Goal: Information Seeking & Learning: Learn about a topic

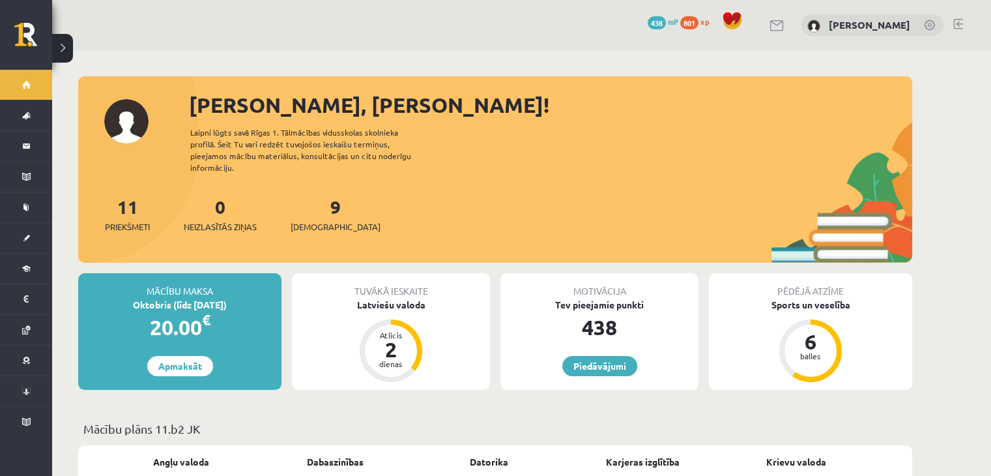
click at [334, 242] on div "11 Priekšmeti 0 Neizlasītās ziņas 9 Ieskaites" at bounding box center [495, 228] width 834 height 70
click at [166, 359] on link "Apmaksāt" at bounding box center [180, 366] width 66 height 20
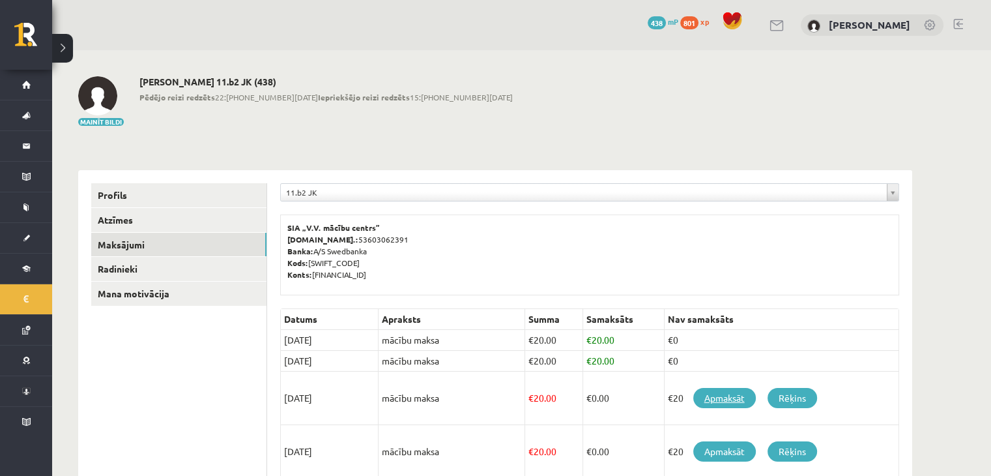
click at [737, 399] on link "Apmaksāt" at bounding box center [724, 398] width 63 height 20
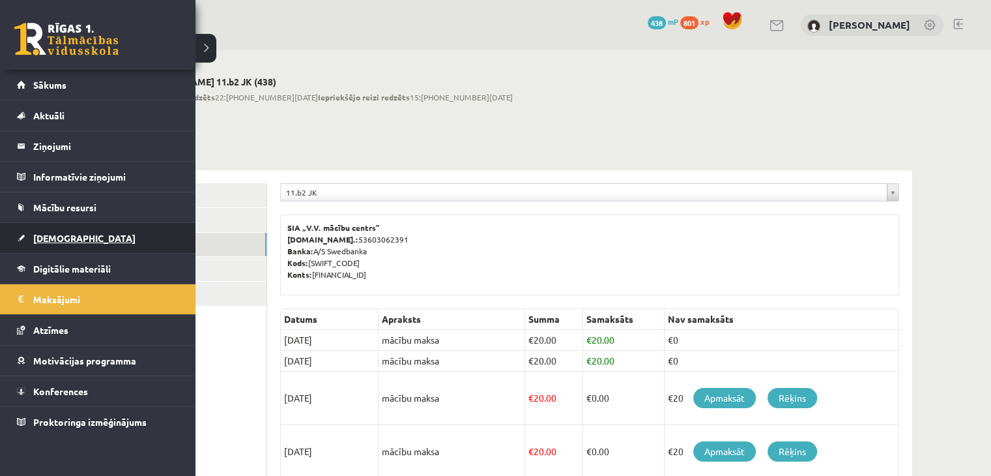
click at [42, 227] on link "[DEMOGRAPHIC_DATA]" at bounding box center [98, 238] width 162 height 30
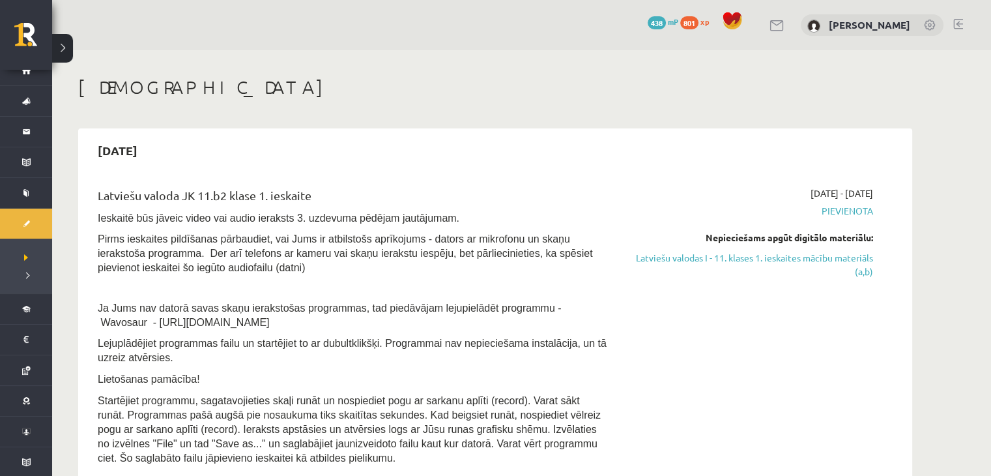
scroll to position [26, 0]
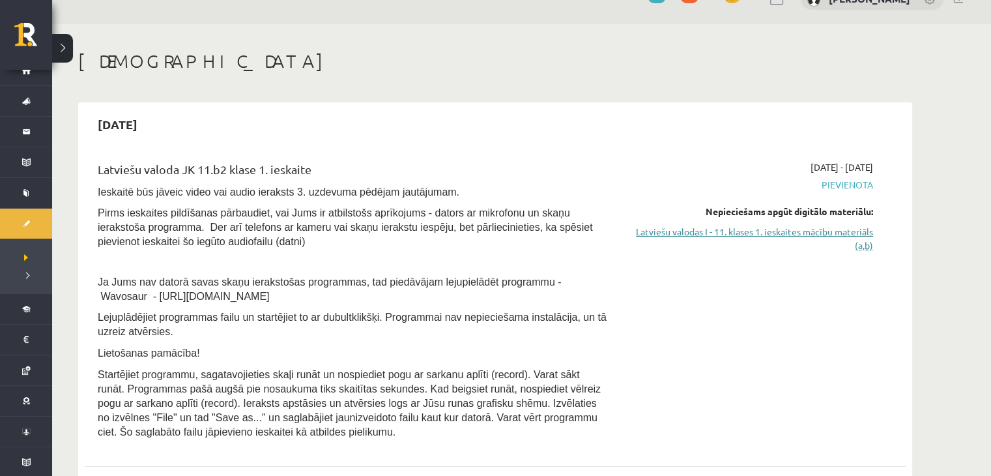
click at [840, 226] on link "Latviešu valodas I - 11. klases 1. ieskaites mācību materiāls (a,b)" at bounding box center [751, 238] width 246 height 27
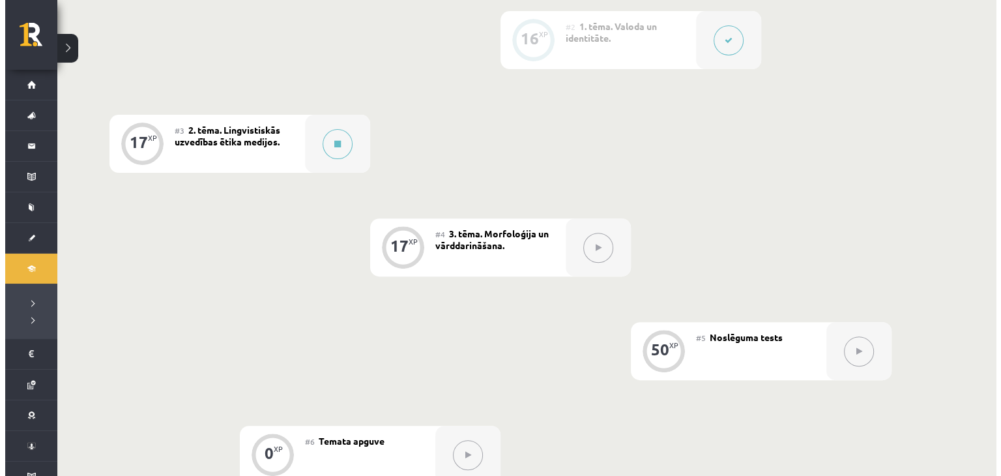
scroll to position [445, 0]
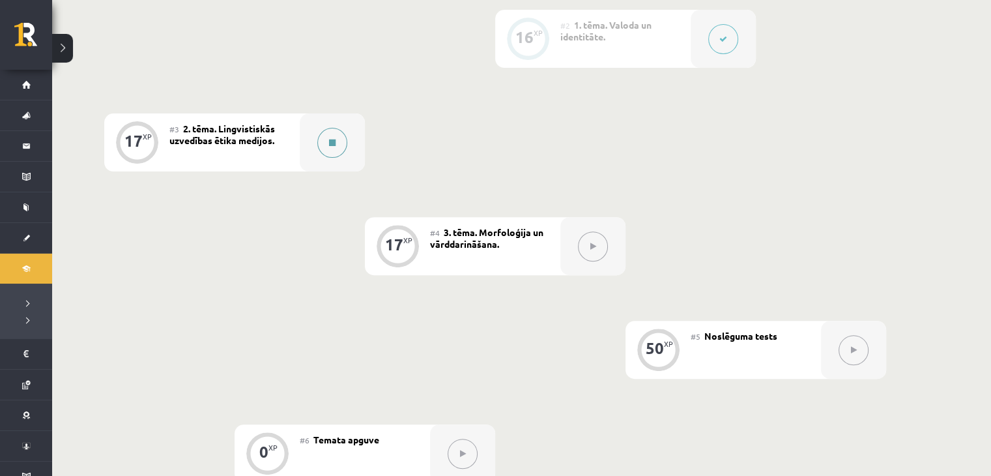
click at [345, 139] on button at bounding box center [332, 143] width 30 height 30
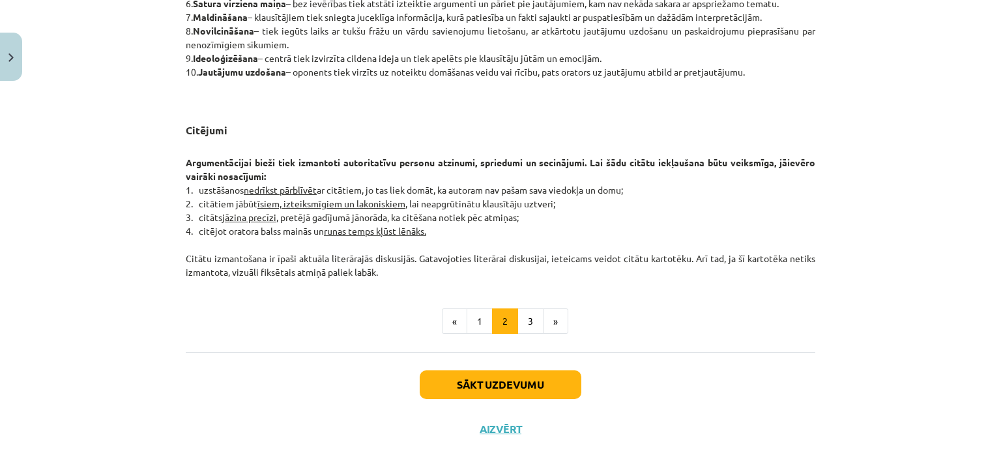
scroll to position [1049, 0]
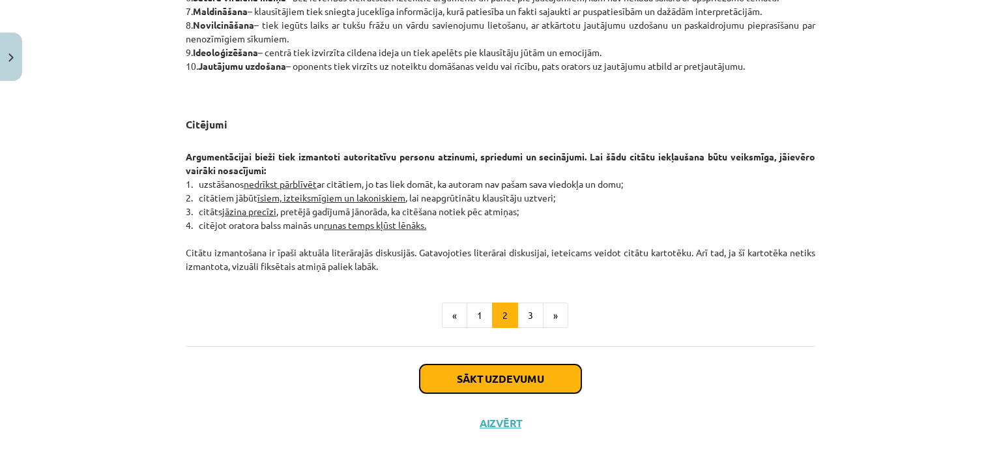
click at [523, 364] on button "Sākt uzdevumu" at bounding box center [501, 378] width 162 height 29
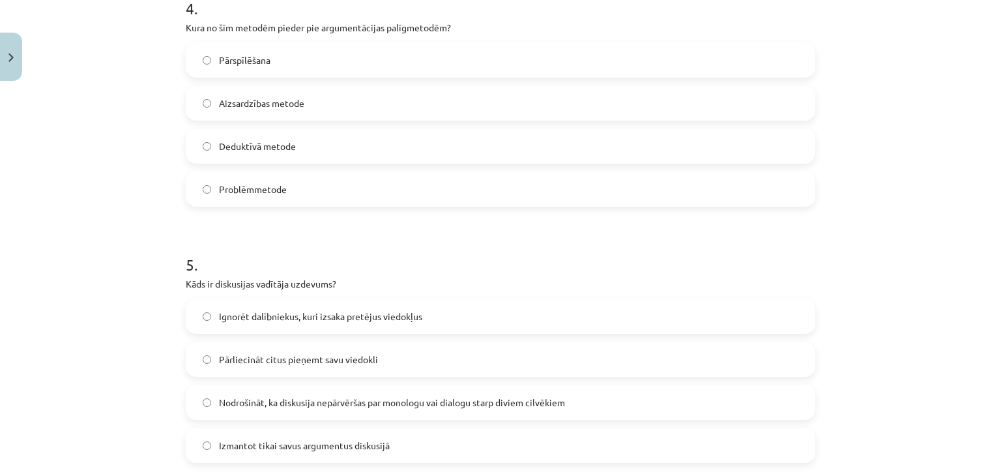
scroll to position [1097, 0]
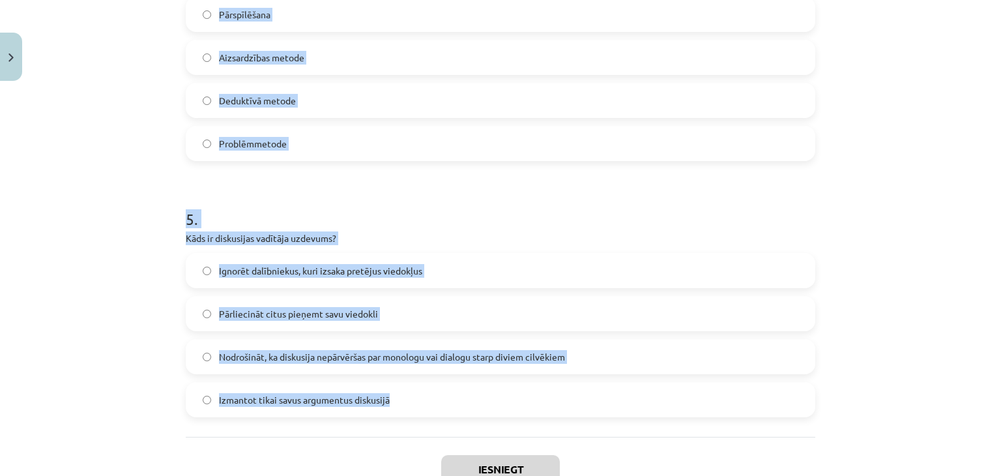
drag, startPoint x: 175, startPoint y: 272, endPoint x: 424, endPoint y: 401, distance: 281.3
copy form "Kura metode tiek izmantota, lai fiksētu pretrunas oponenta viedoklī un tās konf…"
click at [44, 233] on div "Mācību tēma: Latviešu valodas i - 11. klases 1. ieskaites mācību materiāls (a,b…" at bounding box center [500, 238] width 1001 height 476
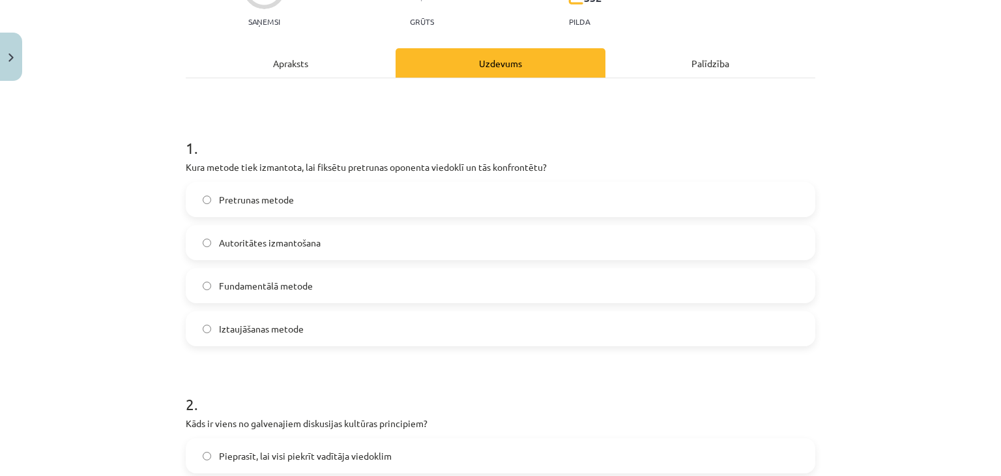
scroll to position [128, 0]
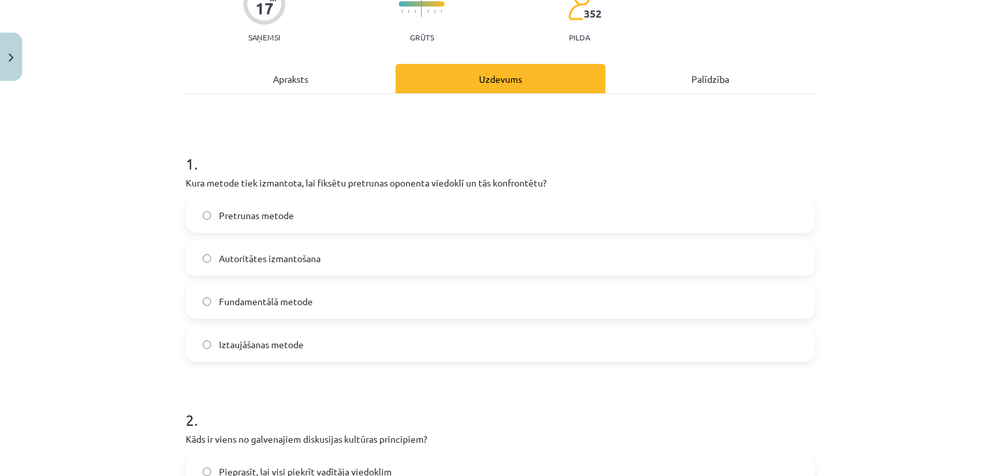
click at [246, 216] on span "Pretrunas metode" at bounding box center [256, 216] width 75 height 14
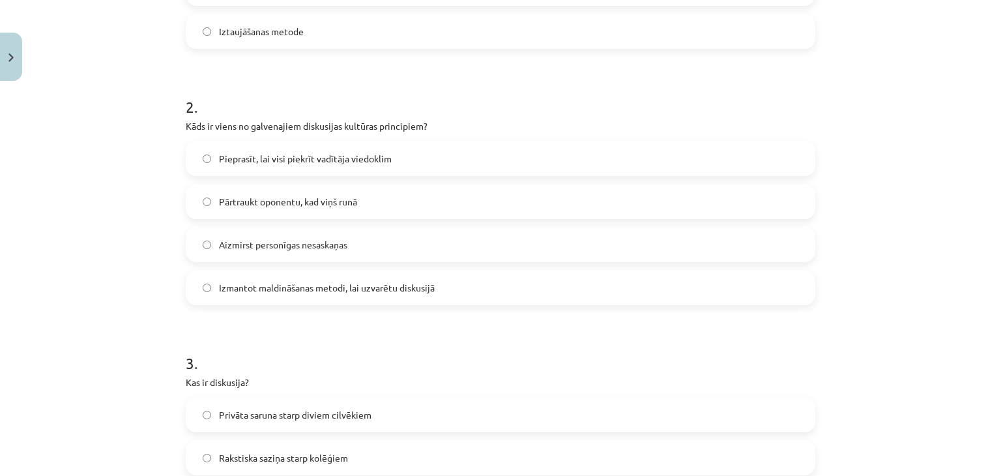
scroll to position [467, 0]
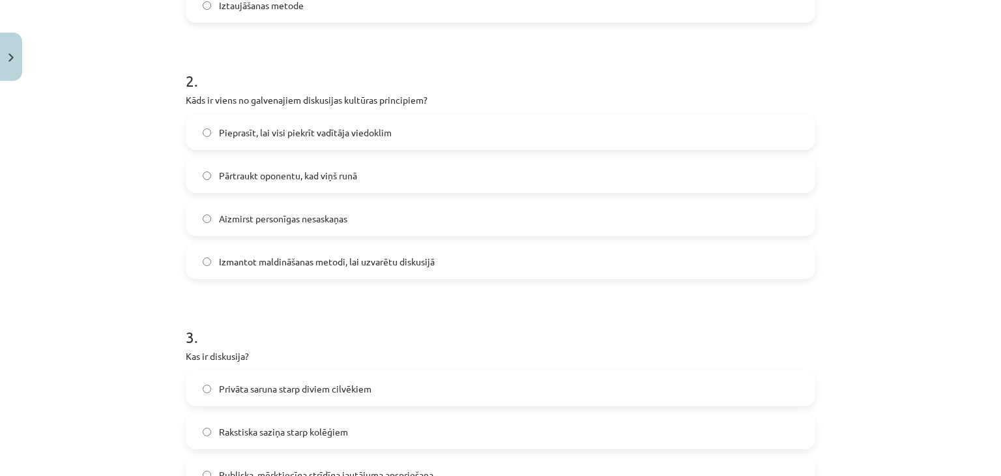
click at [559, 222] on label "Aizmirst personīgas nesaskaņas" at bounding box center [500, 218] width 627 height 33
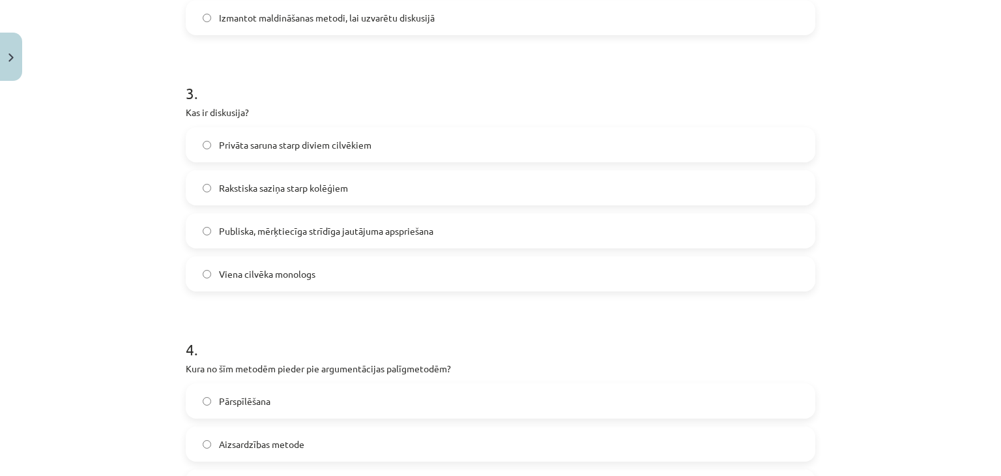
scroll to position [737, 0]
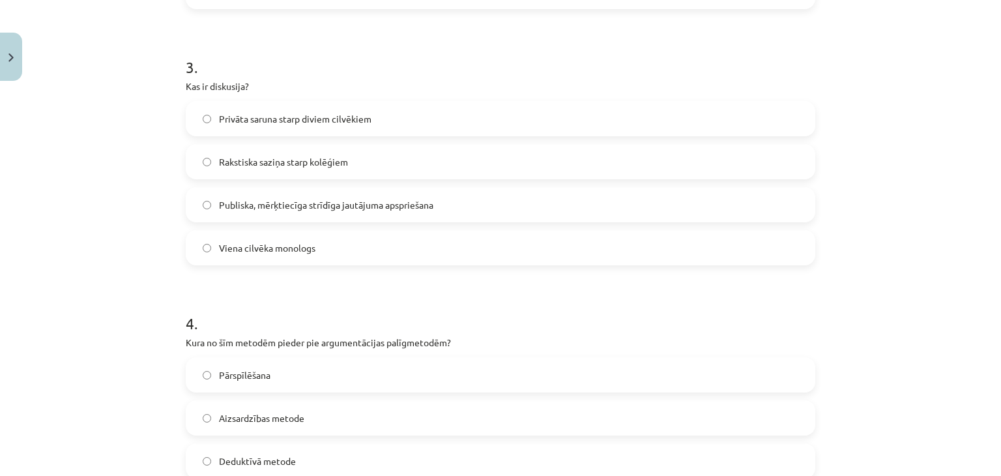
click at [237, 202] on span "Publiska, mērķtiecīga strīdīga jautājuma apspriešana" at bounding box center [326, 205] width 214 height 14
click at [282, 385] on label "Pārspīlēšana" at bounding box center [500, 374] width 627 height 33
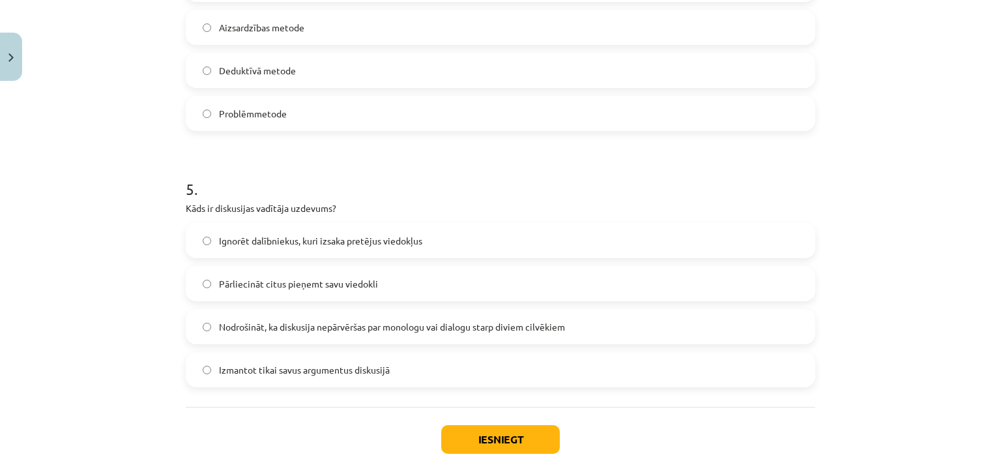
scroll to position [1189, 0]
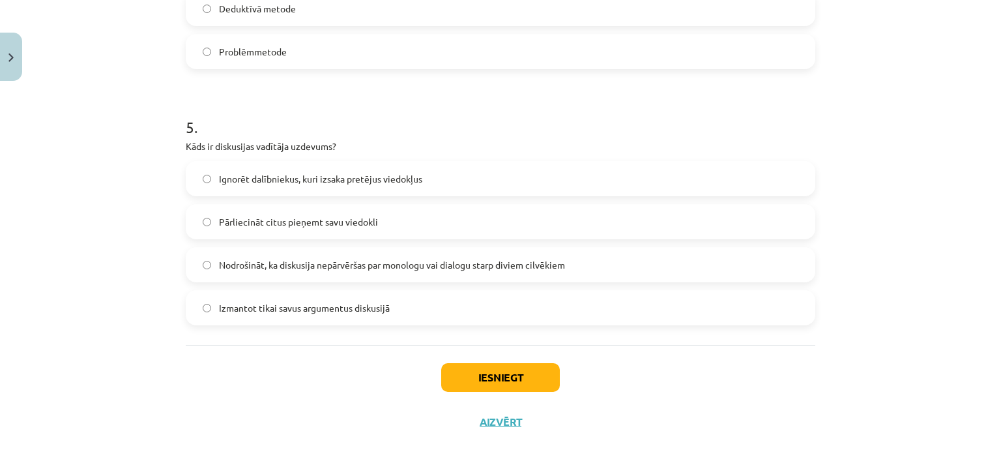
click at [287, 265] on span "Nodrošināt, ka diskusija nepārvēršas par monologu vai dialogu starp diviem cilv…" at bounding box center [392, 265] width 346 height 14
click at [516, 380] on button "Iesniegt" at bounding box center [500, 377] width 119 height 29
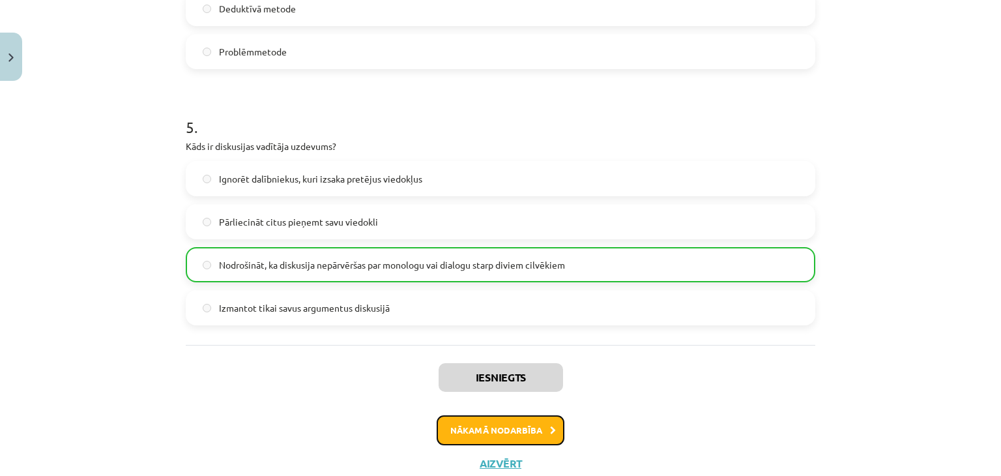
click at [527, 431] on button "Nākamā nodarbība" at bounding box center [501, 430] width 128 height 30
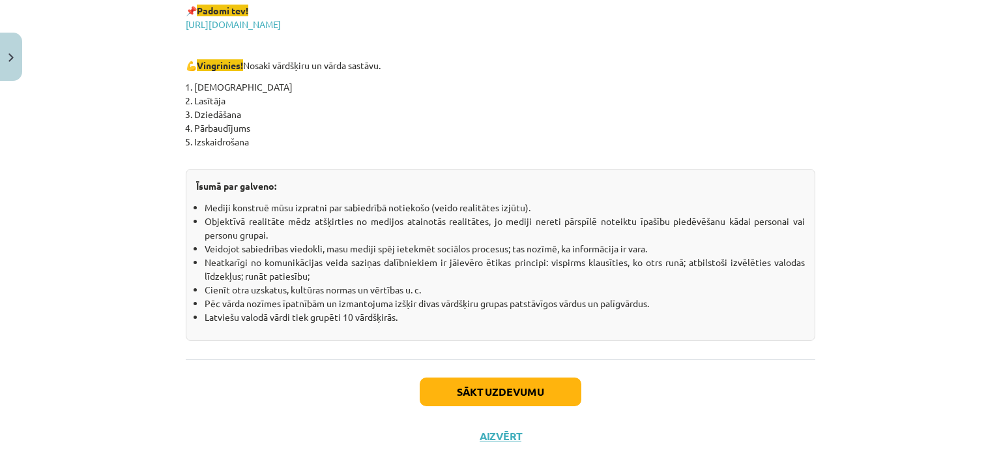
scroll to position [2309, 0]
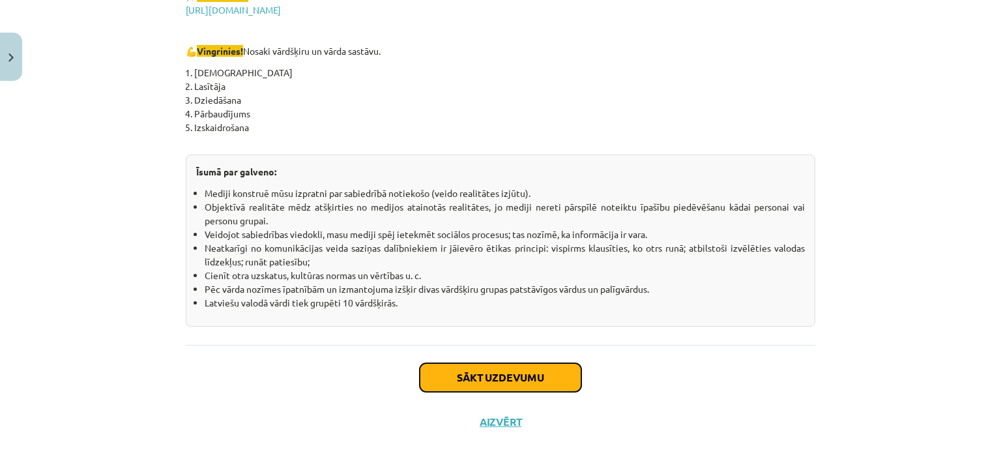
click at [462, 377] on button "Sākt uzdevumu" at bounding box center [501, 377] width 162 height 29
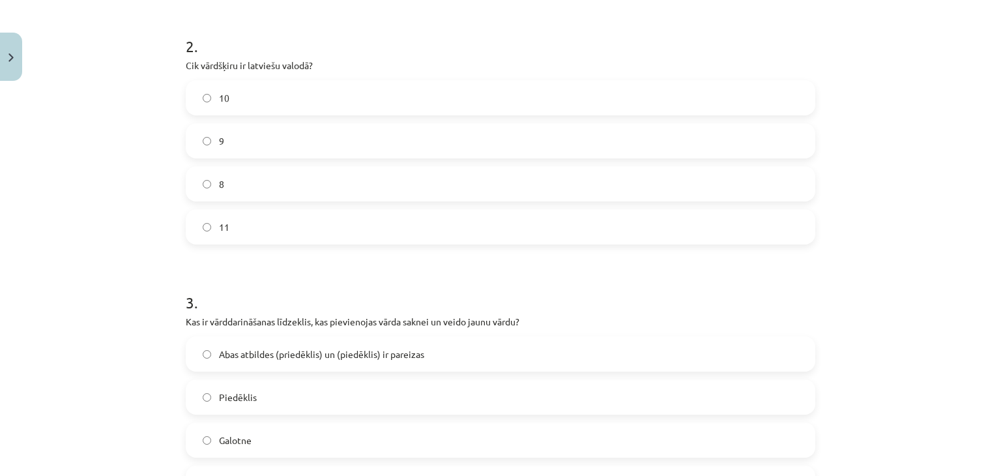
scroll to position [502, 0]
click at [279, 216] on label "11" at bounding box center [500, 226] width 627 height 33
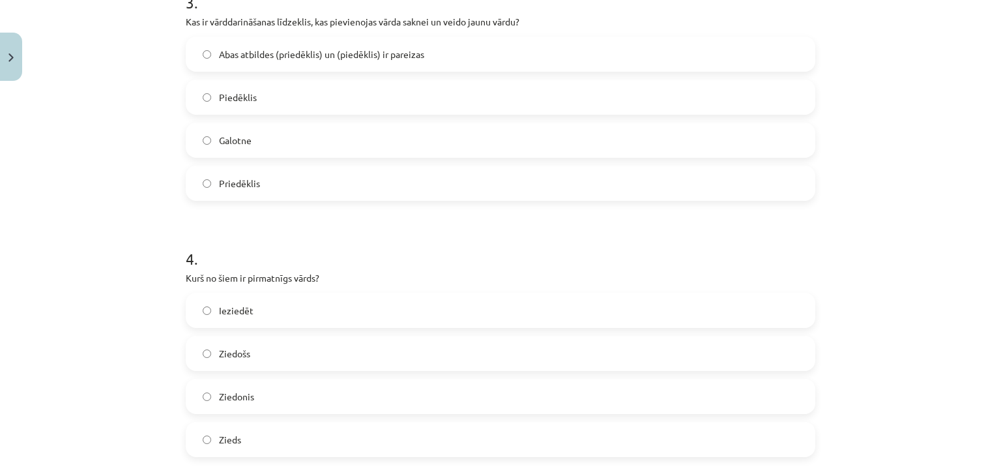
scroll to position [793, 0]
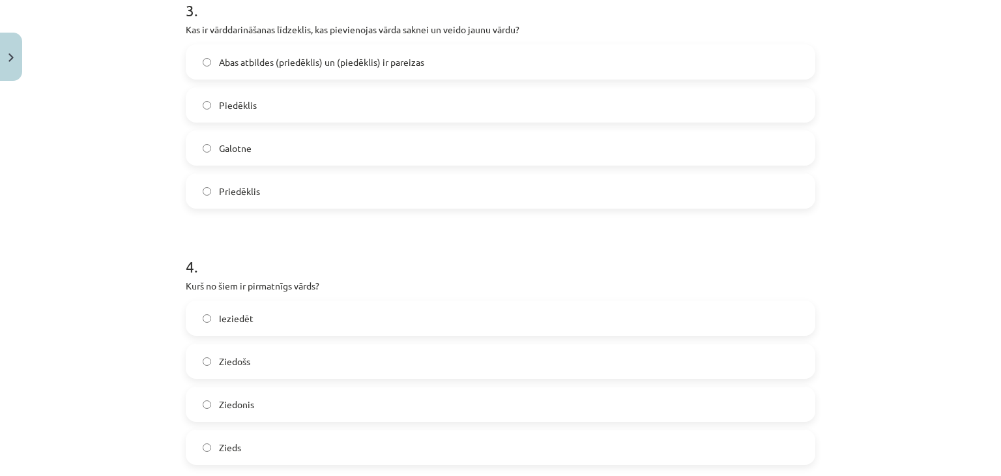
click at [482, 65] on label "Abas atbildes (priedēklis) un (piedēklis) ir pareizas" at bounding box center [500, 62] width 627 height 33
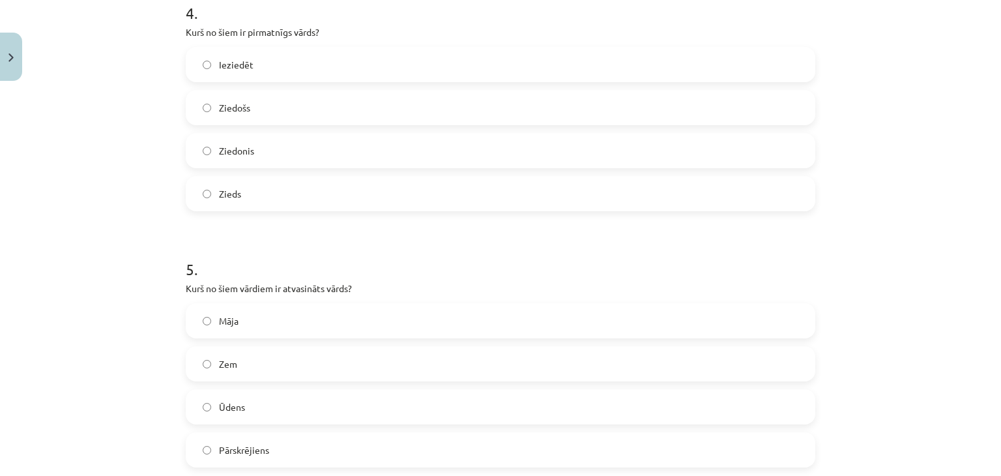
scroll to position [1043, 0]
click at [244, 72] on span "Ieziedēt" at bounding box center [236, 69] width 35 height 14
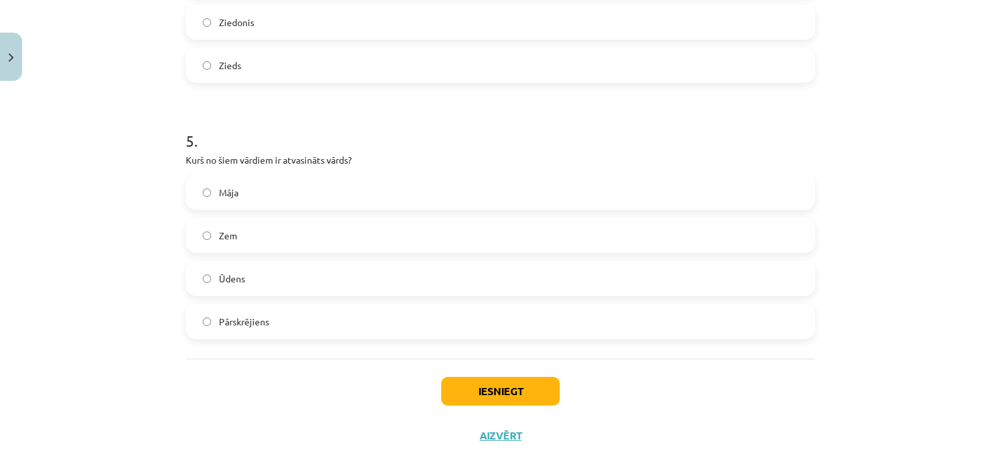
scroll to position [1184, 0]
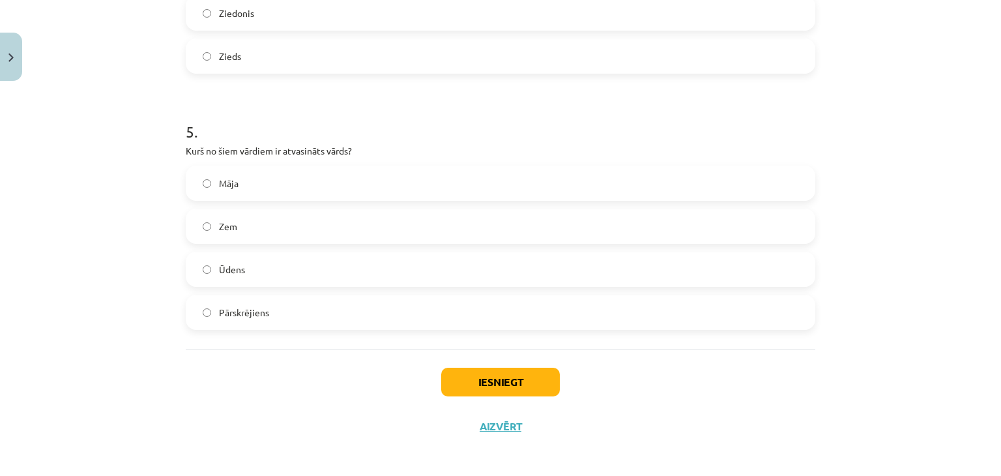
click at [263, 188] on label "Māja" at bounding box center [500, 183] width 627 height 33
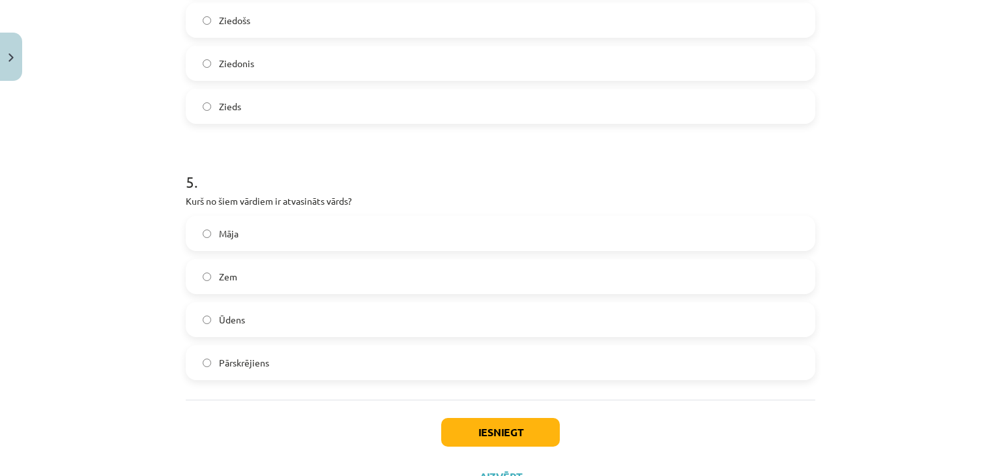
scroll to position [1189, 0]
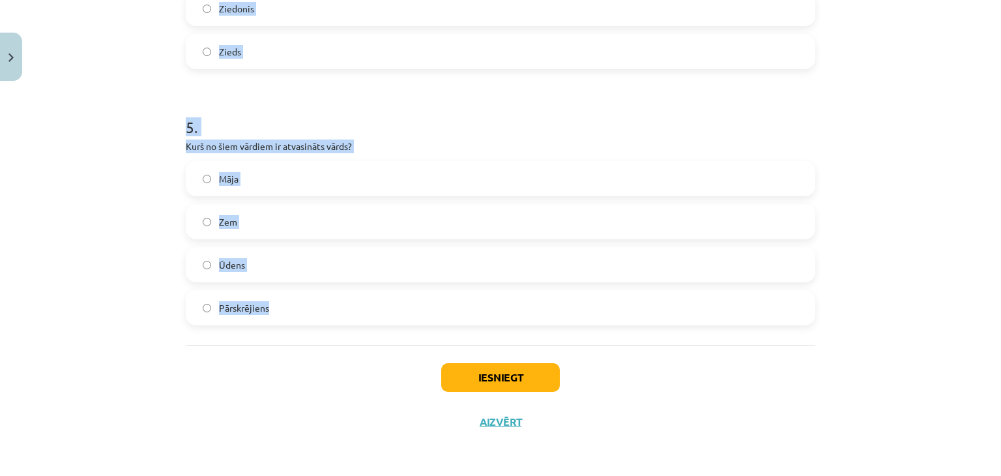
drag, startPoint x: 171, startPoint y: 133, endPoint x: 354, endPoint y: 297, distance: 245.5
click at [354, 297] on div "Mācību tēma: Latviešu valodas i - 11. klases 1. ieskaites mācību materiāls (a,b…" at bounding box center [500, 238] width 1001 height 476
copy form "Kurš no šiem nav morfoloģijas pētījumu objekts? Vārda sastāvs Teksta struktūra …"
click at [131, 287] on div "Mācību tēma: Latviešu valodas i - 11. klases 1. ieskaites mācību materiāls (a,b…" at bounding box center [500, 238] width 1001 height 476
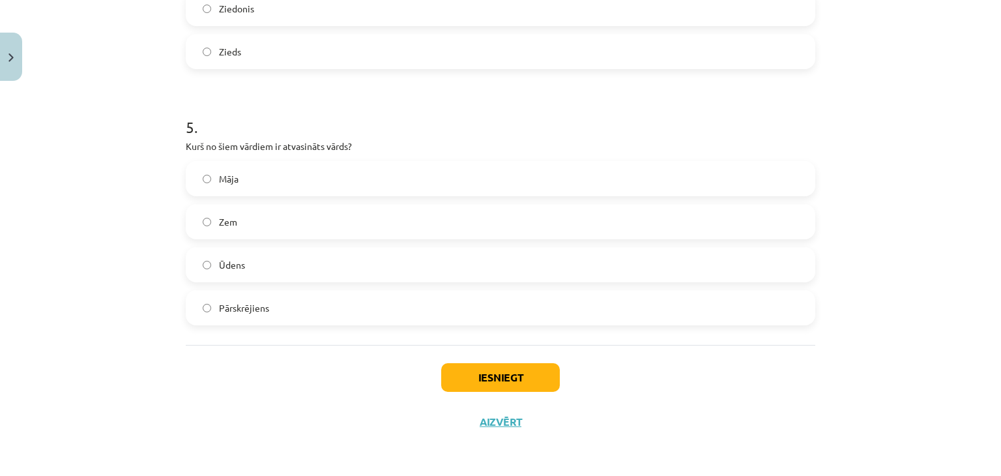
click at [270, 310] on label "Pārskrējiens" at bounding box center [500, 307] width 627 height 33
click at [369, 45] on label "Zieds" at bounding box center [500, 51] width 627 height 33
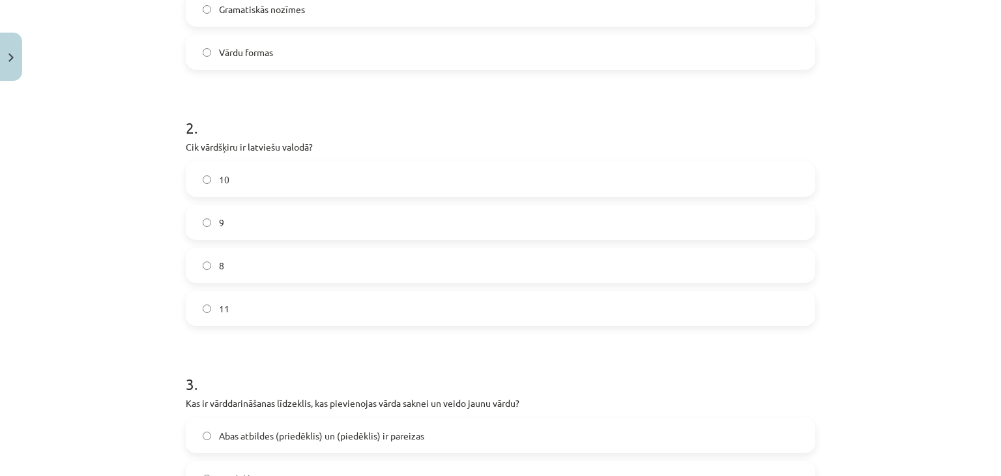
scroll to position [339, 0]
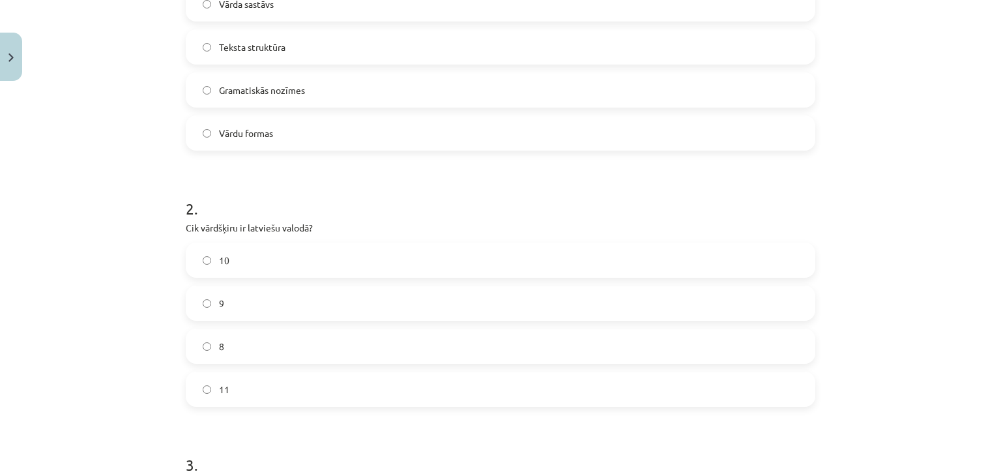
click at [420, 246] on label "10" at bounding box center [500, 260] width 627 height 33
click at [276, 40] on span "Teksta struktūra" at bounding box center [252, 47] width 66 height 14
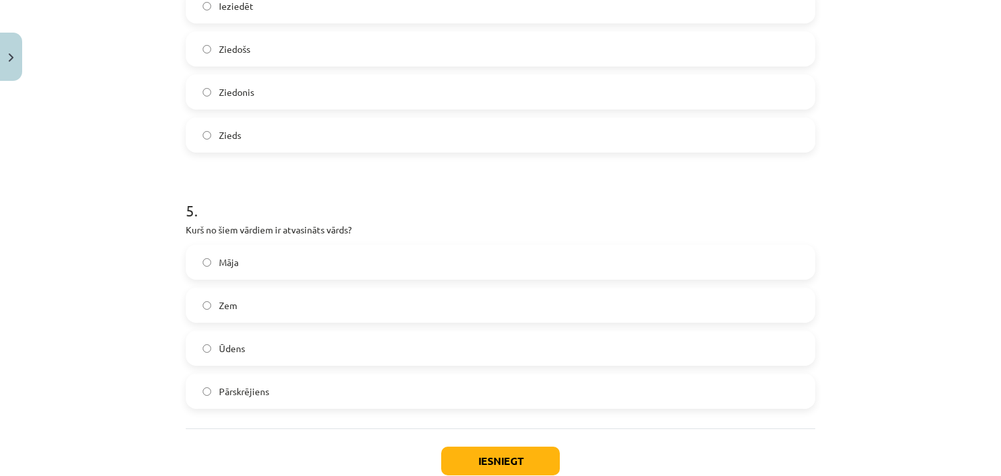
scroll to position [1121, 0]
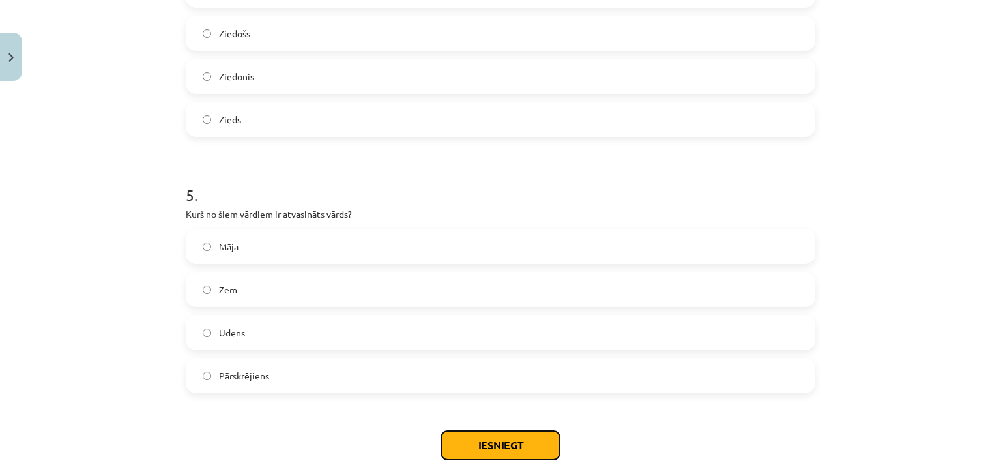
click at [536, 439] on button "Iesniegt" at bounding box center [500, 445] width 119 height 29
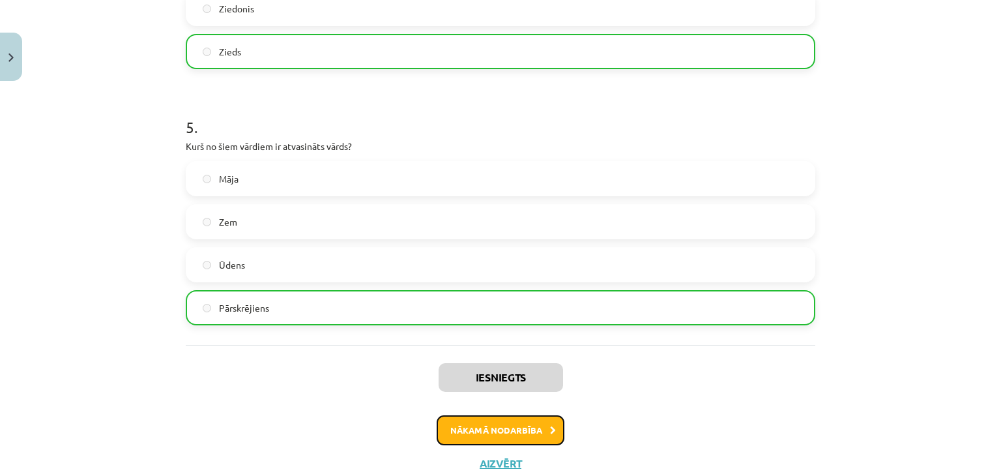
click at [502, 435] on button "Nākamā nodarbība" at bounding box center [501, 430] width 128 height 30
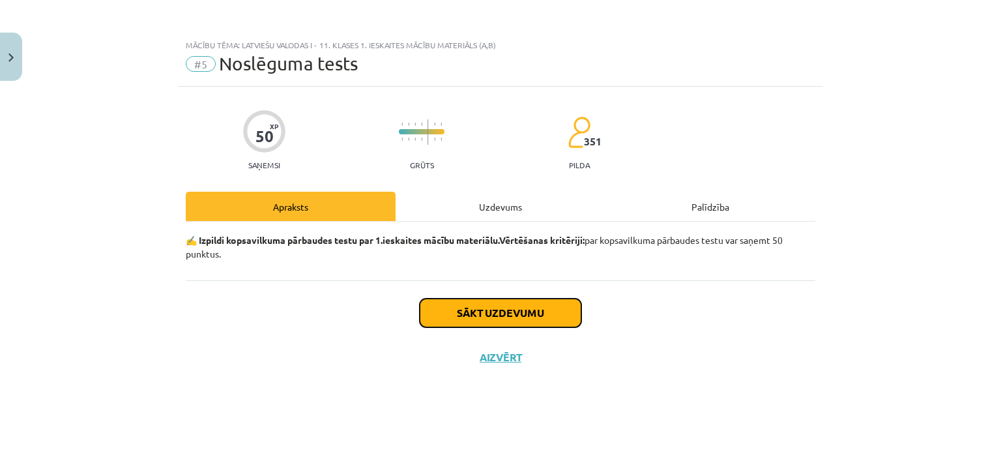
click at [539, 306] on button "Sākt uzdevumu" at bounding box center [501, 313] width 162 height 29
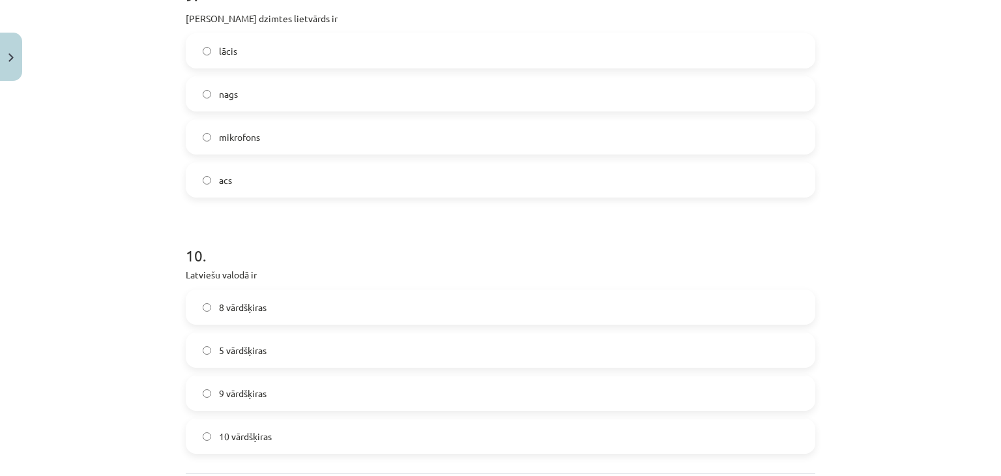
scroll to position [2266, 0]
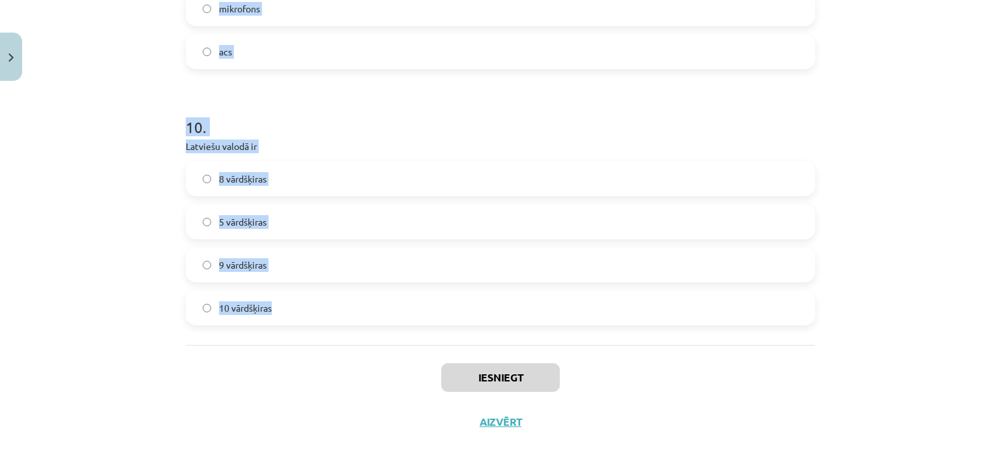
drag, startPoint x: 177, startPoint y: 308, endPoint x: 347, endPoint y: 337, distance: 171.9
copy form "Kura ir neiederīgā vārdšķira? vietniekvārds izsauksmes vārds darbības vārds īpa…"
click at [149, 263] on div "Mācību tēma: Latviešu valodas i - 11. klases 1. ieskaites mācību materiāls (a,b…" at bounding box center [500, 238] width 1001 height 476
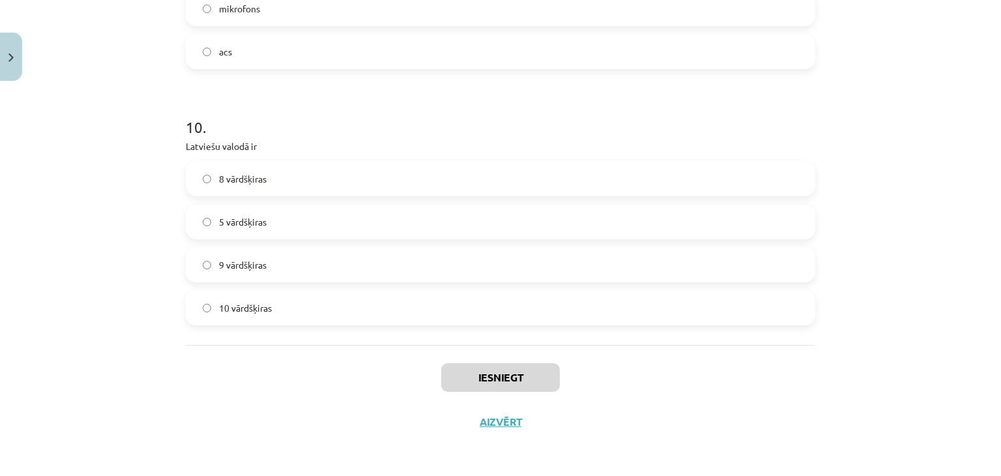
click at [370, 306] on label "10 vārdšķiras" at bounding box center [500, 307] width 627 height 33
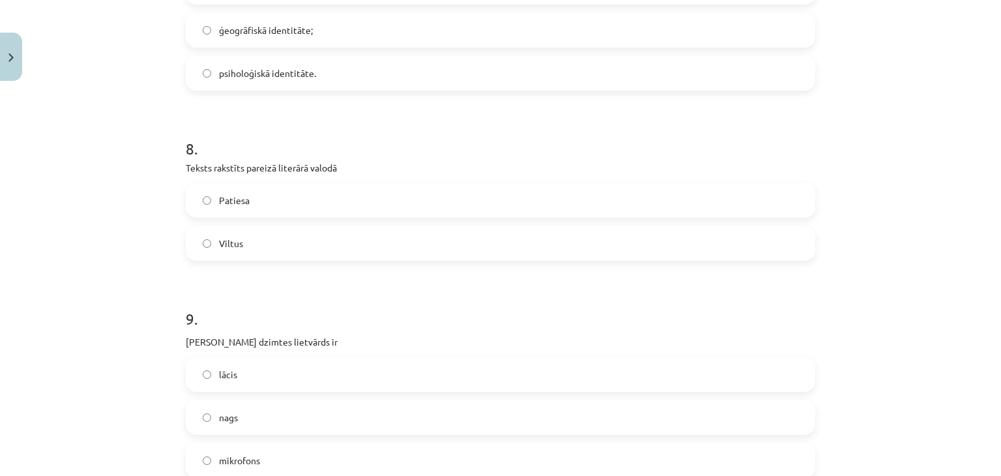
scroll to position [1788, 0]
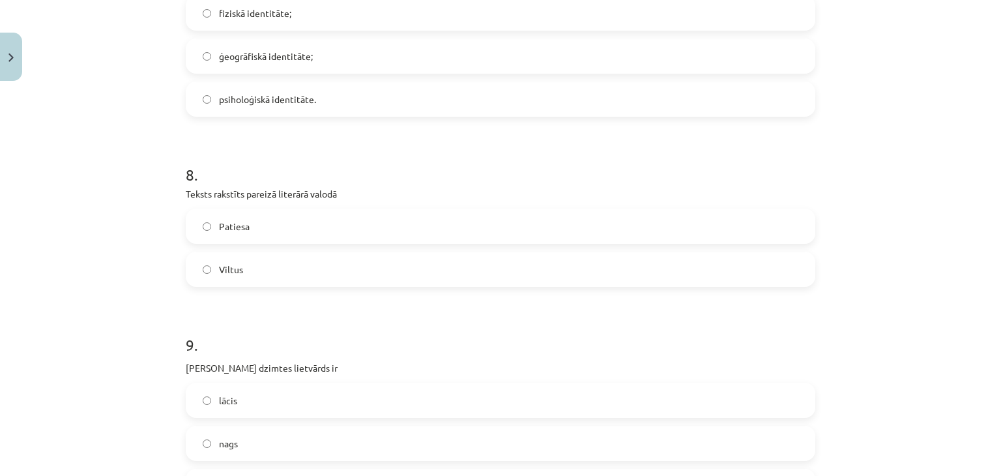
click at [398, 214] on label "Patiesa" at bounding box center [500, 226] width 627 height 33
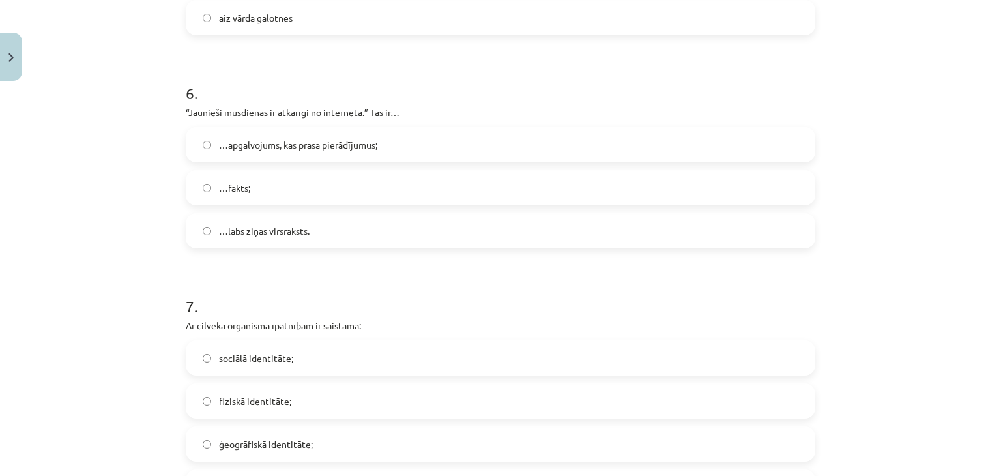
scroll to position [1397, 0]
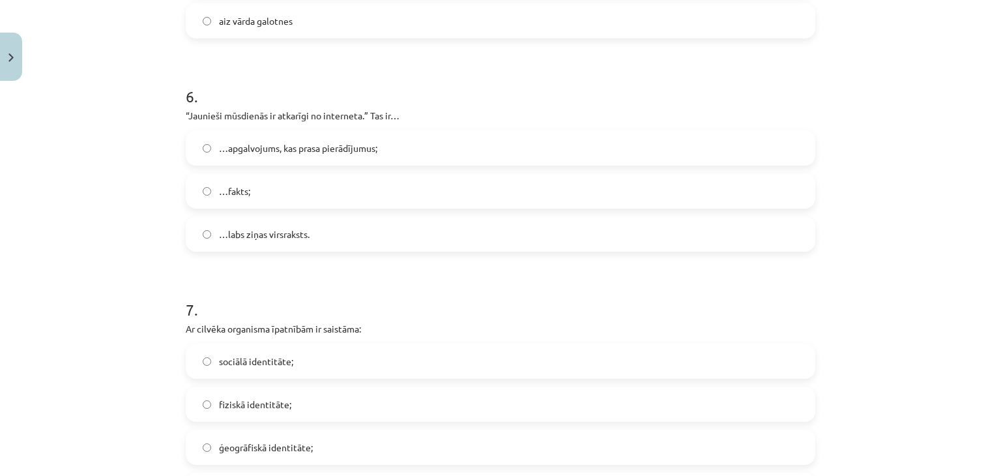
click at [327, 241] on label "…labs ziņas virsraksts." at bounding box center [500, 234] width 627 height 33
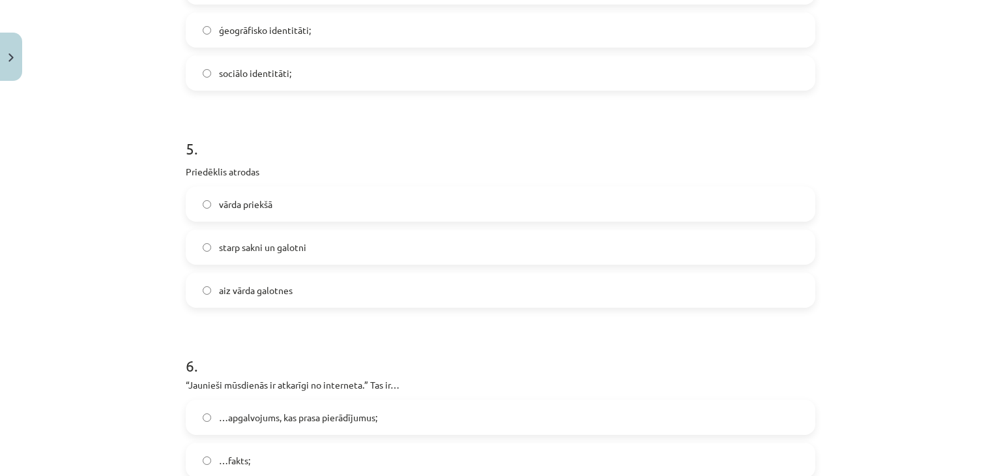
scroll to position [1102, 0]
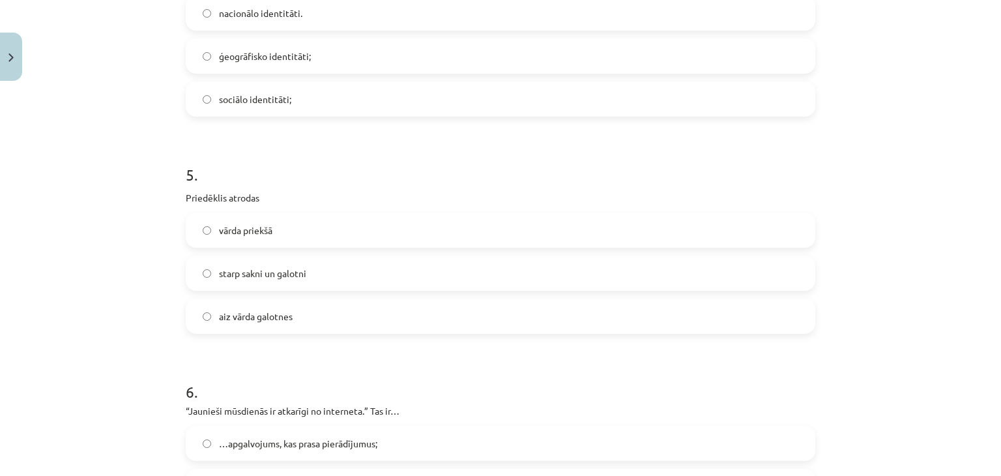
click at [334, 225] on label "vārda priekšā" at bounding box center [500, 230] width 627 height 33
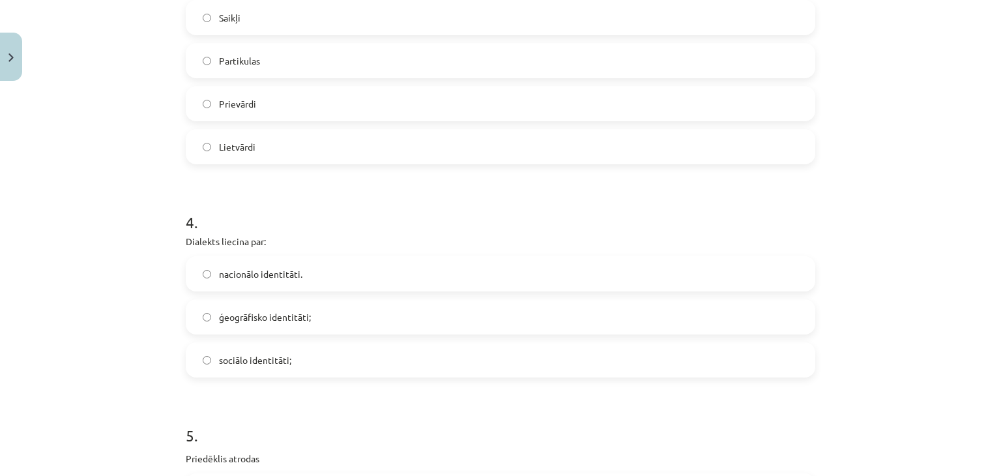
scroll to position [815, 0]
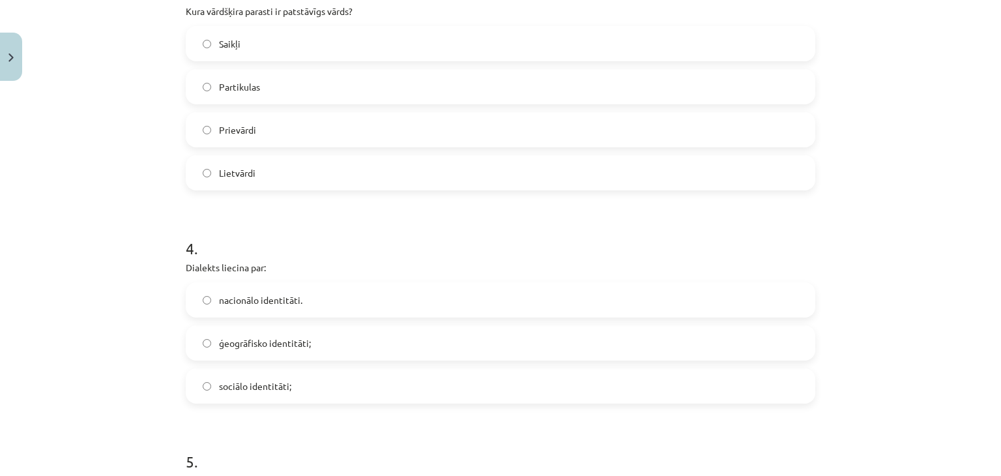
click at [312, 308] on label "nacionālo identitāti." at bounding box center [500, 300] width 627 height 33
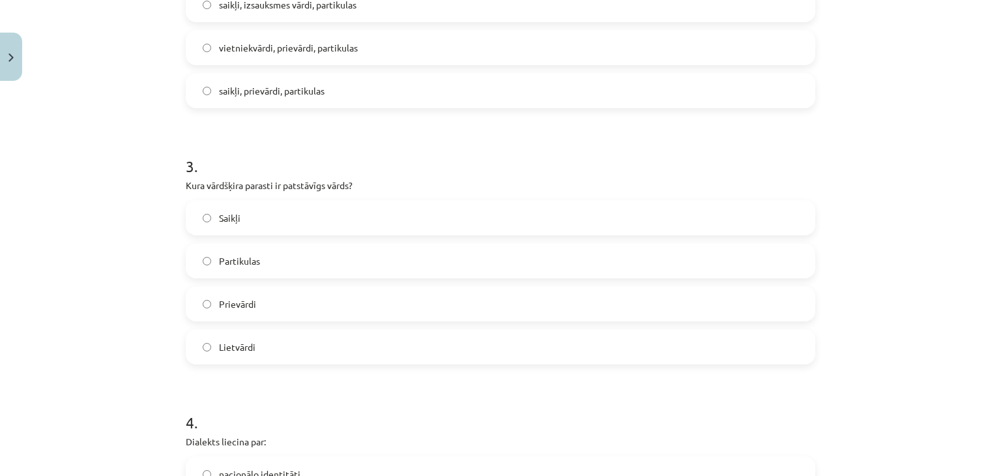
scroll to position [615, 0]
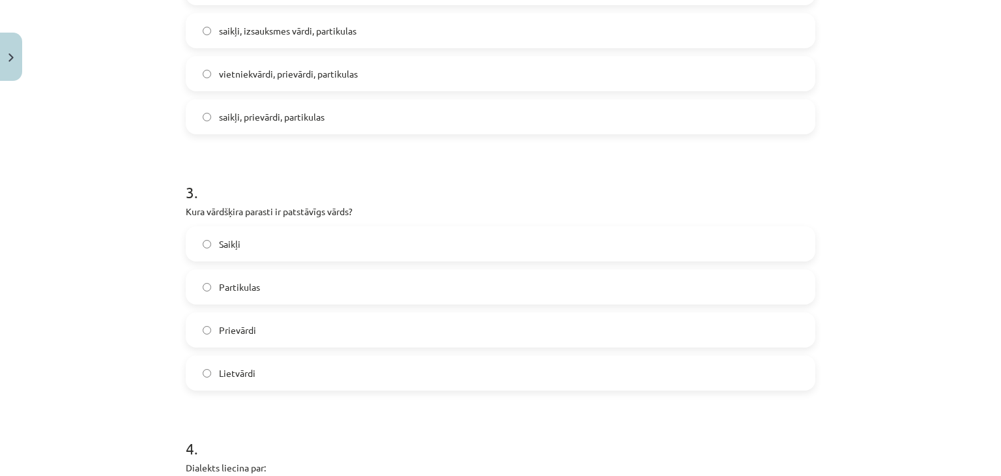
click at [250, 368] on label "Lietvārdi" at bounding box center [500, 373] width 627 height 33
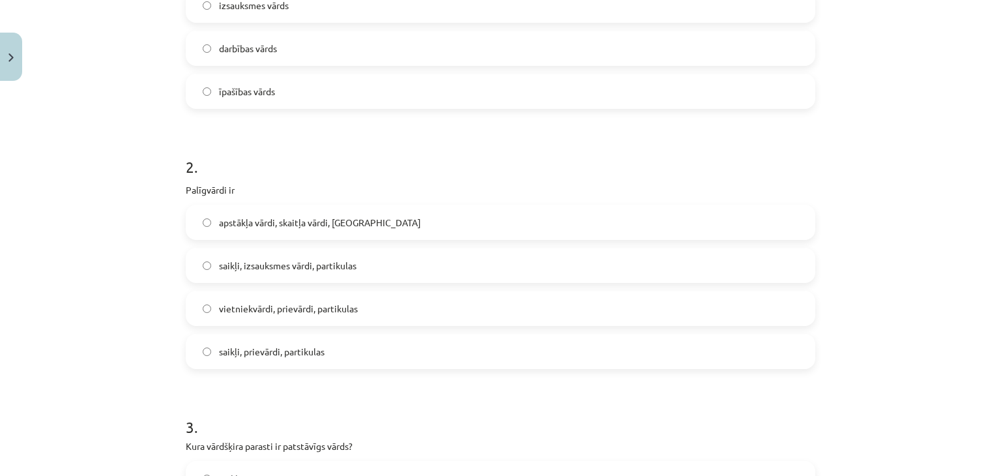
scroll to position [355, 0]
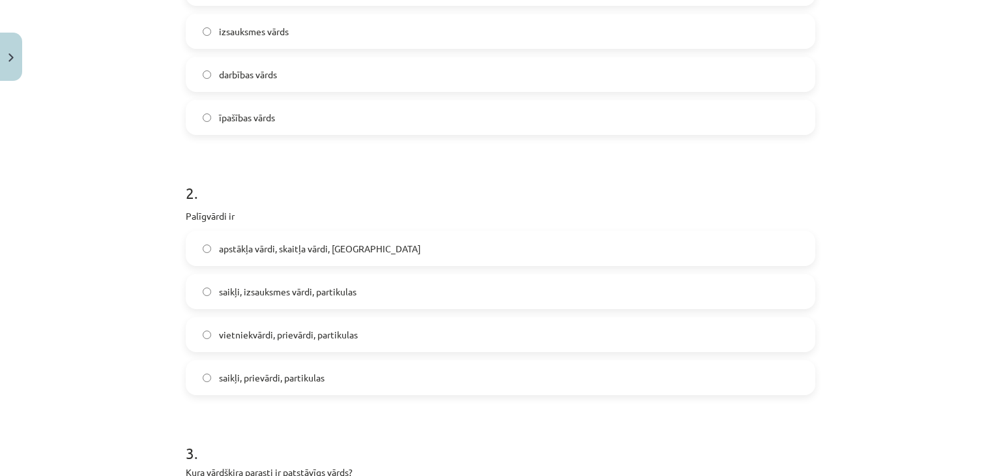
click at [376, 291] on label "saikļi, izsauksmes vārdi, partikulas" at bounding box center [500, 291] width 627 height 33
click at [401, 386] on label "saikļi, prievārdi, partikulas" at bounding box center [500, 377] width 627 height 33
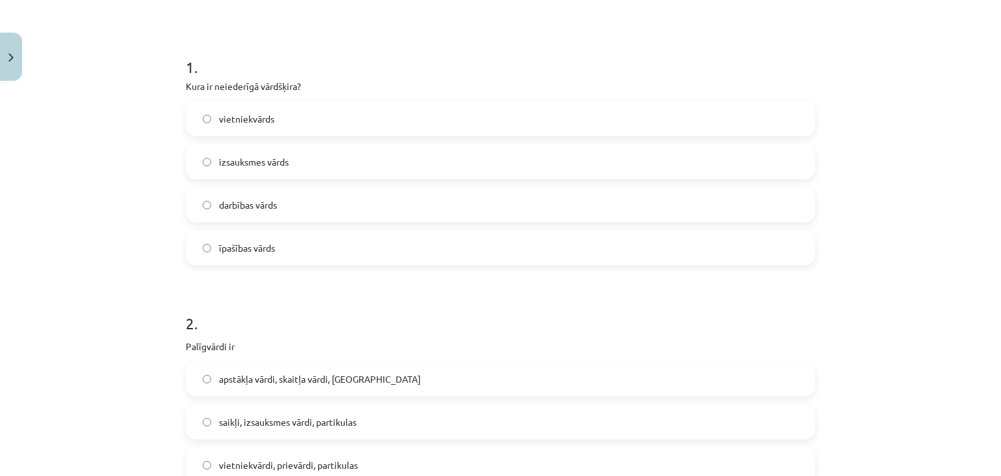
scroll to position [198, 0]
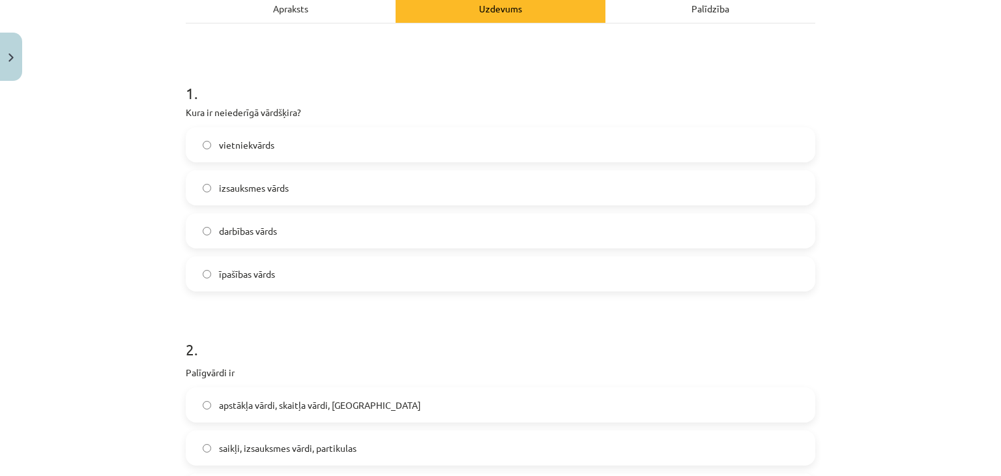
click at [245, 181] on span "izsauksmes vārds" at bounding box center [254, 188] width 70 height 14
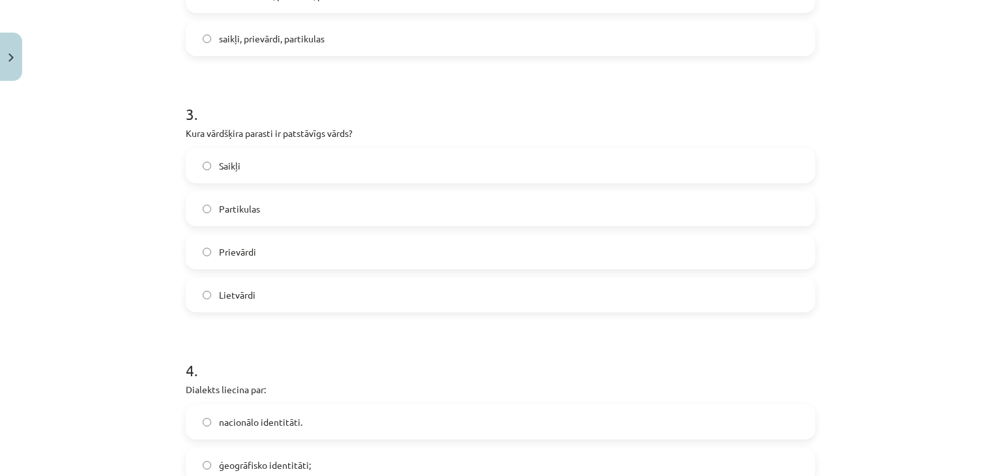
scroll to position [753, 0]
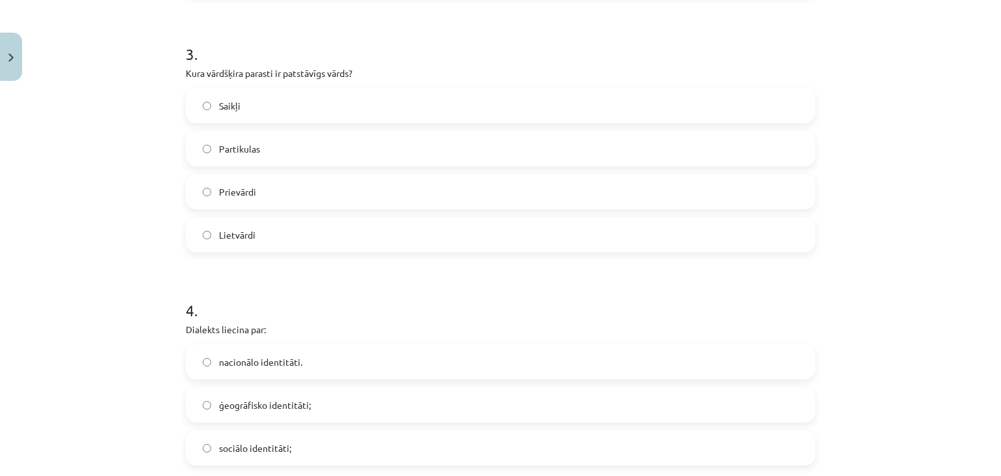
click at [275, 392] on label "ģeogrāfisko identitāti;" at bounding box center [500, 404] width 627 height 33
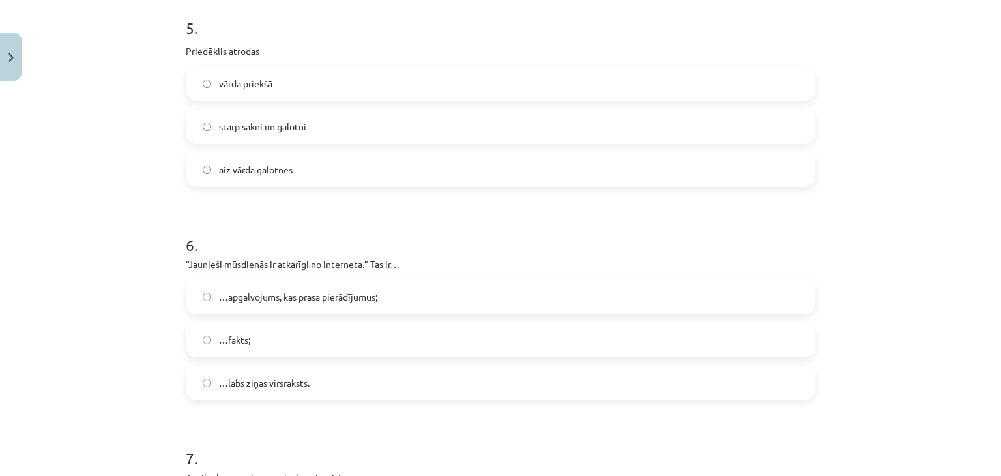
scroll to position [1267, 0]
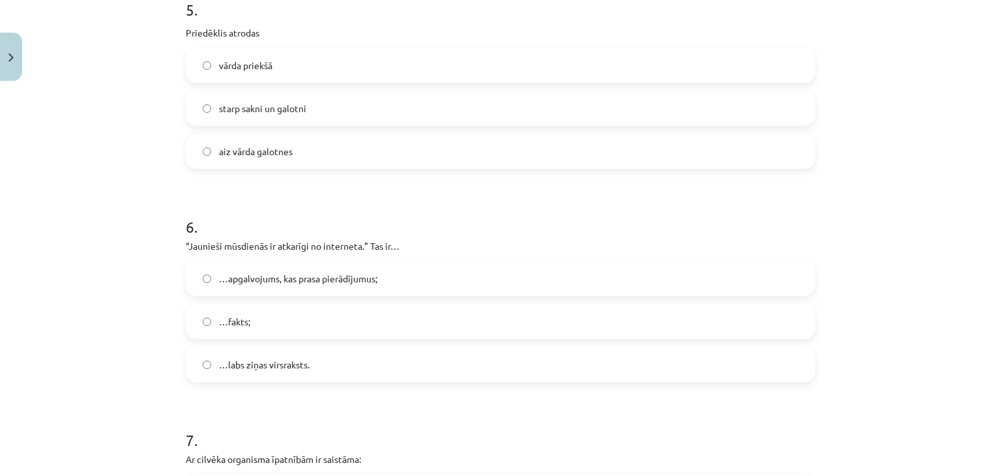
click at [343, 267] on label "…apgalvojums, kas prasa pierādījumus;" at bounding box center [500, 278] width 627 height 33
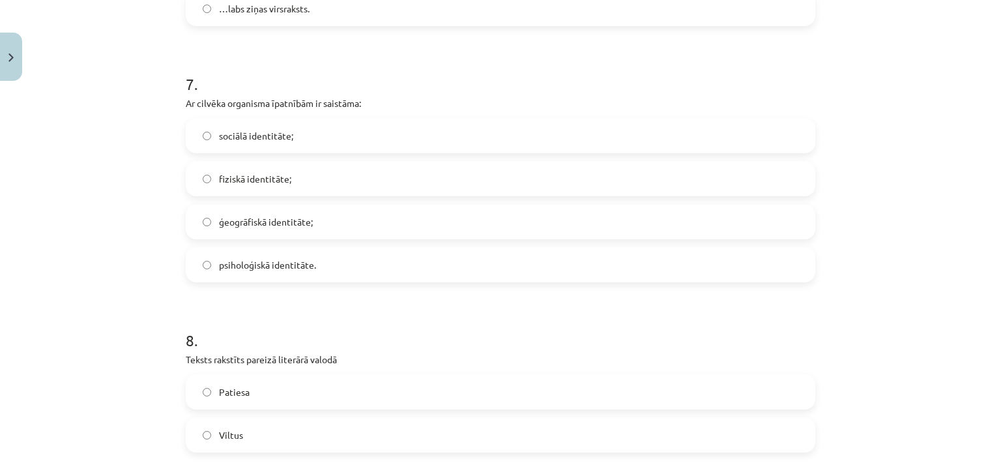
scroll to position [1640, 0]
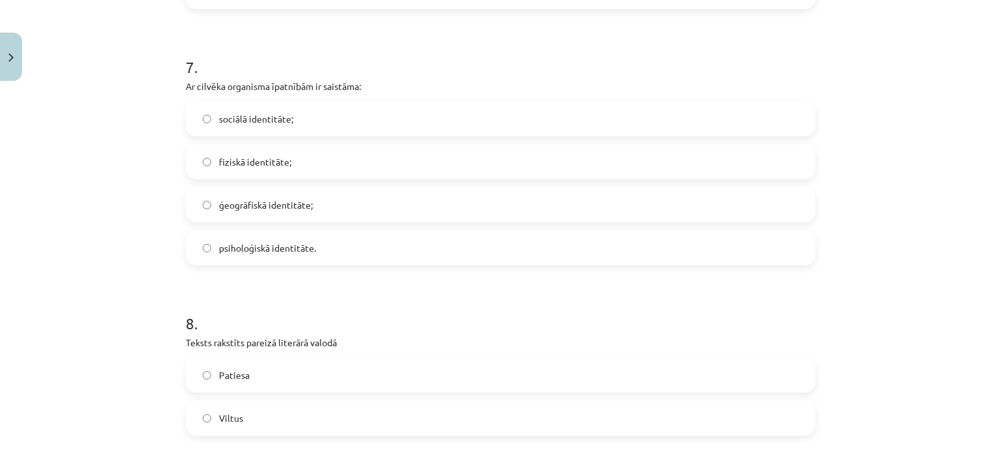
click at [273, 166] on span "fiziskā identitāte;" at bounding box center [255, 162] width 72 height 14
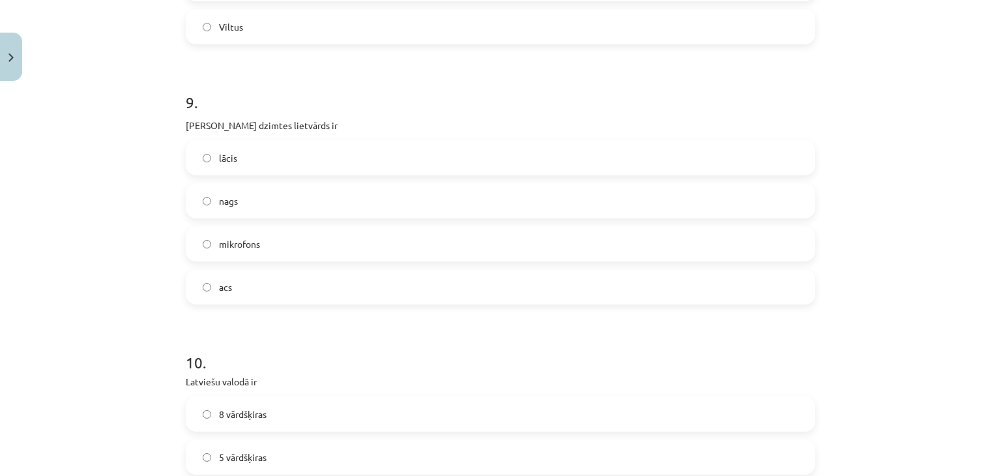
scroll to position [2092, 0]
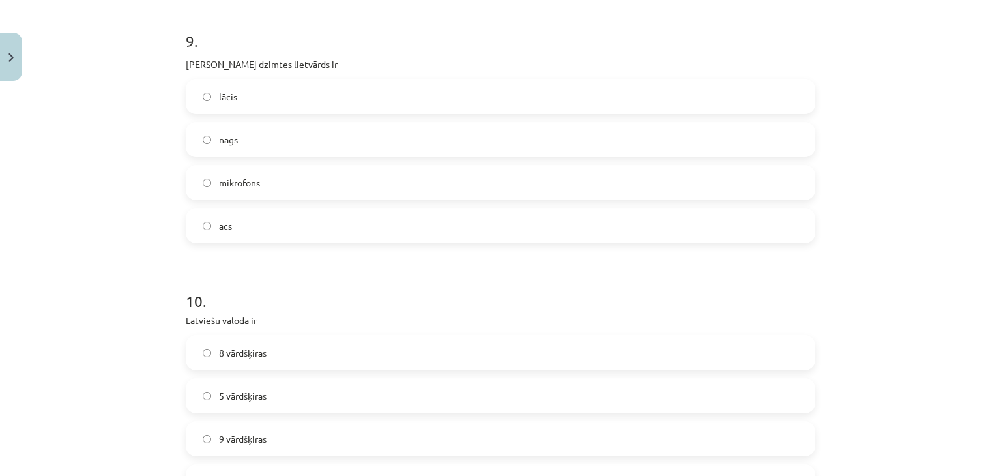
click at [224, 228] on span "acs" at bounding box center [225, 226] width 13 height 14
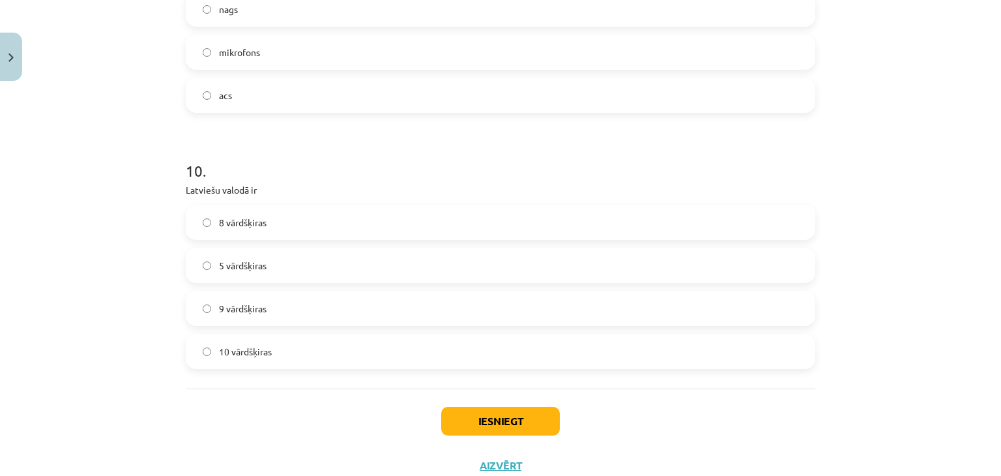
scroll to position [2266, 0]
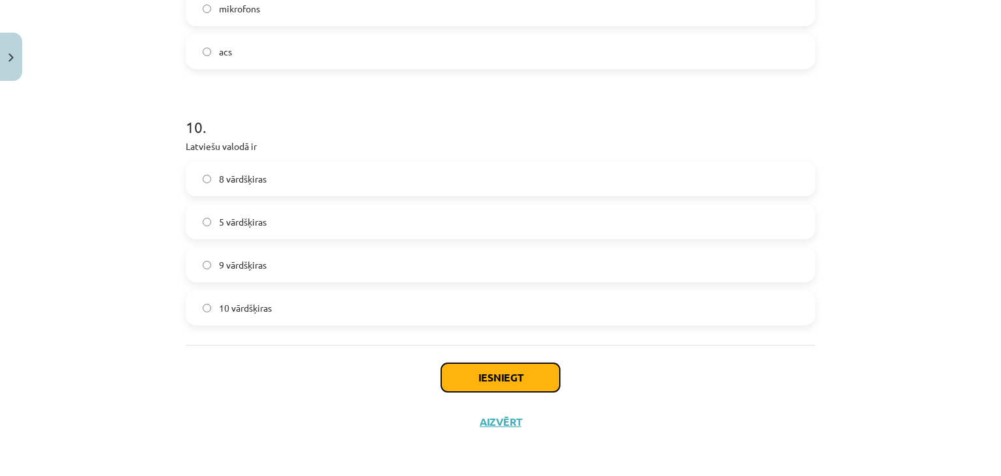
click at [518, 373] on button "Iesniegt" at bounding box center [500, 377] width 119 height 29
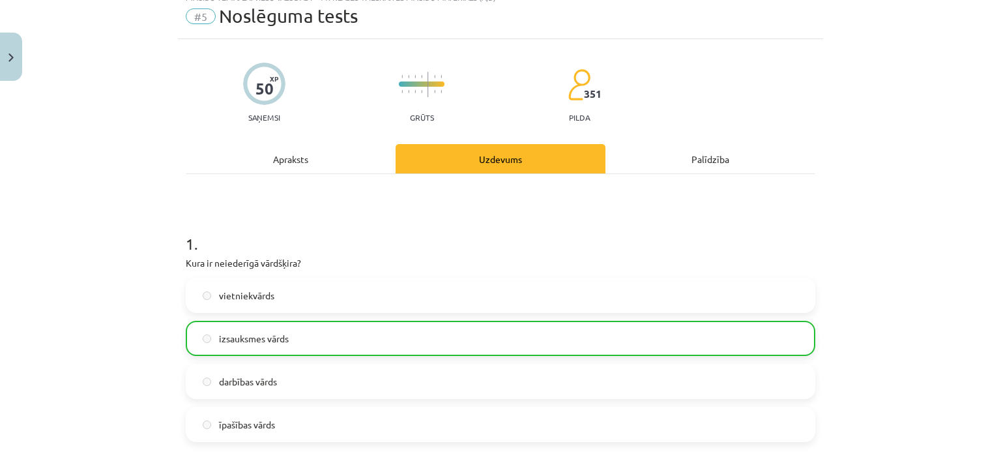
scroll to position [2307, 0]
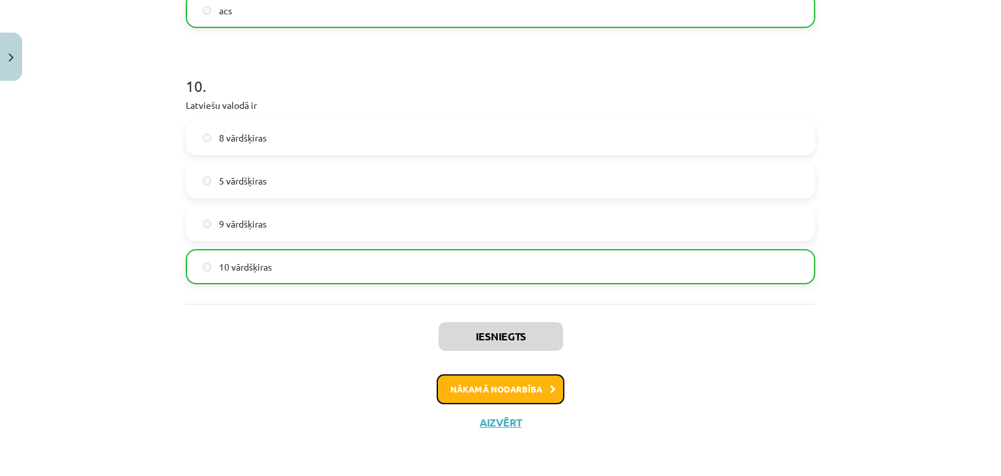
click at [484, 381] on button "Nākamā nodarbība" at bounding box center [501, 389] width 128 height 30
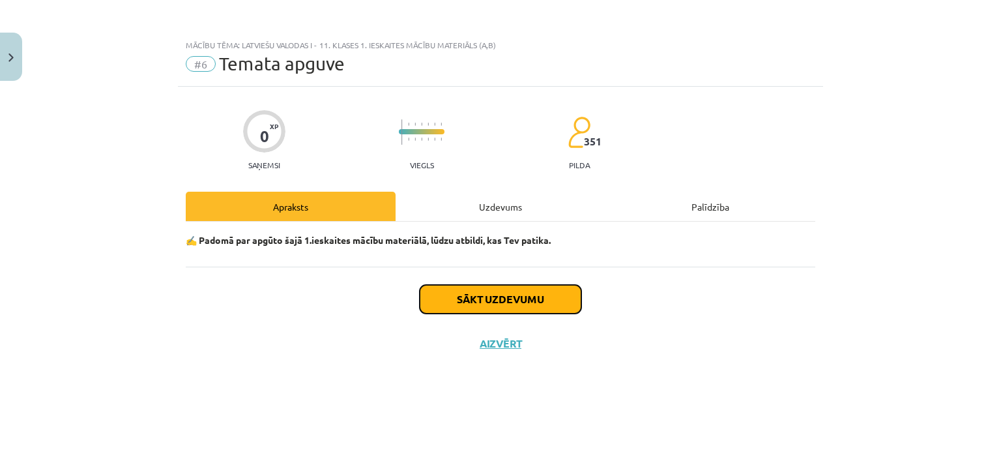
click at [486, 289] on button "Sākt uzdevumu" at bounding box center [501, 299] width 162 height 29
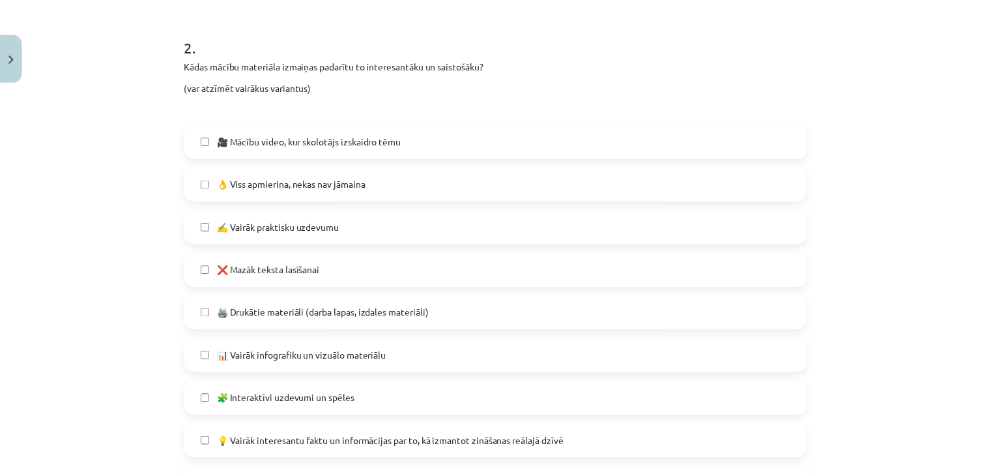
scroll to position [808, 0]
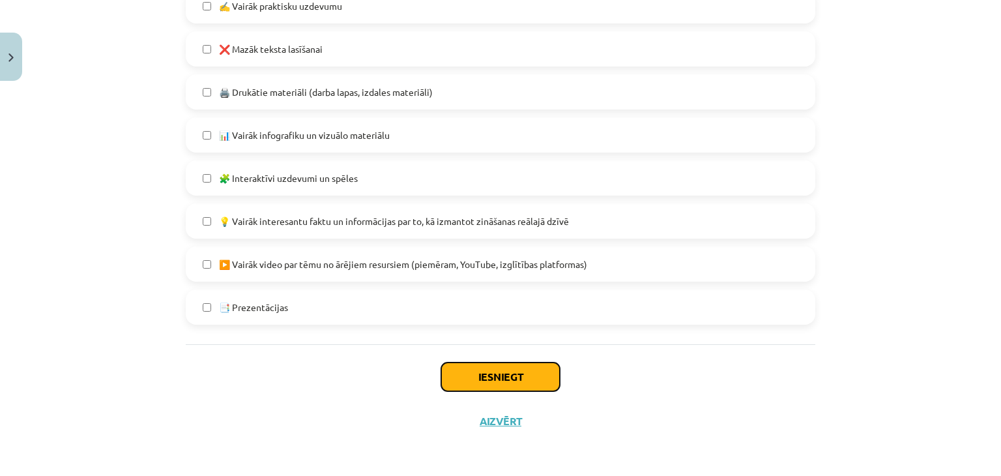
click at [513, 366] on button "Iesniegt" at bounding box center [500, 376] width 119 height 29
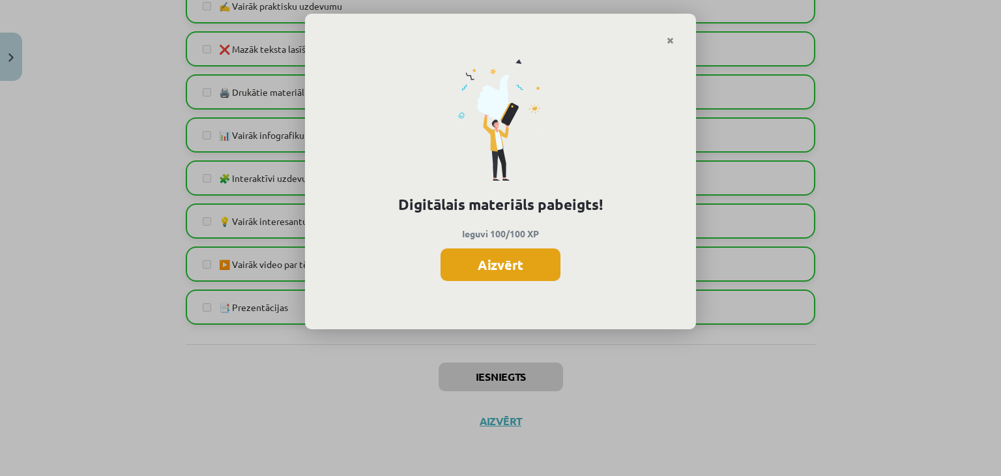
click at [547, 256] on button "Aizvērt" at bounding box center [501, 264] width 120 height 33
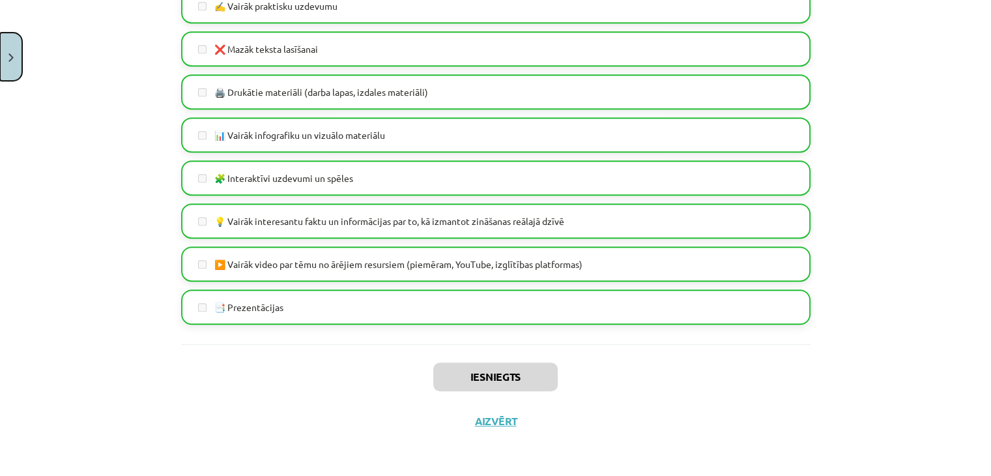
click at [1, 57] on button "Close" at bounding box center [11, 57] width 22 height 48
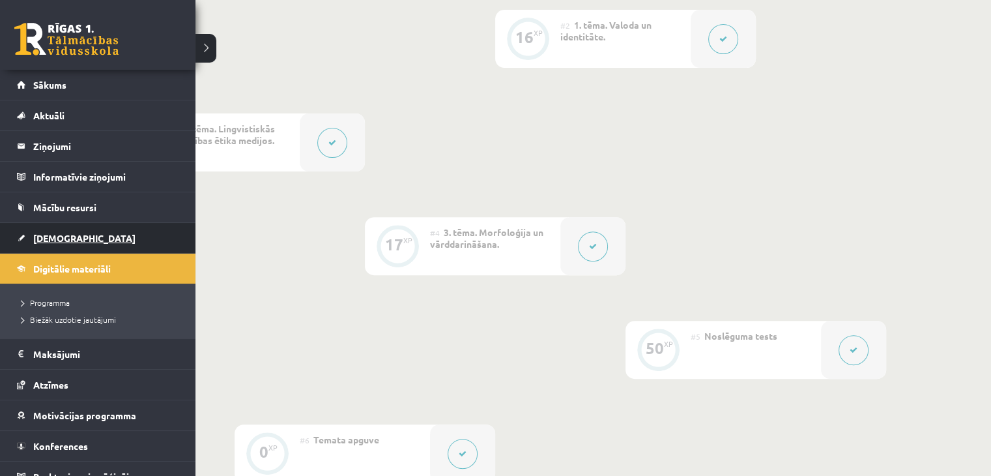
click at [31, 246] on link "[DEMOGRAPHIC_DATA]" at bounding box center [98, 238] width 162 height 30
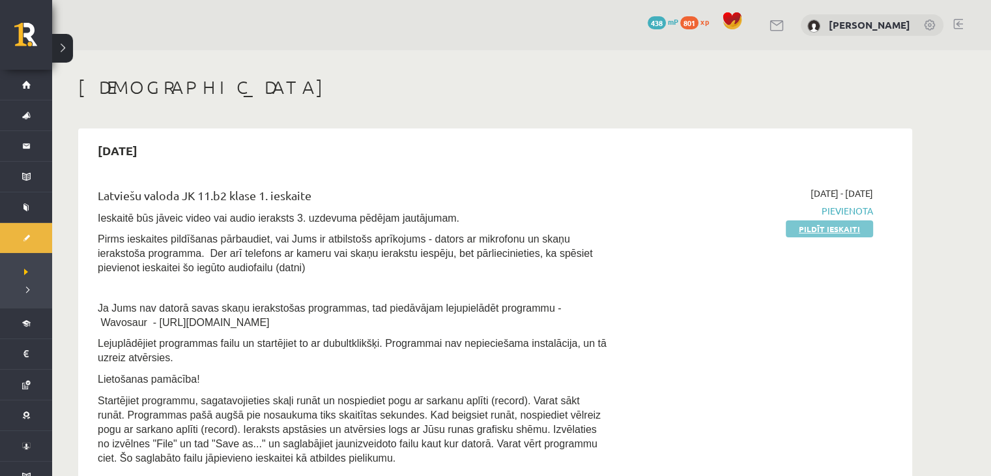
click at [858, 233] on link "Pildīt ieskaiti" at bounding box center [829, 228] width 87 height 17
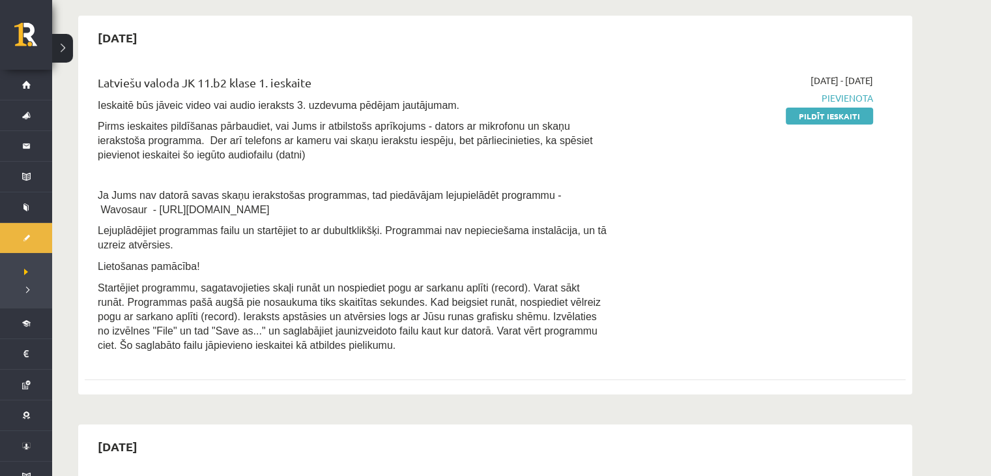
scroll to position [94, 0]
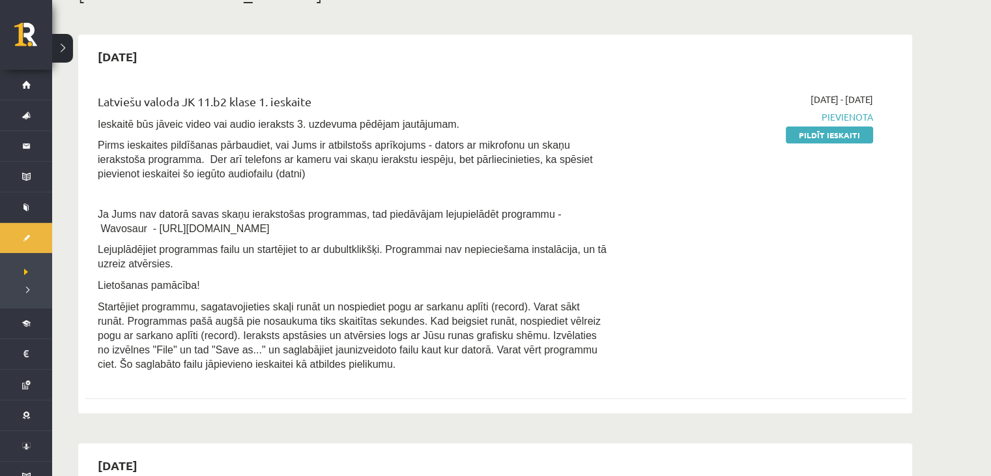
drag, startPoint x: 96, startPoint y: 225, endPoint x: 222, endPoint y: 230, distance: 125.9
click at [222, 230] on div "Latviešu valoda JK 11.b2 klase 1. ieskaite Ieskaitē būs jāveic video vai audio …" at bounding box center [353, 235] width 530 height 285
copy span "https://www.wavosaur.com/"
click at [409, 244] on span "Lejuplādējiet programmas failu un startējiet to ar dubultklikšķi. Programmai na…" at bounding box center [352, 256] width 509 height 25
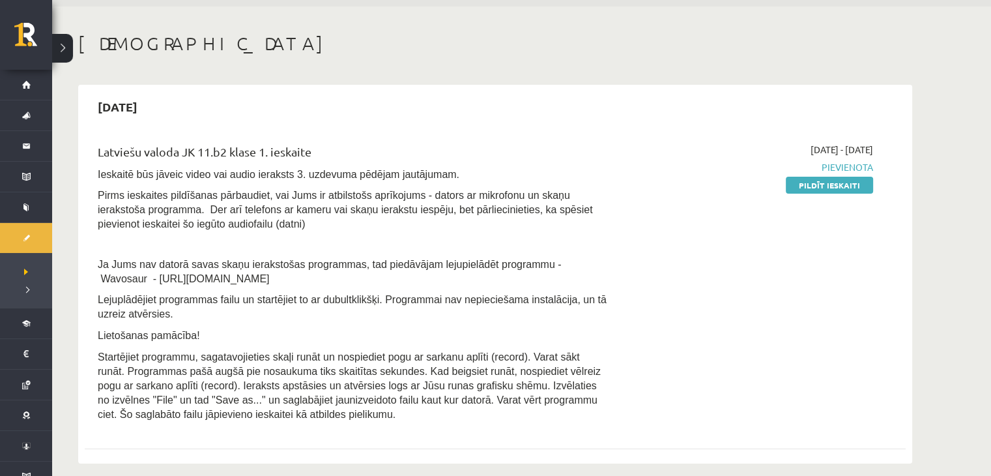
scroll to position [42, 0]
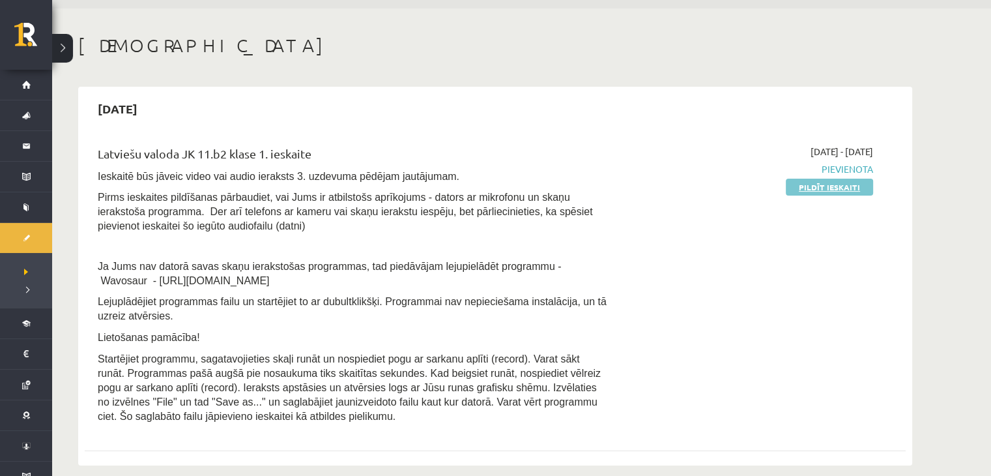
click at [838, 181] on link "Pildīt ieskaiti" at bounding box center [829, 187] width 87 height 17
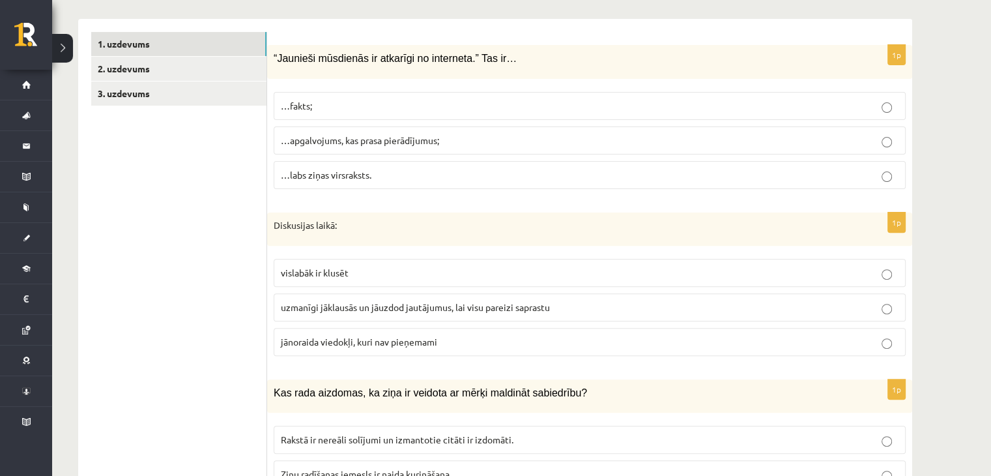
scroll to position [417, 0]
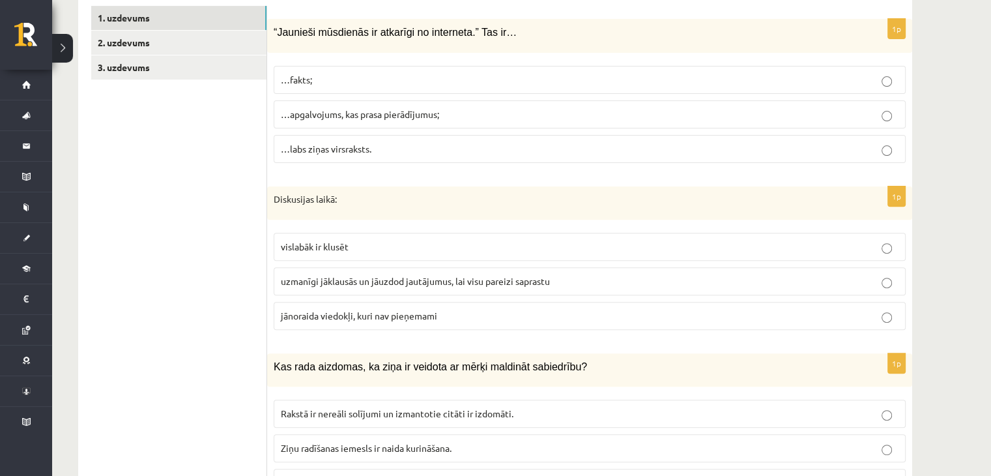
click at [415, 111] on span "…apgalvojums, kas prasa pierādījumus;" at bounding box center [360, 114] width 158 height 12
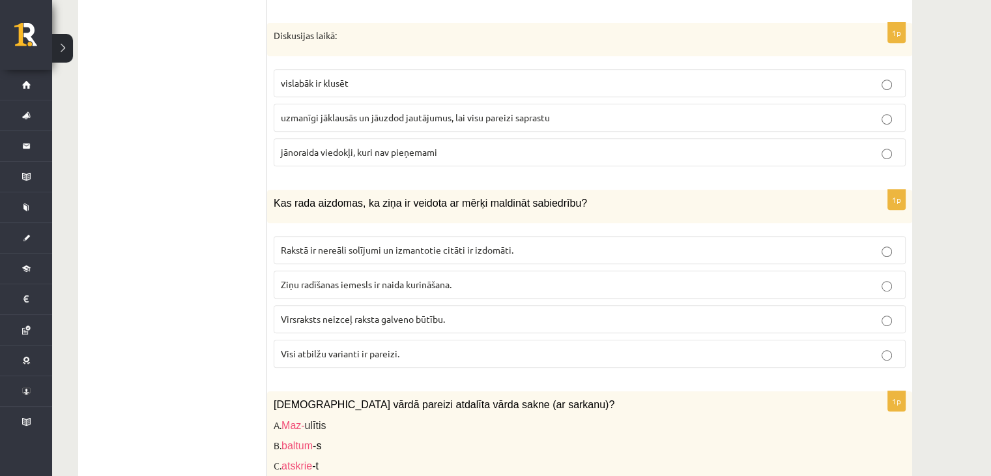
scroll to position [600, 0]
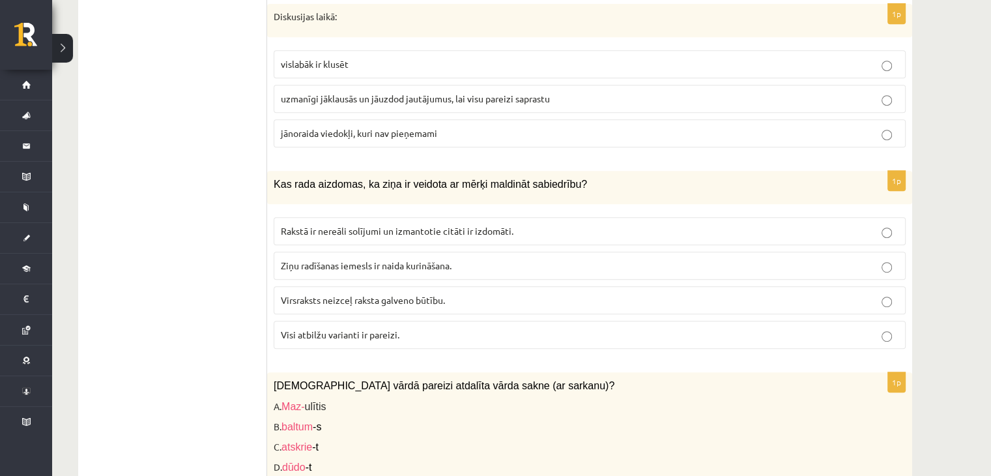
click at [562, 101] on p "uzmanīgi jāklausās un jāuzdod jautājumus, lai visu pareizi saprastu" at bounding box center [590, 99] width 618 height 14
click at [657, 132] on p "jānoraida viedokļi, kuri nav pieņemami" at bounding box center [590, 133] width 618 height 14
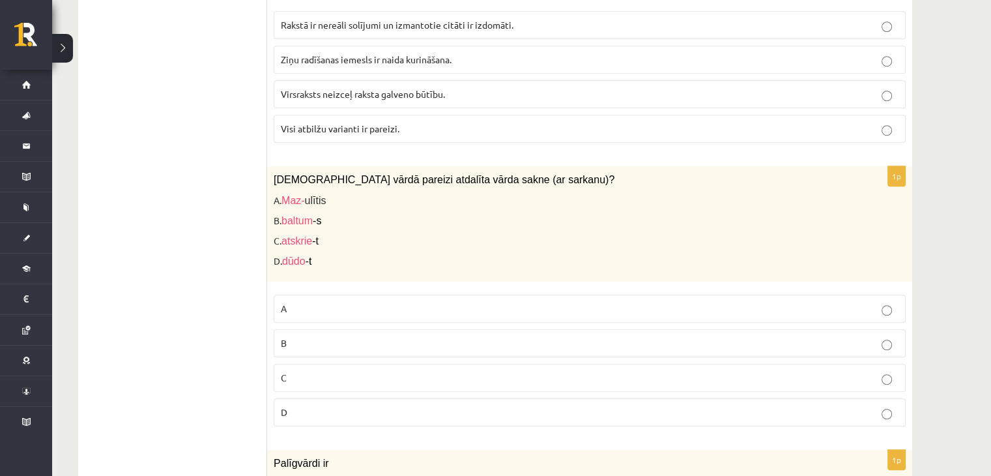
scroll to position [808, 0]
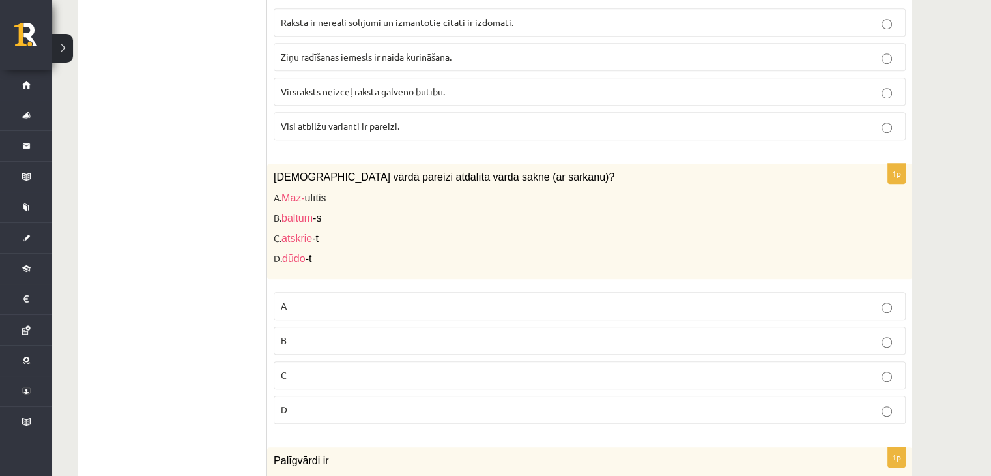
click at [577, 112] on label "Visi atbilžu varianti ir pareizi." at bounding box center [590, 126] width 632 height 28
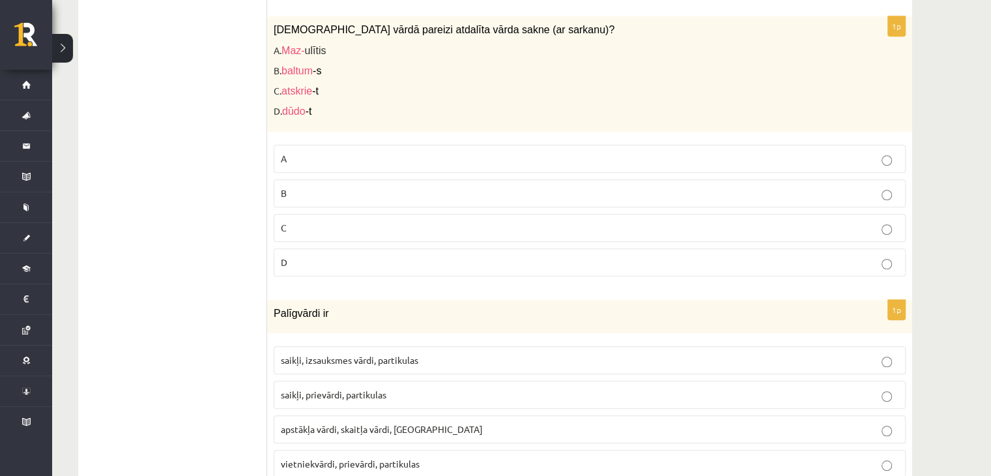
scroll to position [965, 0]
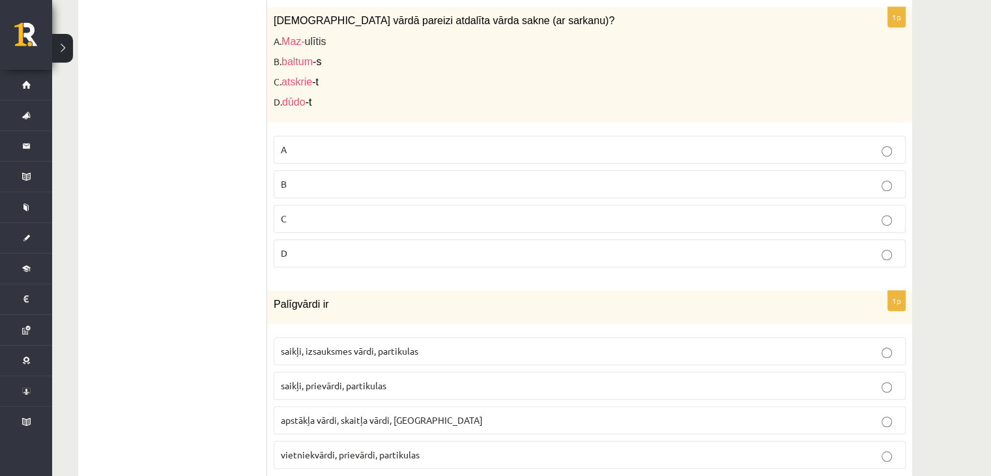
click at [347, 144] on p "A" at bounding box center [590, 150] width 618 height 14
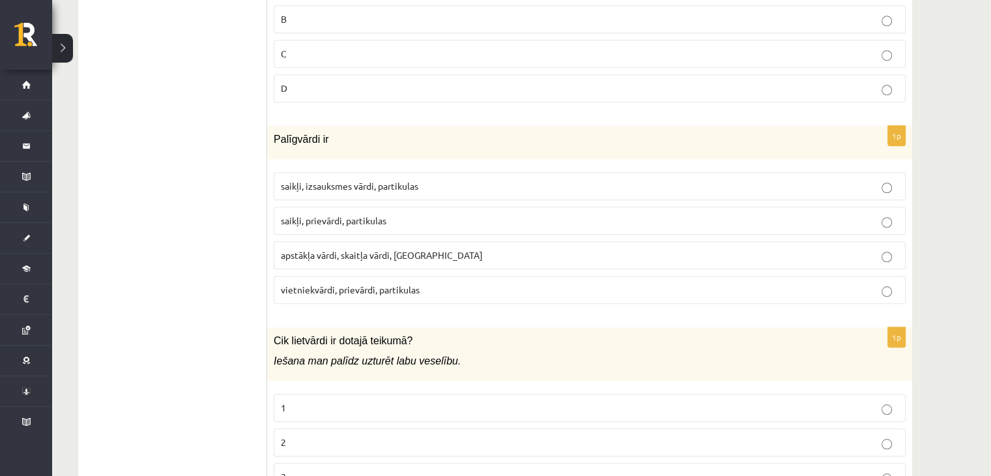
scroll to position [1190, 0]
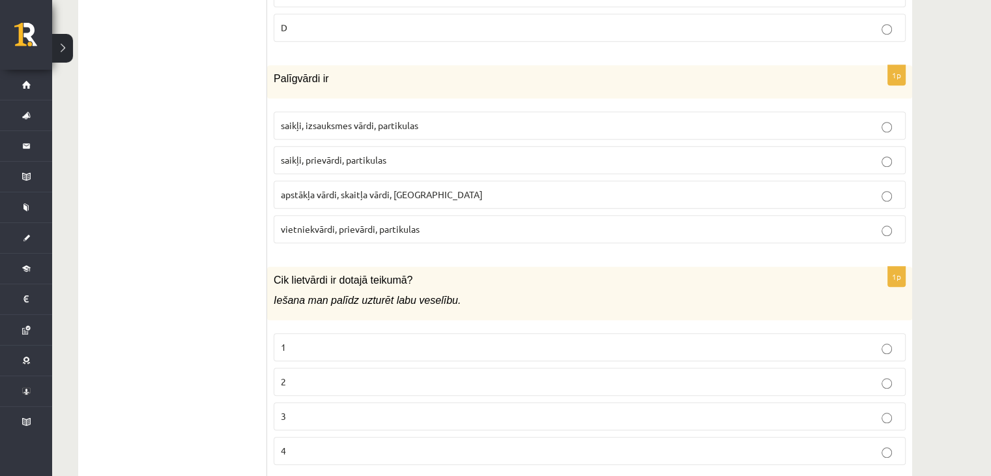
click at [676, 153] on p "saikļi, prievārdi, partikulas" at bounding box center [590, 160] width 618 height 14
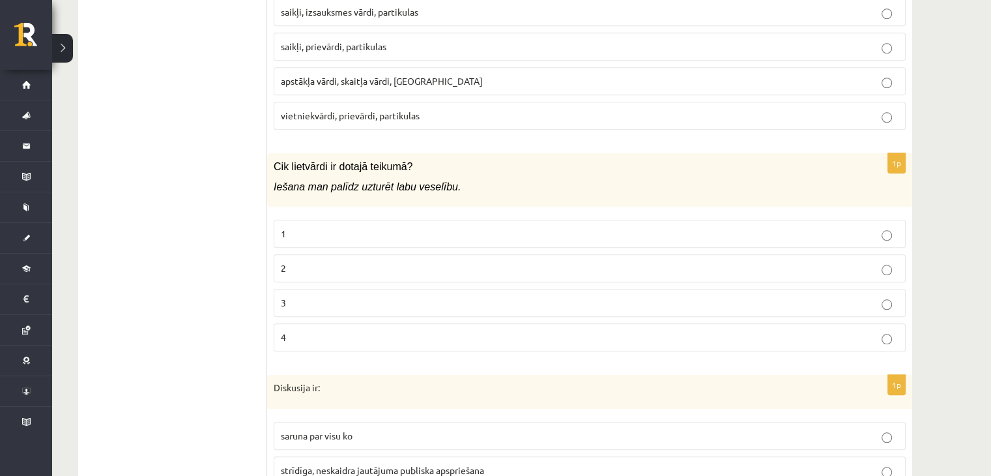
scroll to position [1399, 0]
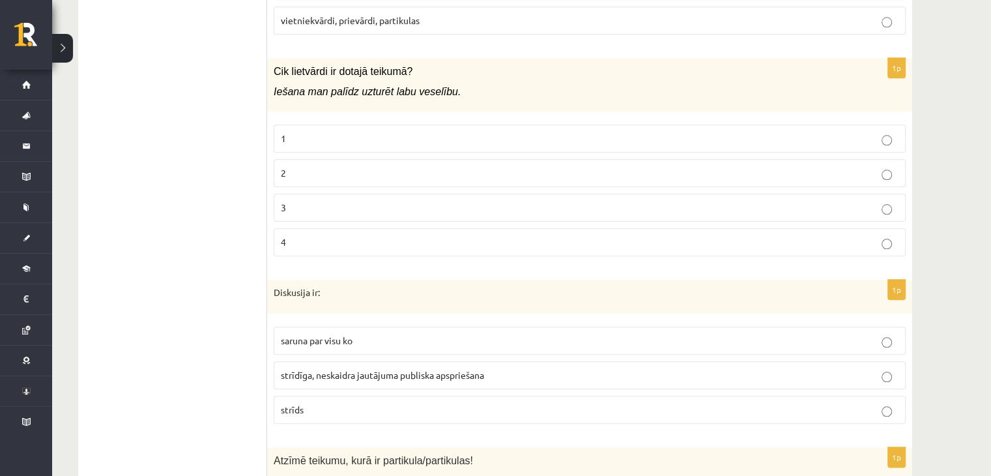
click at [602, 169] on p "2" at bounding box center [590, 173] width 618 height 14
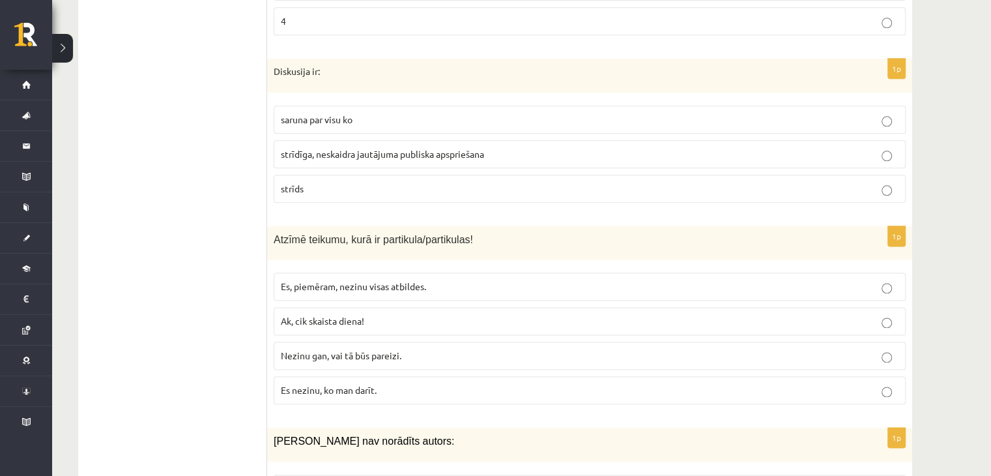
scroll to position [1625, 0]
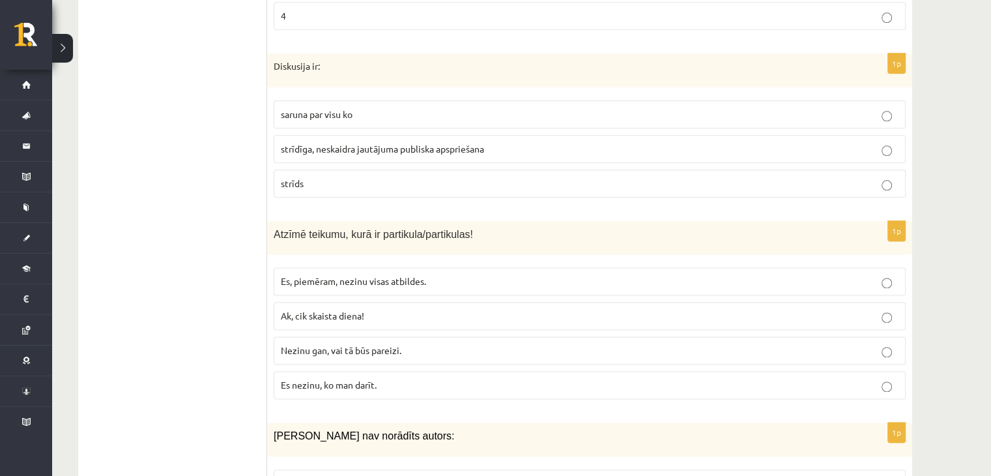
click at [518, 117] on label "saruna par visu ko" at bounding box center [590, 114] width 632 height 28
click at [646, 143] on p "strīdīga, neskaidra jautājuma publiska apspriešana" at bounding box center [590, 149] width 618 height 14
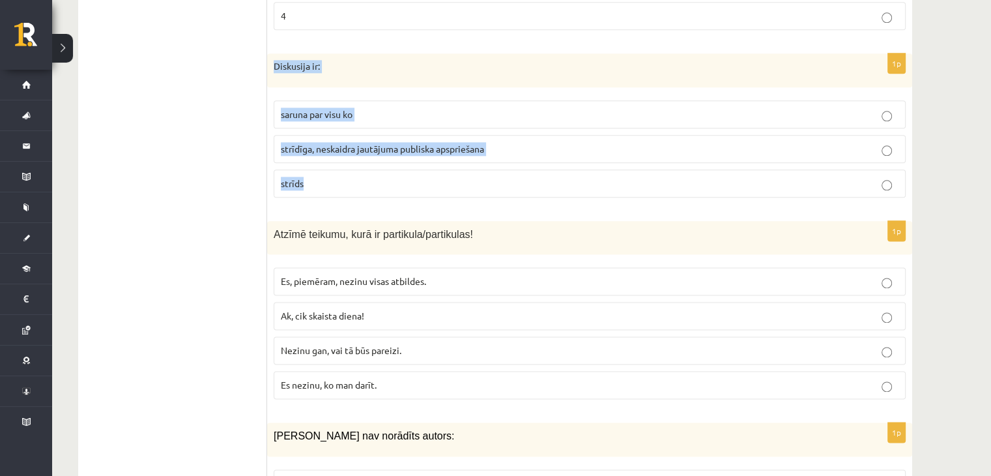
drag, startPoint x: 272, startPoint y: 55, endPoint x: 407, endPoint y: 173, distance: 178.7
click at [407, 173] on div "1p Diskusija ir: saruna par visu ko strīdīga, neskaidra jautājuma publiska apsp…" at bounding box center [589, 130] width 645 height 154
copy div "Diskusija ir: saruna par visu ko strīdīga, neskaidra jautājuma publiska apsprie…"
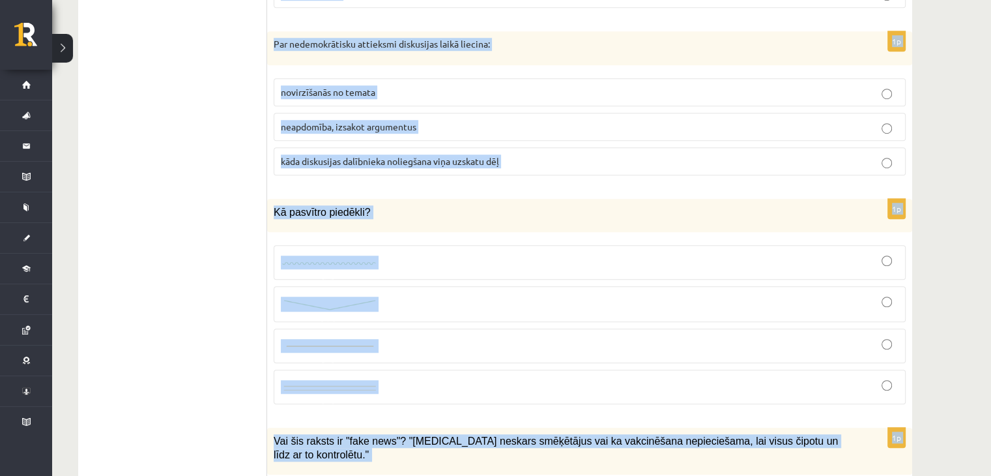
scroll to position [6244, 0]
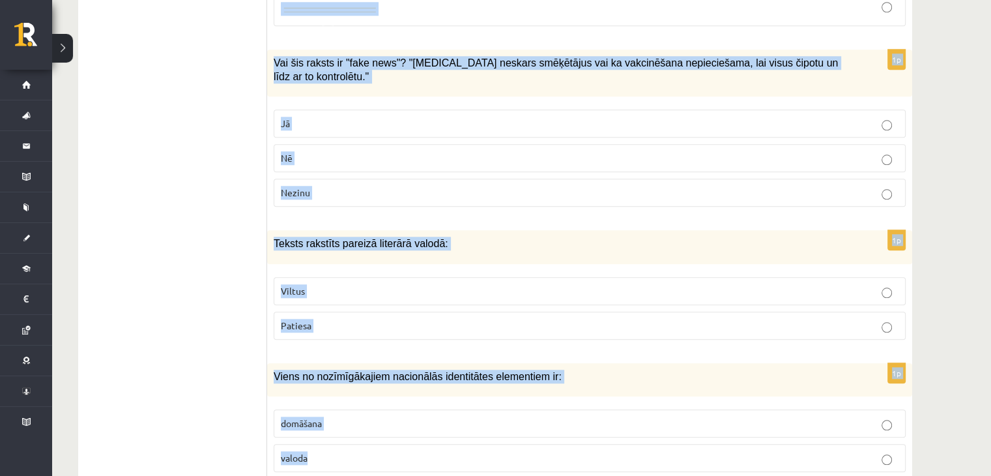
drag, startPoint x: 272, startPoint y: 24, endPoint x: 441, endPoint y: 504, distance: 508.3
copy form "Loremi dolorsi, amet co adipiscin/elitseddoe! Te, incididu, utlabo etdol magnaa…"
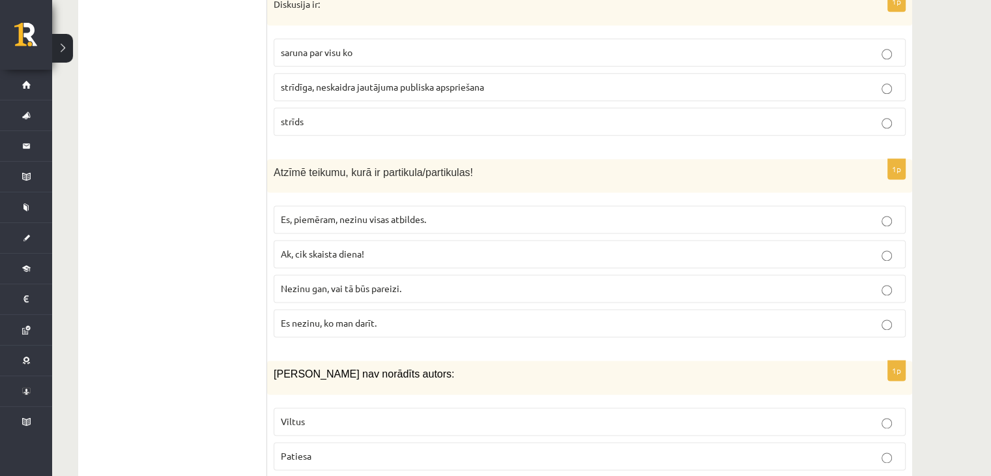
scroll to position [1669, 0]
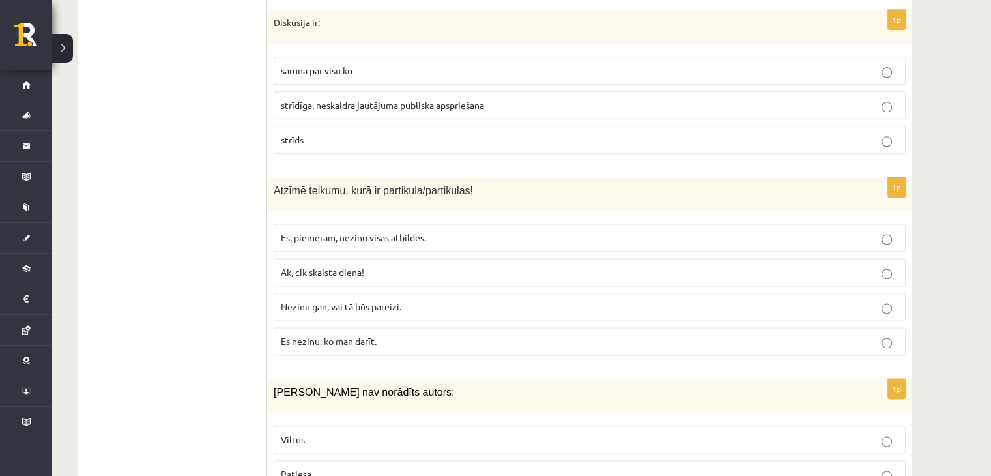
click at [357, 306] on label "Nezinu gan, vai tā būs pareizi." at bounding box center [590, 307] width 632 height 28
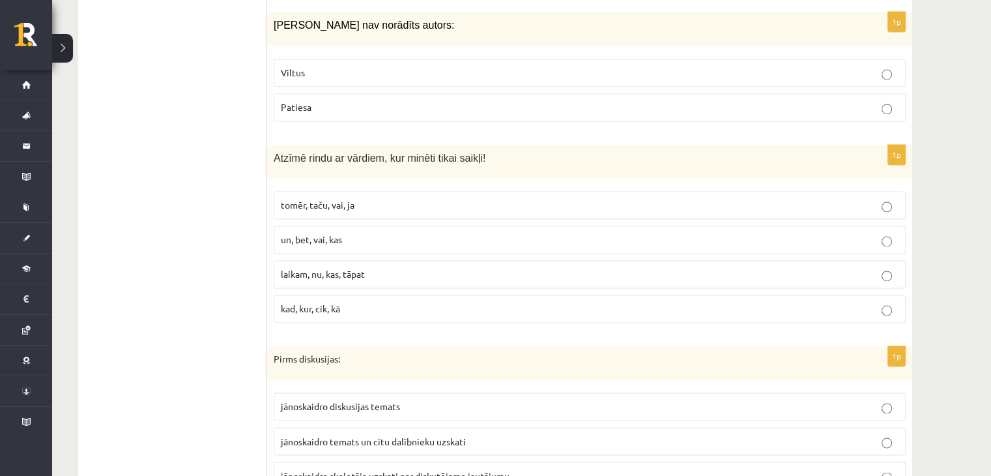
scroll to position [2051, 0]
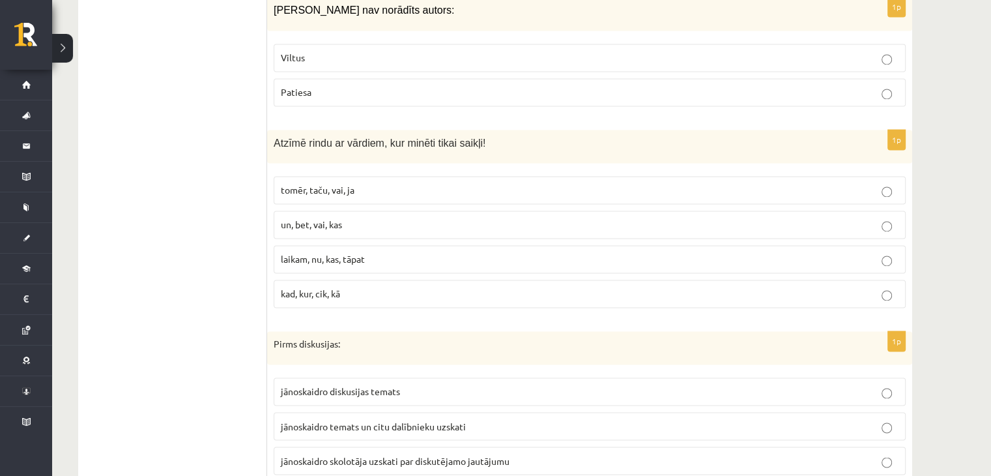
click at [628, 58] on label "Viltus" at bounding box center [590, 58] width 632 height 28
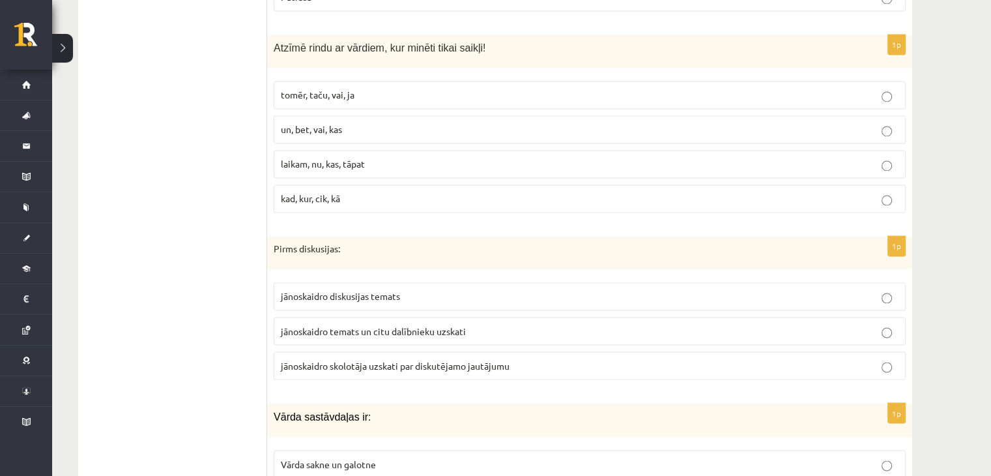
scroll to position [2155, 0]
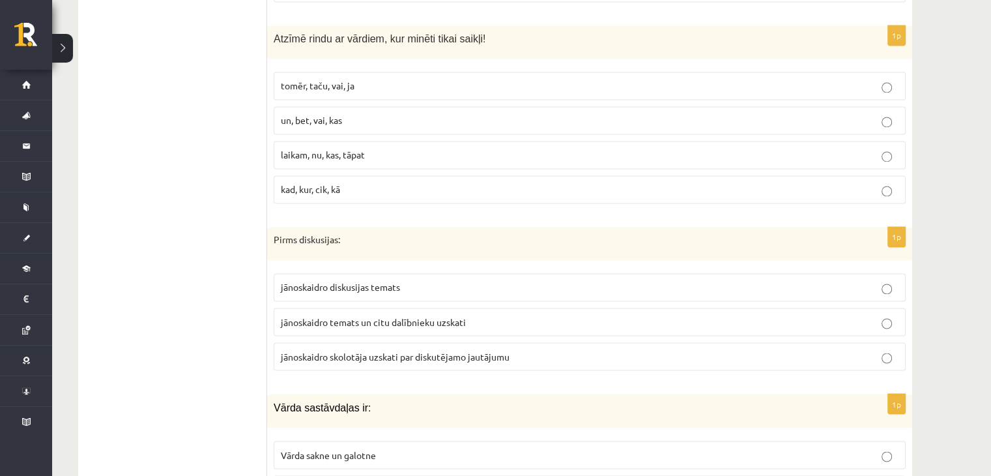
click at [357, 113] on p "un, bet, vai, kas" at bounding box center [590, 120] width 618 height 14
click at [333, 82] on p "tomēr, taču, vai, ja" at bounding box center [590, 86] width 618 height 14
click at [355, 281] on span "jānoskaidro diskusijas temats" at bounding box center [340, 287] width 119 height 12
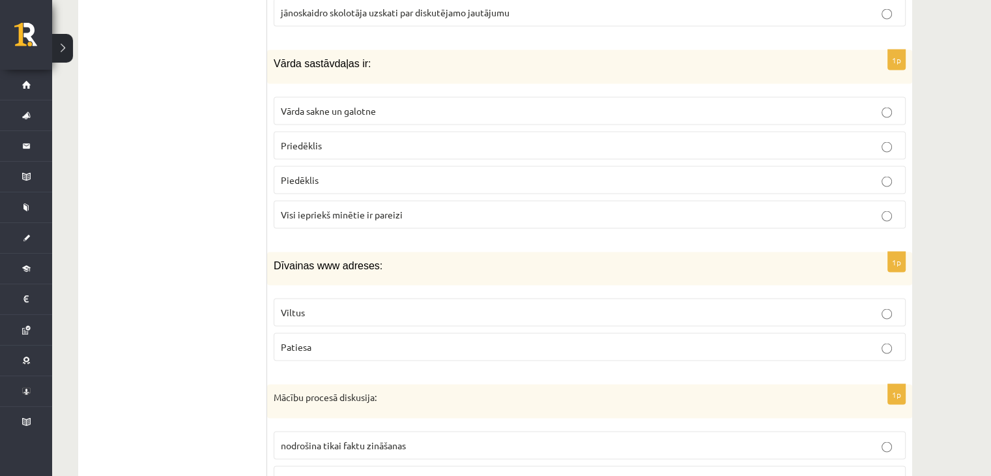
scroll to position [2503, 0]
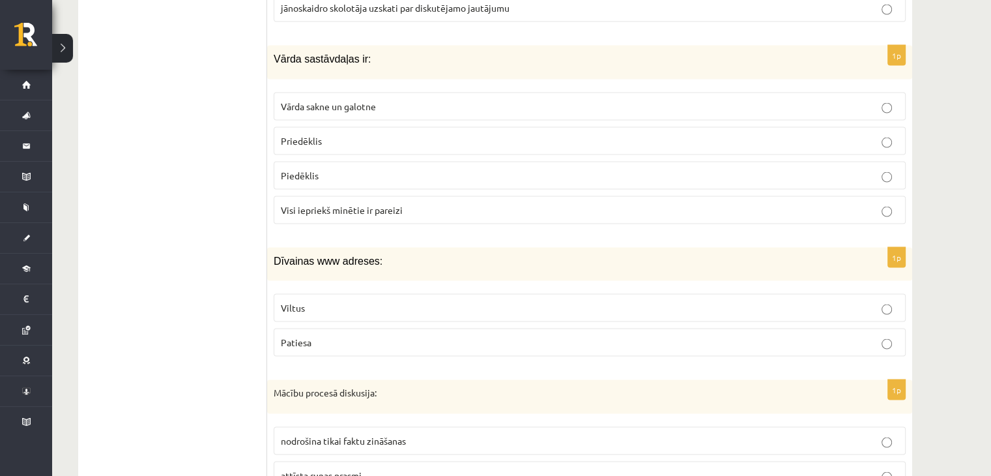
click at [388, 100] on p "Vārda sakne un galotne" at bounding box center [590, 107] width 618 height 14
click at [355, 204] on span "Visi iepriekš minētie ir pareizi" at bounding box center [342, 210] width 122 height 12
click at [381, 301] on p "Viltus" at bounding box center [590, 308] width 618 height 14
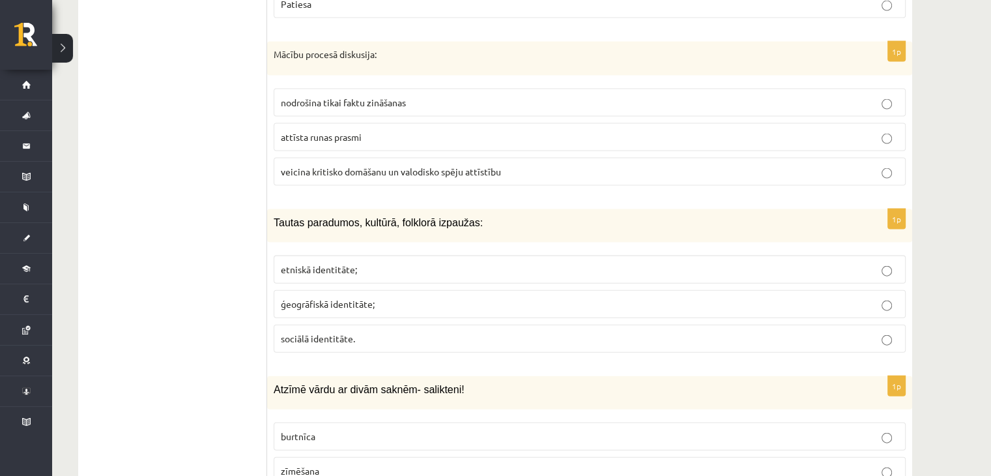
scroll to position [2850, 0]
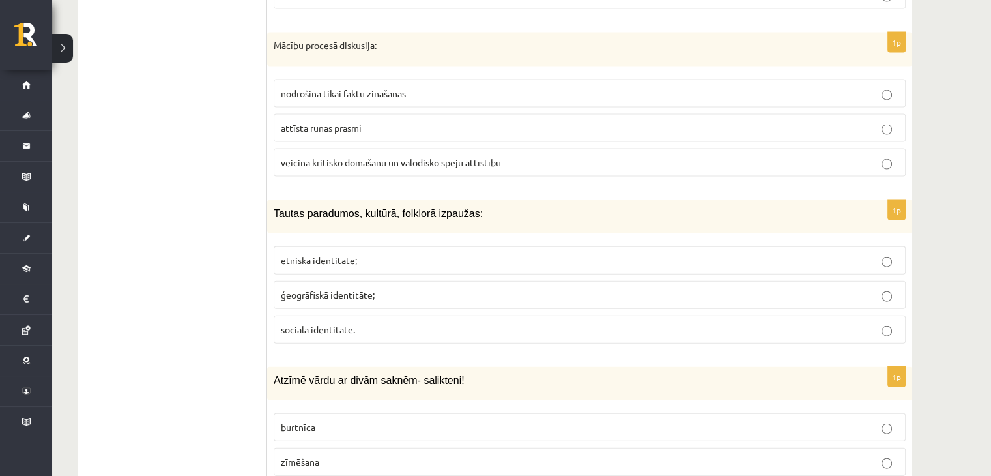
click at [339, 156] on span "veicina kritisko domāšanu un valodisko spēju attīstību" at bounding box center [391, 162] width 220 height 12
click at [360, 261] on fieldset "etniskā identitāte; ģeogrāfiskā identitāte; sociālā identitāte." at bounding box center [590, 294] width 632 height 108
click at [847, 257] on label "etniskā identitāte;" at bounding box center [590, 260] width 632 height 28
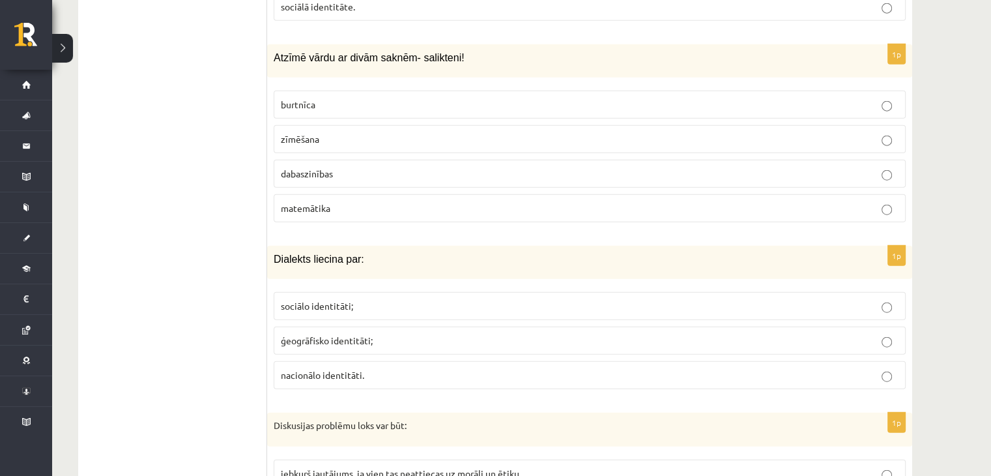
scroll to position [3181, 0]
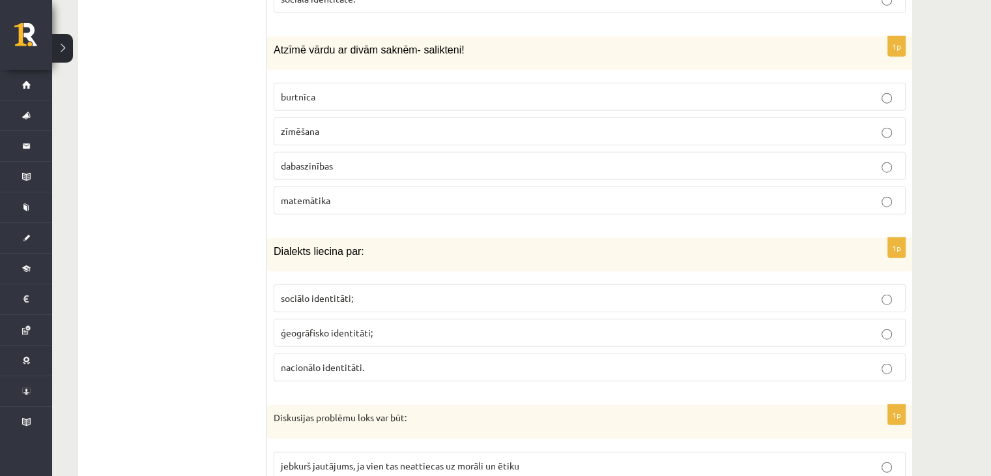
click at [342, 152] on label "dabaszinības" at bounding box center [590, 166] width 632 height 28
click at [394, 326] on p "ģeogrāfisko identitāti;" at bounding box center [590, 333] width 618 height 14
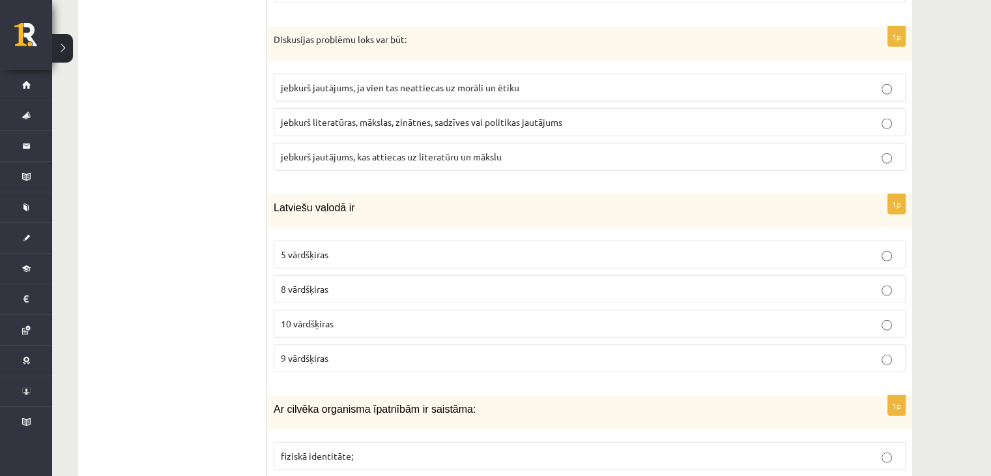
scroll to position [3563, 0]
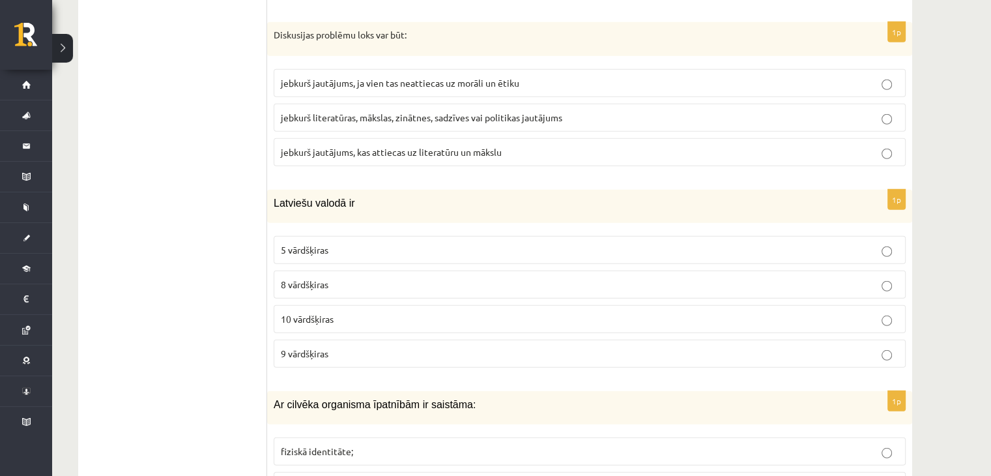
click at [361, 312] on p "10 vārdšķiras" at bounding box center [590, 319] width 618 height 14
click at [403, 111] on span "jebkurš literatūras, mākslas, zinātnes, sadzīves vai politikas jautājums" at bounding box center [422, 117] width 282 height 12
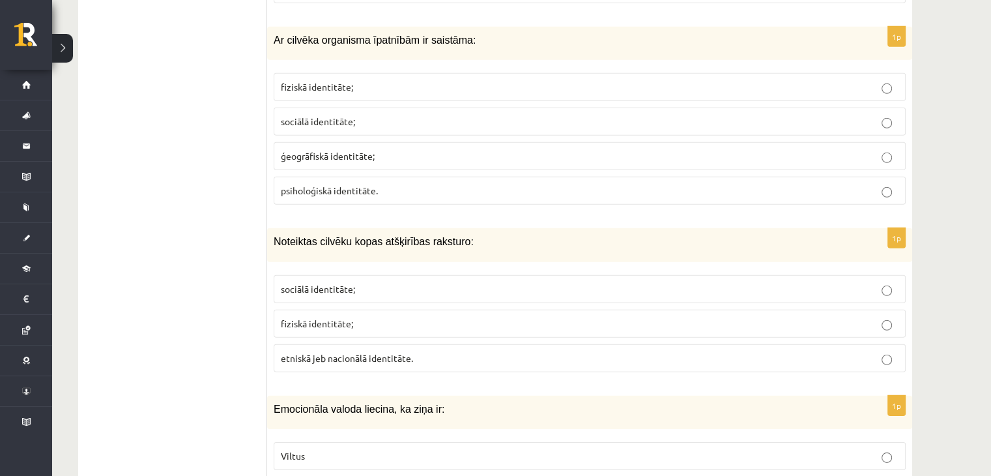
scroll to position [3928, 0]
click at [431, 80] on p "fiziskā identitāte;" at bounding box center [590, 87] width 618 height 14
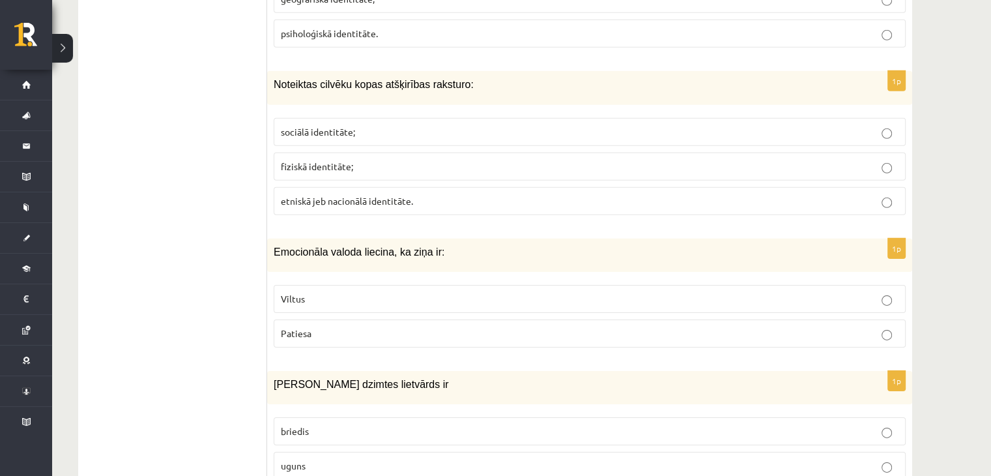
scroll to position [4111, 0]
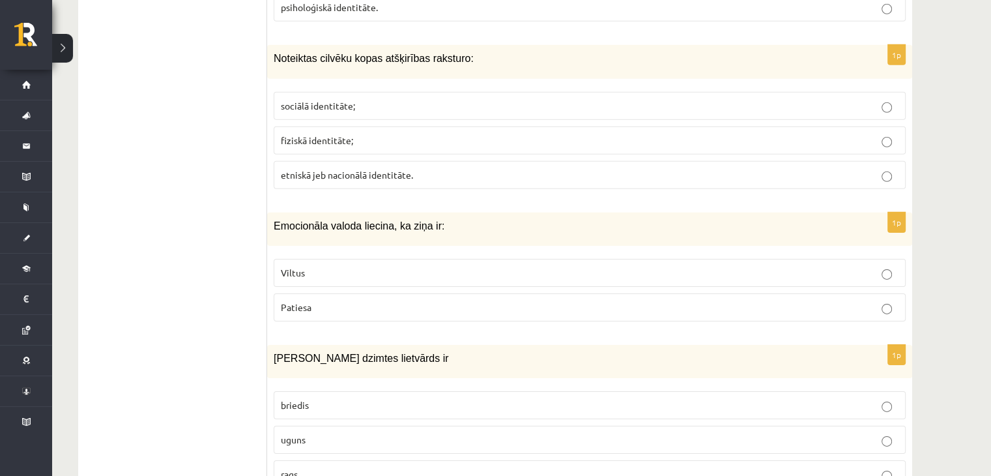
click at [369, 169] on span "etniskā jeb nacionālā identitāte." at bounding box center [347, 175] width 132 height 12
click at [379, 270] on fieldset "Viltus [GEOGRAPHIC_DATA]" at bounding box center [590, 288] width 632 height 73
click at [362, 266] on p "Viltus" at bounding box center [590, 273] width 618 height 14
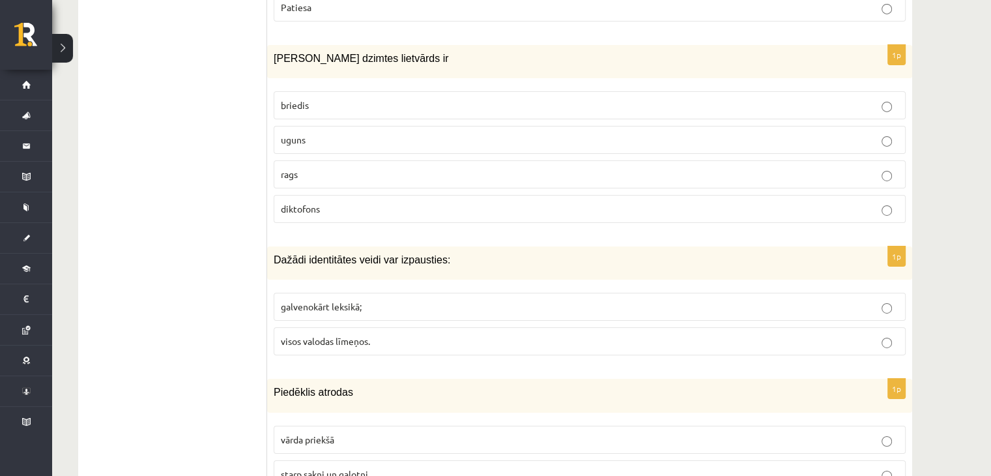
scroll to position [4415, 0]
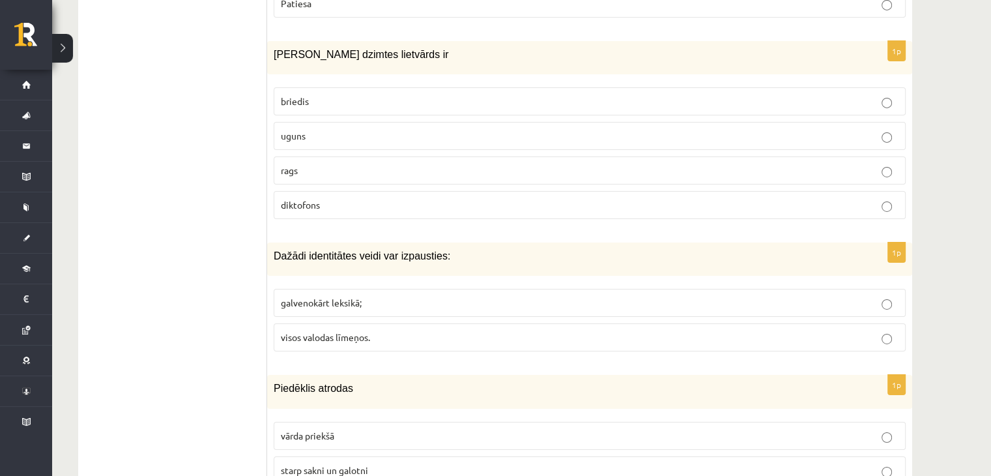
click at [361, 331] on span "visos valodas līmeņos." at bounding box center [325, 337] width 89 height 12
click at [331, 129] on p "uguns" at bounding box center [590, 136] width 618 height 14
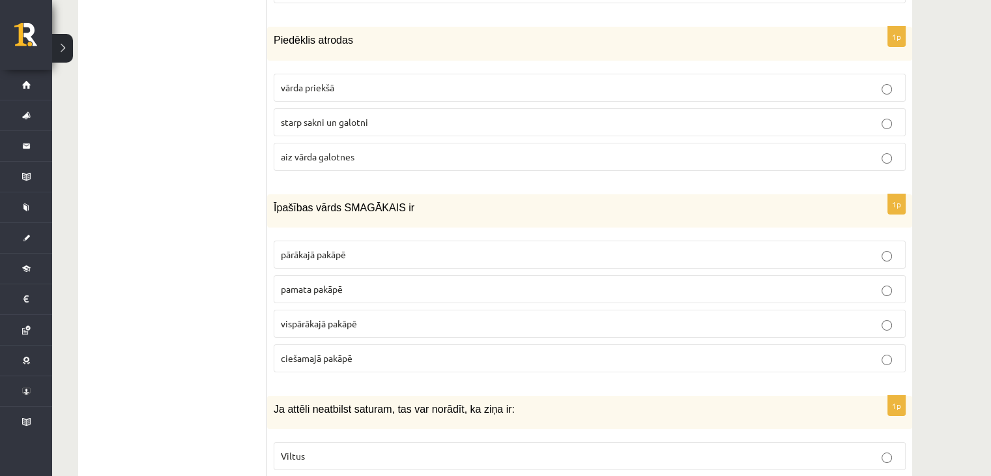
scroll to position [4771, 0]
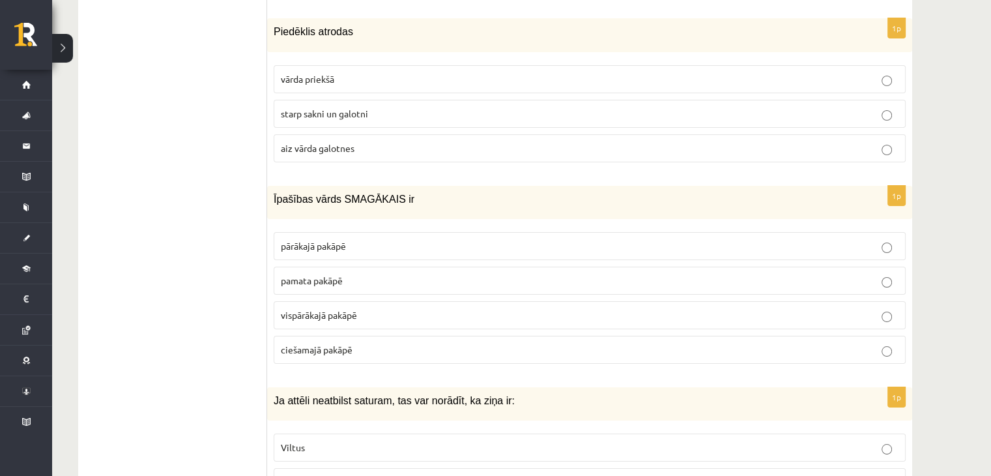
click at [351, 100] on label "starp sakni un galotni" at bounding box center [590, 114] width 632 height 28
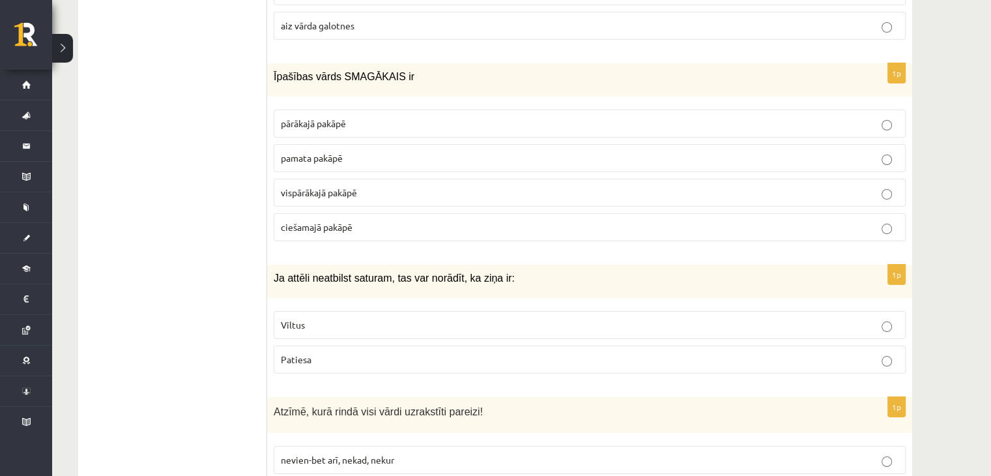
scroll to position [4901, 0]
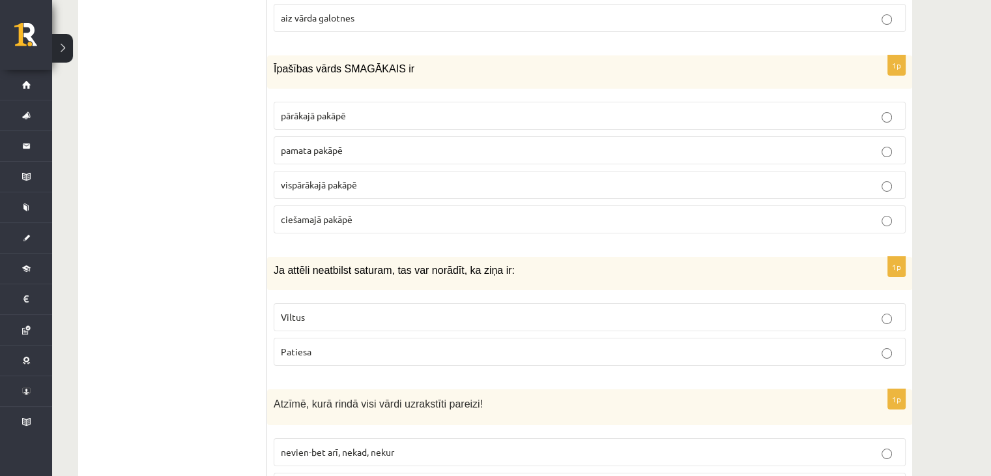
click at [400, 95] on fieldset "pārākajā pakāpē pamata pakāpē [GEOGRAPHIC_DATA] pakāpē [GEOGRAPHIC_DATA] pakāpē" at bounding box center [590, 166] width 632 height 142
click at [356, 171] on label "vispārākajā pakāpē" at bounding box center [590, 185] width 632 height 28
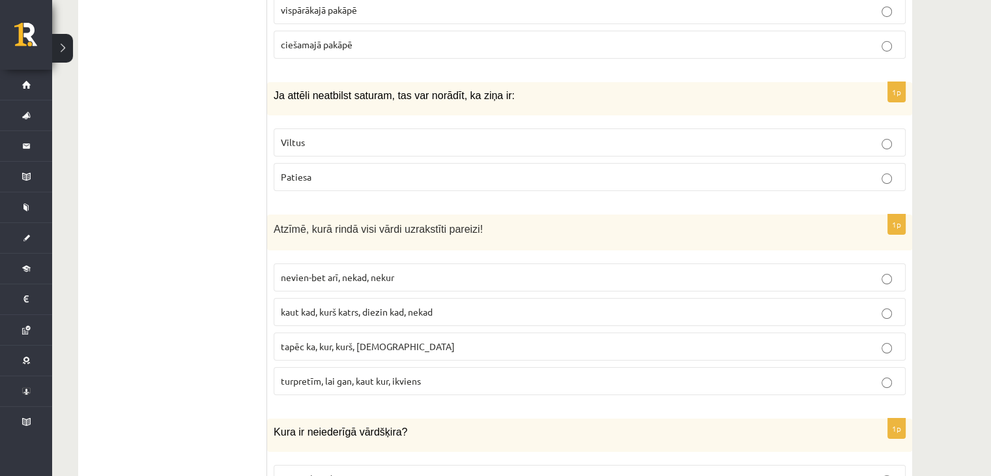
scroll to position [5084, 0]
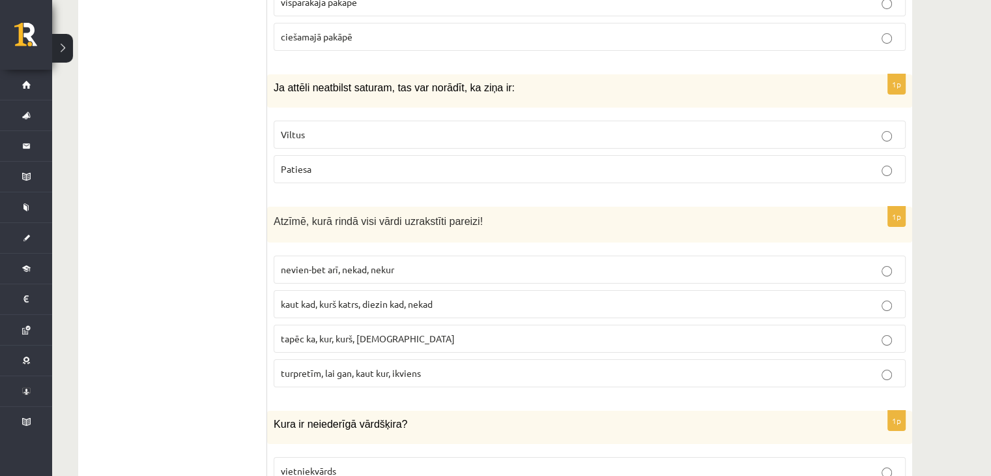
click at [474, 128] on p "Viltus" at bounding box center [590, 135] width 618 height 14
click at [415, 367] on span "turpretīm, lai gan, kaut kur, ikviens" at bounding box center [351, 373] width 140 height 12
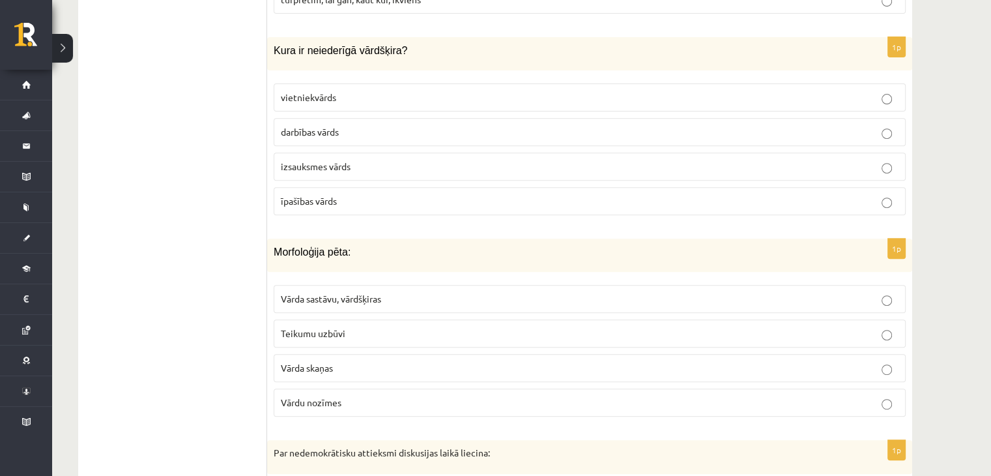
scroll to position [5466, 0]
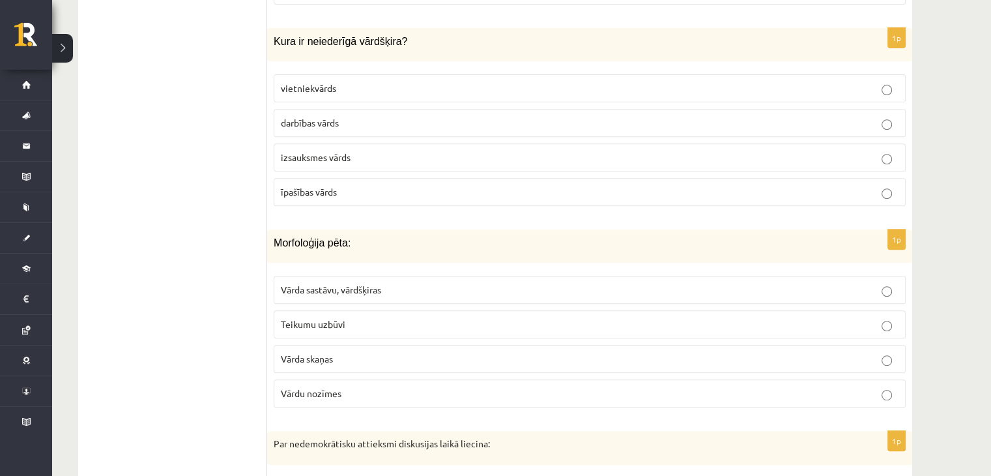
click at [374, 143] on label "izsauksmes vārds" at bounding box center [590, 157] width 632 height 28
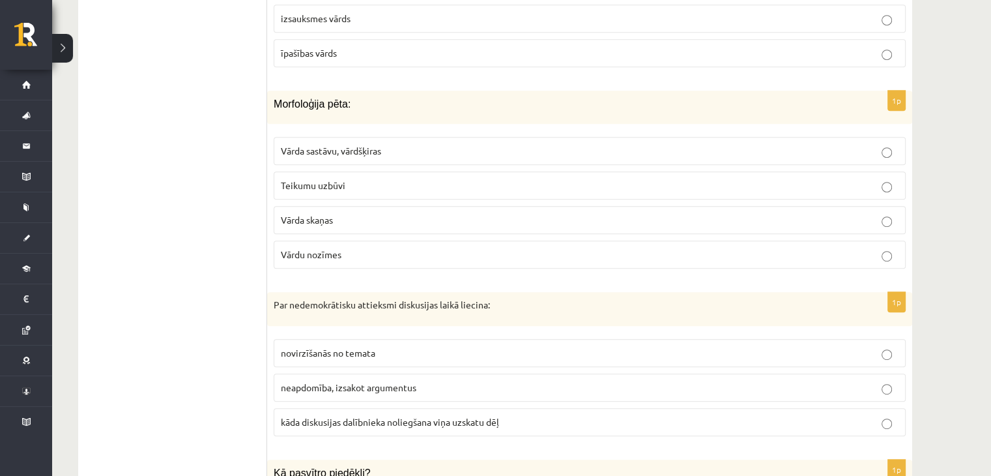
scroll to position [5649, 0]
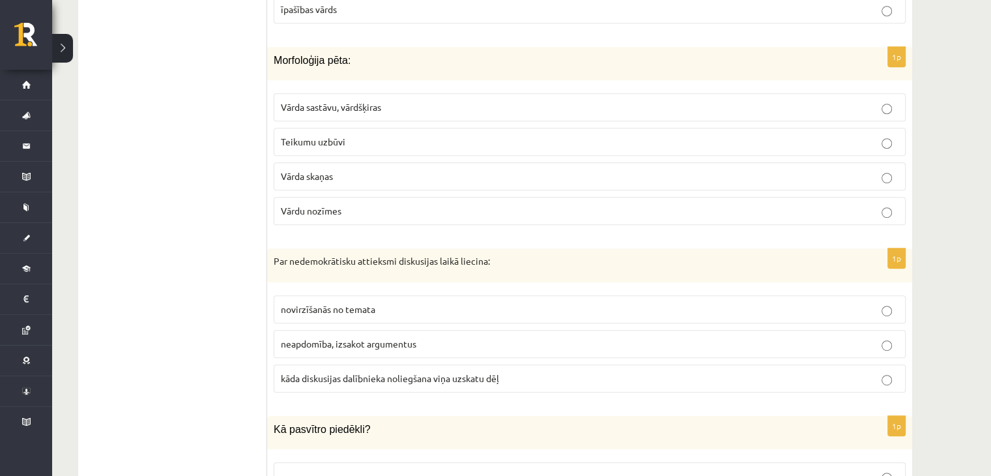
click at [490, 100] on p "Vārda sastāvu, vārdšķiras" at bounding box center [590, 107] width 618 height 14
click at [408, 372] on span "kāda diskusijas dalībnieka noliegšana viņa uzskatu dēļ" at bounding box center [390, 378] width 218 height 12
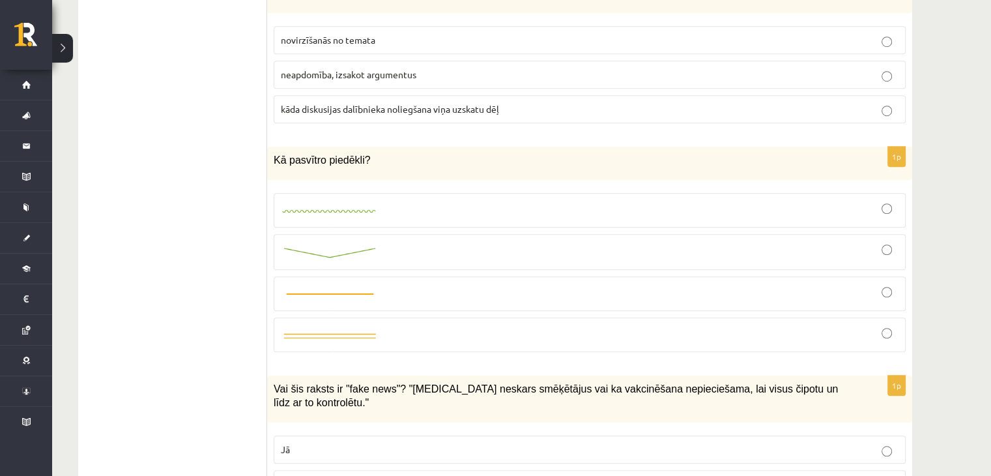
scroll to position [6004, 0]
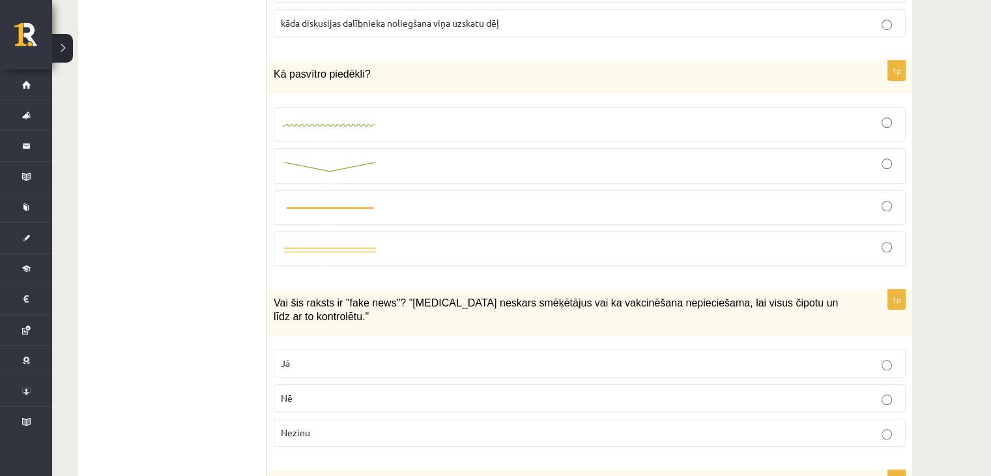
click at [656, 155] on div at bounding box center [590, 166] width 618 height 22
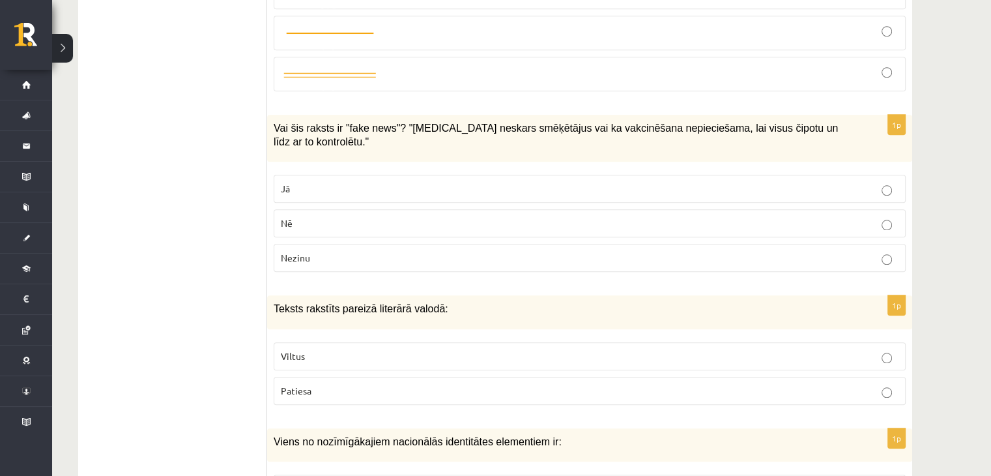
scroll to position [6222, 0]
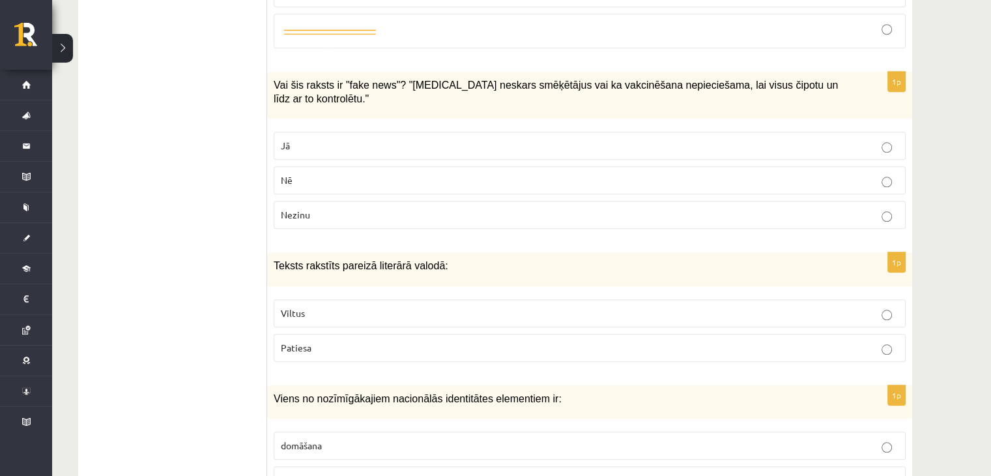
click at [374, 208] on p "Nezinu" at bounding box center [590, 215] width 618 height 14
click at [404, 293] on fieldset "Viltus [GEOGRAPHIC_DATA]" at bounding box center [590, 329] width 632 height 73
click at [409, 299] on label "Viltus" at bounding box center [590, 313] width 632 height 28
click at [310, 466] on label "valoda" at bounding box center [590, 480] width 632 height 28
click at [316, 321] on div "1p Teksts rakstīts pareizā literārā valodā: Viltus [GEOGRAPHIC_DATA]" at bounding box center [589, 311] width 645 height 119
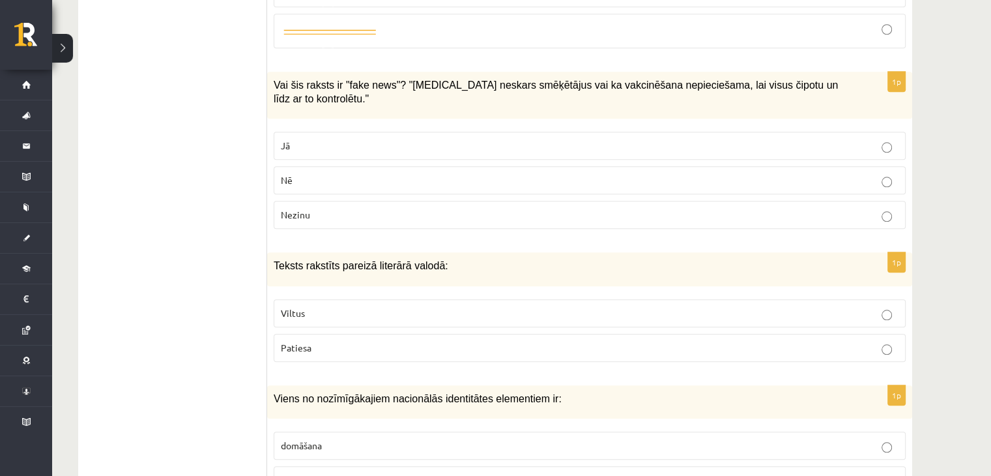
click at [308, 341] on p "Patiesa" at bounding box center [590, 348] width 618 height 14
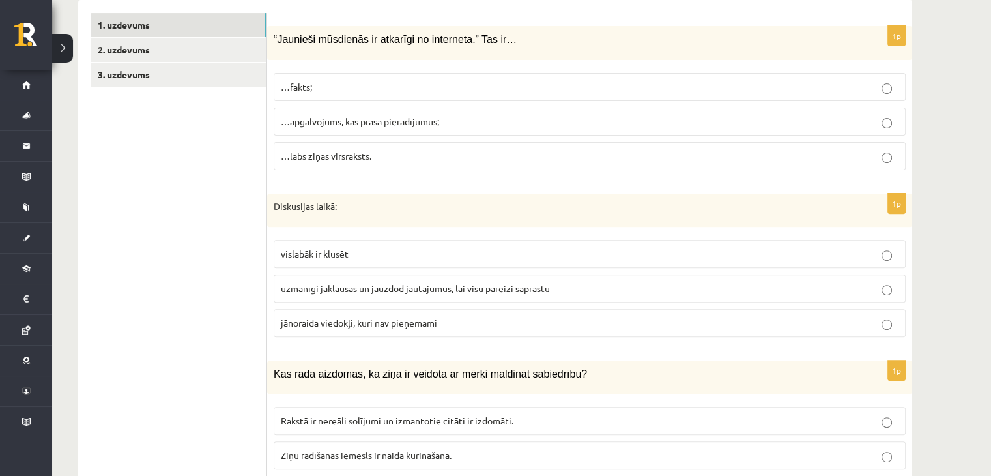
scroll to position [448, 0]
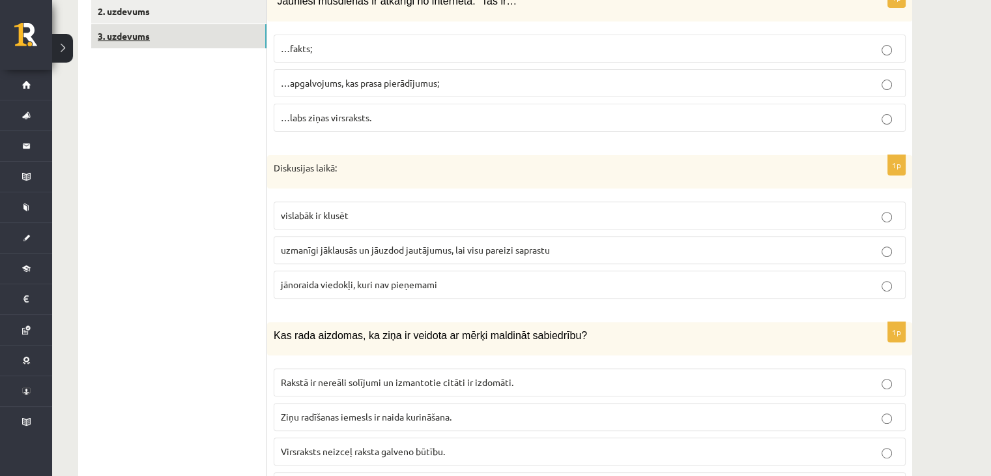
click at [192, 39] on link "3. uzdevums" at bounding box center [178, 36] width 175 height 24
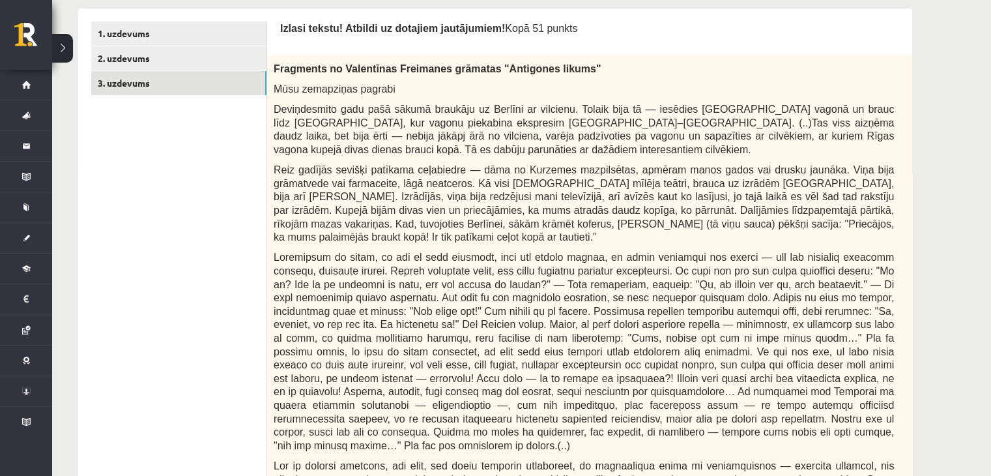
scroll to position [391, 0]
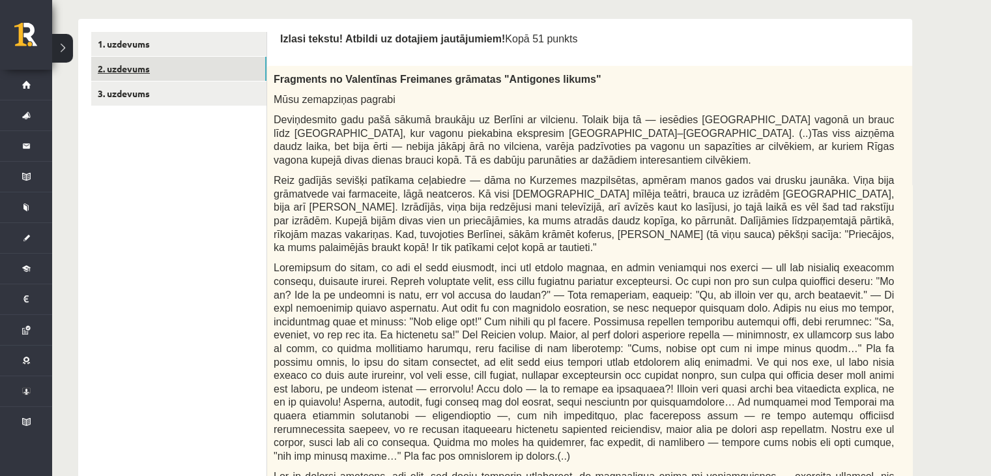
click at [188, 68] on link "2. uzdevums" at bounding box center [178, 69] width 175 height 24
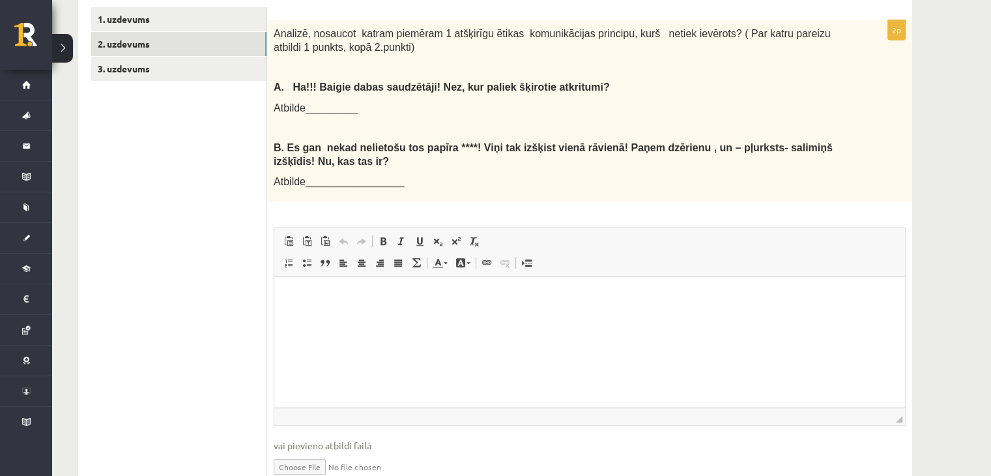
scroll to position [0, 0]
click at [315, 102] on span "Atbilde_________" at bounding box center [316, 106] width 84 height 11
click at [317, 105] on span "Atbilde_________" at bounding box center [316, 106] width 84 height 11
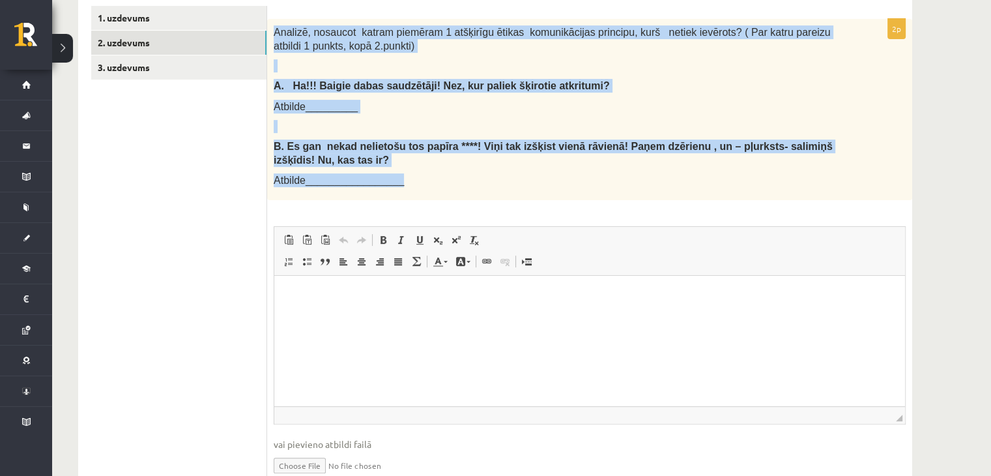
drag, startPoint x: 275, startPoint y: 27, endPoint x: 422, endPoint y: 179, distance: 211.6
click at [422, 179] on div "Analizē, nosaucot katram piemēram 1 atšķirīgu ētikas komunikācijas principu, ku…" at bounding box center [589, 109] width 645 height 181
copy div "Analizē, nosaucot katram piemēram 1 atšķirīgu ētikas komunikācijas principu, ku…"
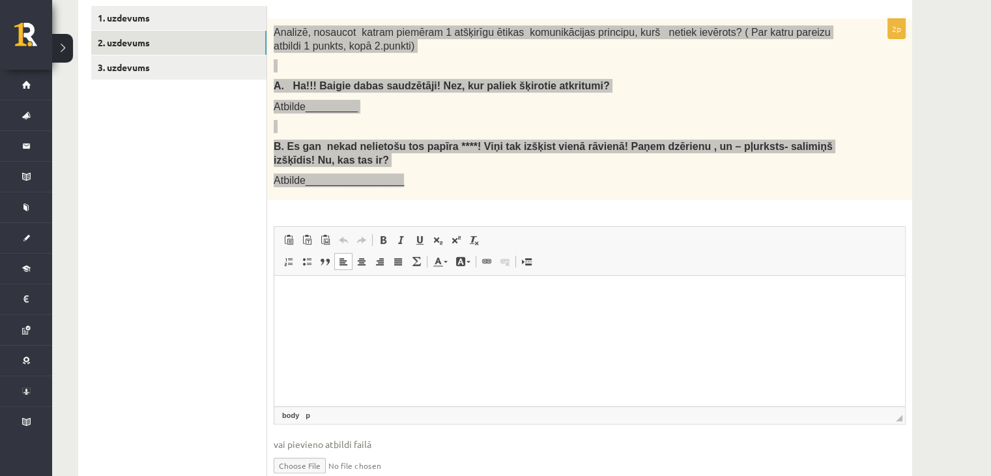
click at [337, 289] on p "Editor, wiswyg-editor-user-answer-47433786244660" at bounding box center [589, 296] width 605 height 14
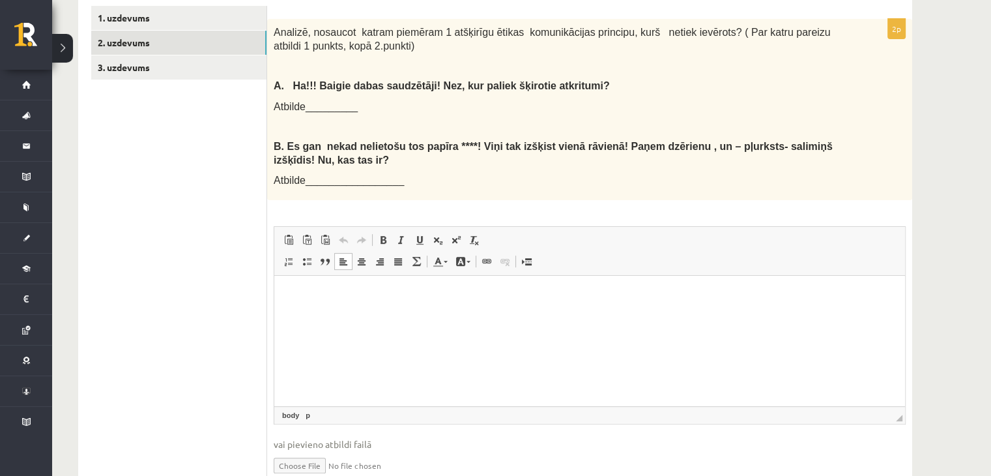
click at [214, 189] on ul "1. uzdevums 2. uzdevums 3. uzdevums" at bounding box center [179, 251] width 176 height 491
click at [312, 304] on html at bounding box center [589, 296] width 631 height 40
click at [353, 296] on p "**********" at bounding box center [590, 296] width 606 height 14
click at [392, 299] on p "**********" at bounding box center [590, 296] width 606 height 14
click at [435, 303] on html "**********" at bounding box center [589, 296] width 631 height 40
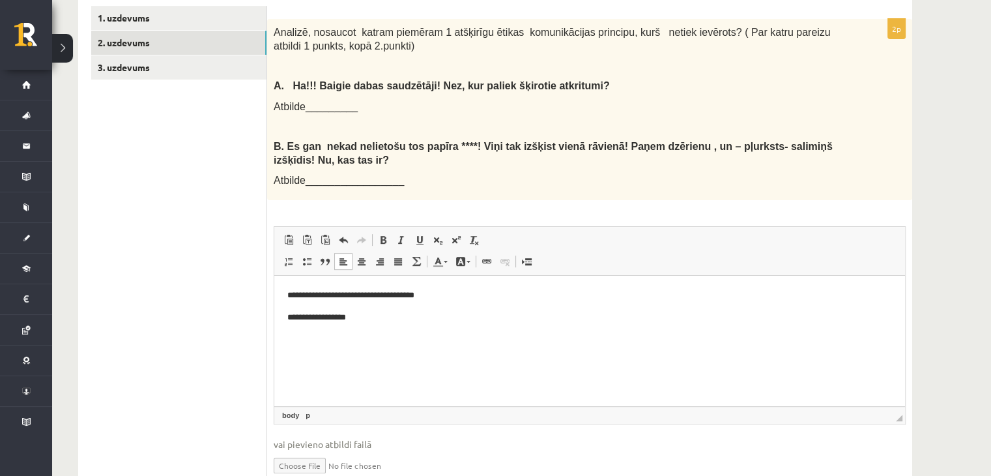
click at [435, 297] on p "**********" at bounding box center [590, 296] width 606 height 14
click at [390, 295] on p "**********" at bounding box center [590, 296] width 606 height 14
click at [436, 296] on p "**********" at bounding box center [590, 296] width 606 height 14
click at [353, 298] on p "**********" at bounding box center [590, 296] width 606 height 14
click at [366, 318] on p "**********" at bounding box center [590, 318] width 606 height 14
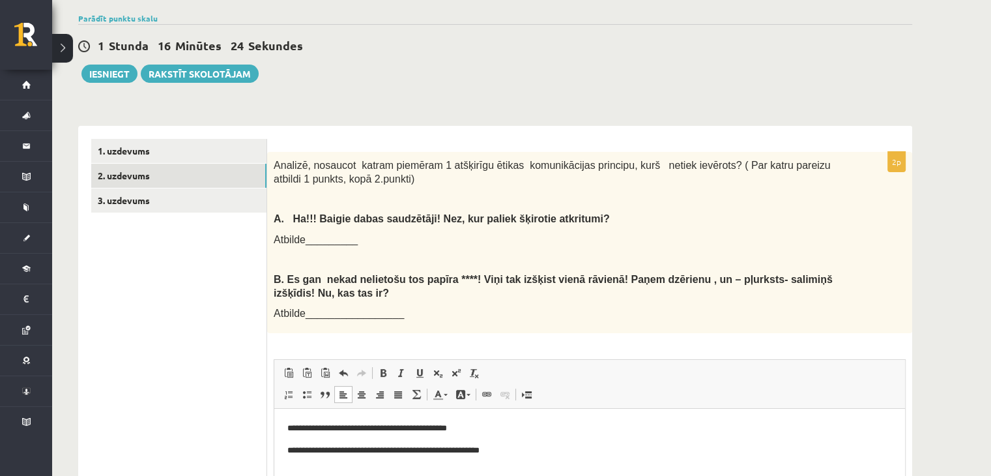
scroll to position [270, 0]
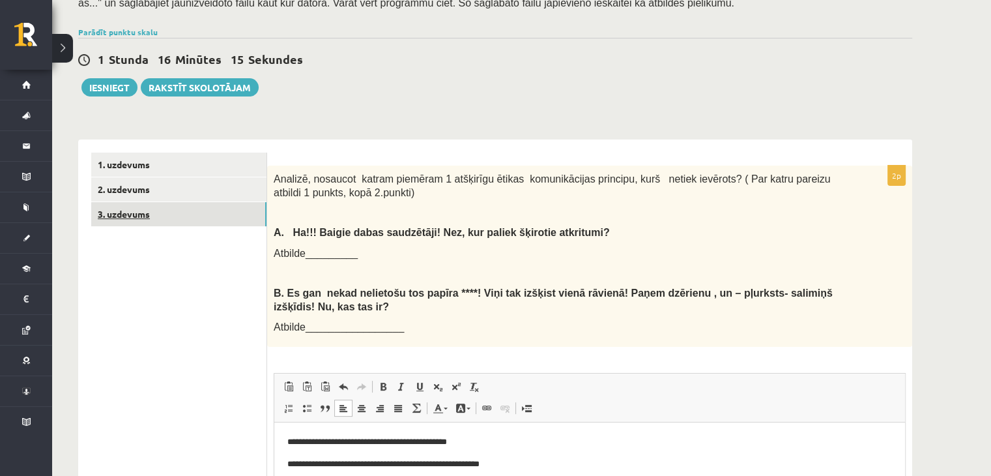
click at [164, 213] on link "3. uzdevums" at bounding box center [178, 214] width 175 height 24
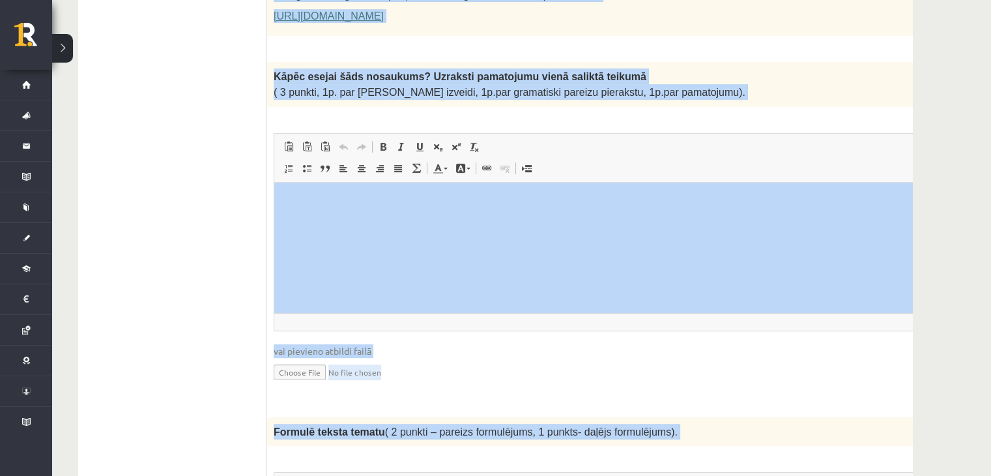
scroll to position [1055, 0]
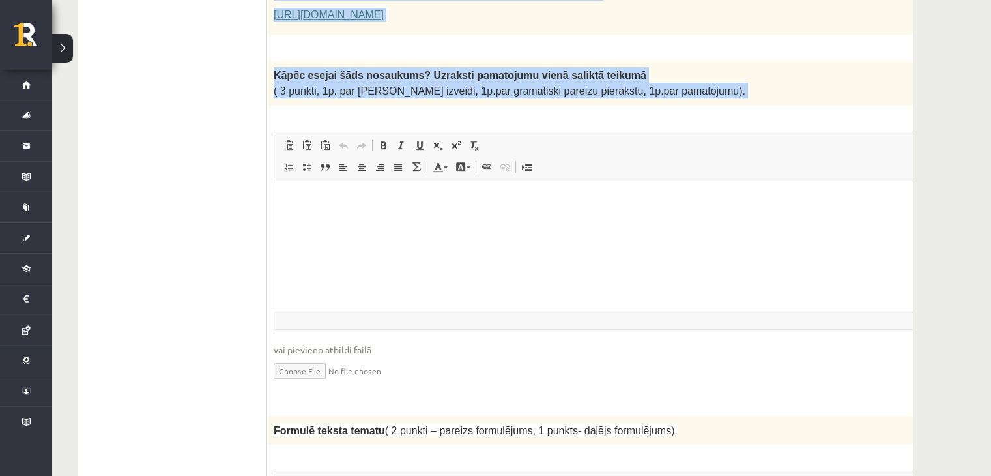
drag, startPoint x: 276, startPoint y: 141, endPoint x: 494, endPoint y: 80, distance: 227.0
copy form "Loremipsu do Sitametcon Adipiscin elitsedd "Eiusmodte incidi" Utla etdolorema a…"
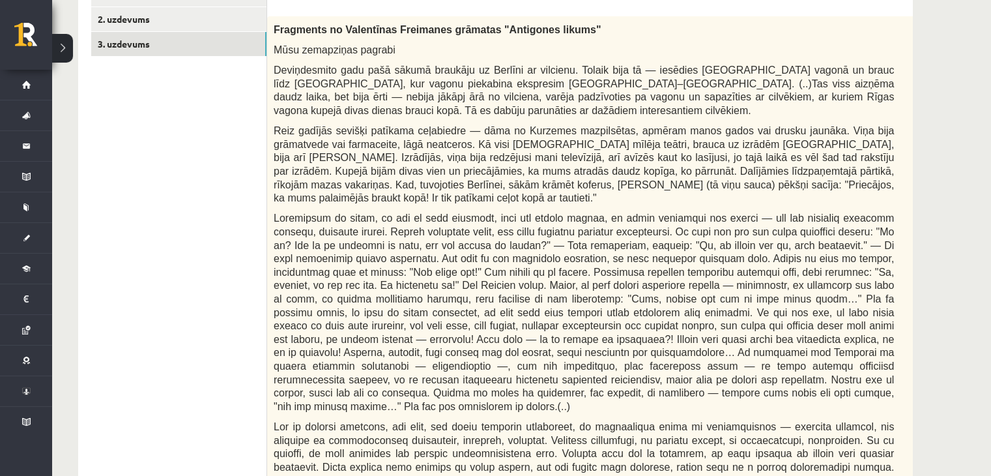
scroll to position [441, 0]
drag, startPoint x: 519, startPoint y: 26, endPoint x: 477, endPoint y: 31, distance: 42.6
click at [477, 31] on span "Fragments no Valentīnas Freimanes grāmatas "Antigones likums"" at bounding box center [437, 28] width 327 height 11
copy span "Antigones"
click at [661, 47] on p "Mūsu zemapziņas pagrabi" at bounding box center [584, 49] width 620 height 14
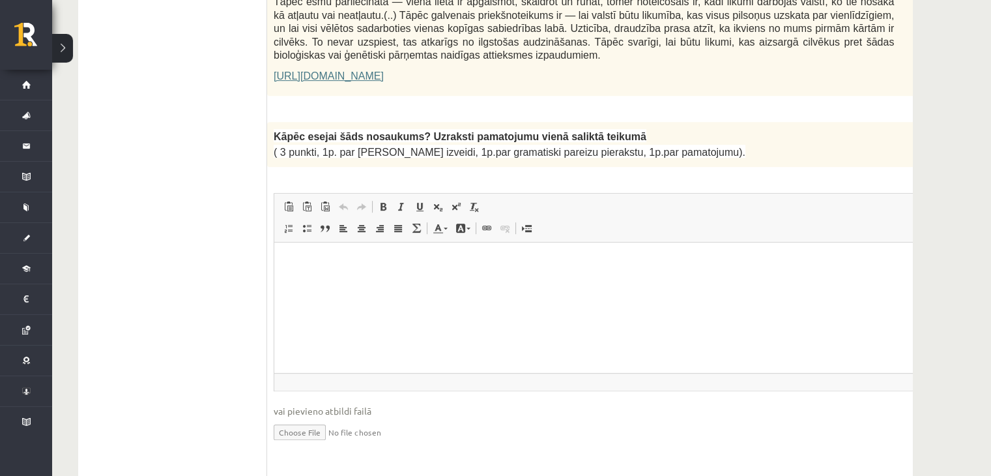
scroll to position [997, 0]
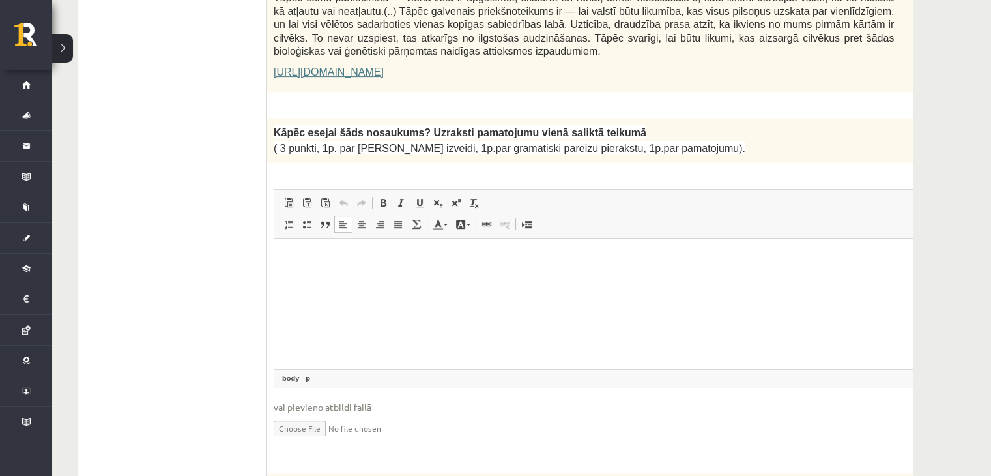
click at [570, 271] on html at bounding box center [616, 258] width 684 height 40
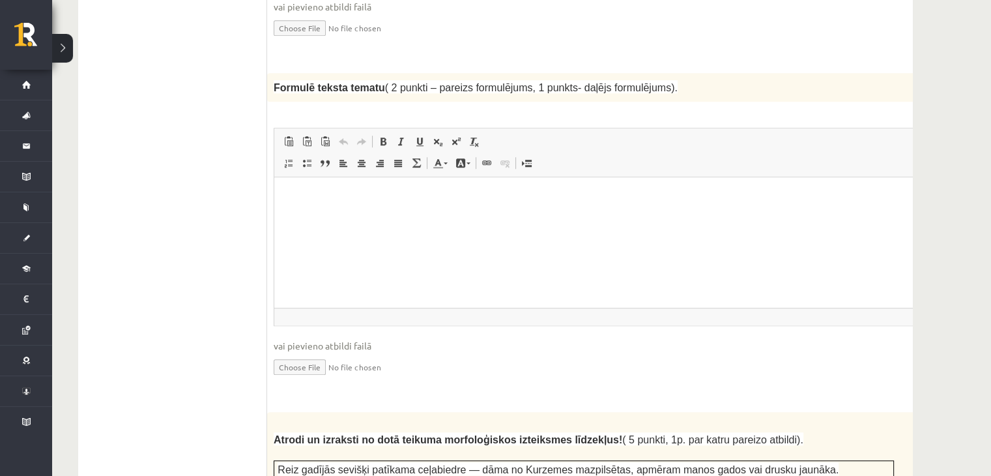
scroll to position [1423, 0]
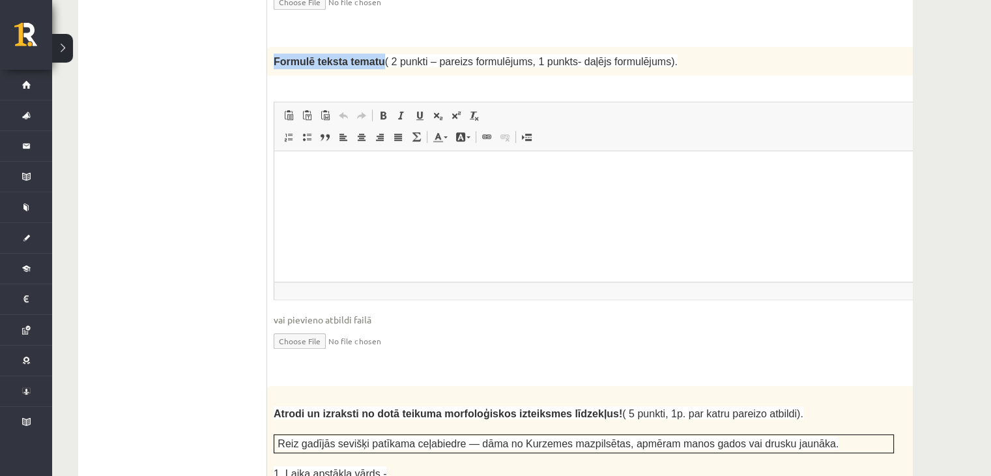
drag, startPoint x: 272, startPoint y: 23, endPoint x: 373, endPoint y: 17, distance: 101.2
click at [373, 47] on div "Formulē teksta tematu ( 2 punkti – pareizs formulējums, 1 punkts- daļējs formul…" at bounding box center [616, 61] width 699 height 29
copy span "Formulē teksta tematu"
click at [315, 165] on p "Editor, wiswyg-editor-user-answer-47433840677640" at bounding box center [616, 171] width 658 height 14
click at [287, 56] on div "2p Formulē teksta tematu ( 2 punkti – pareizs formulējums, 1 punkts- daļējs for…" at bounding box center [616, 210] width 699 height 326
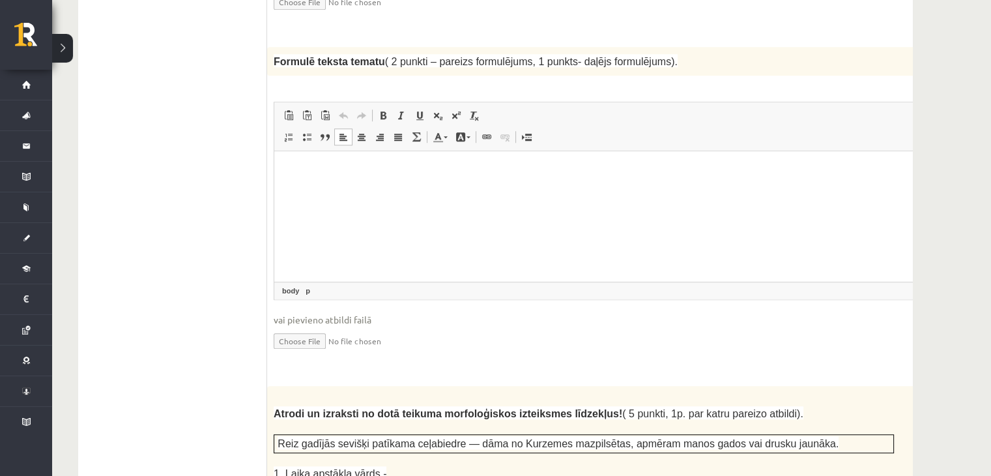
click at [316, 171] on p "Editor, wiswyg-editor-user-answer-47433840677640" at bounding box center [616, 171] width 658 height 14
click at [463, 171] on p "**********" at bounding box center [599, 171] width 624 height 14
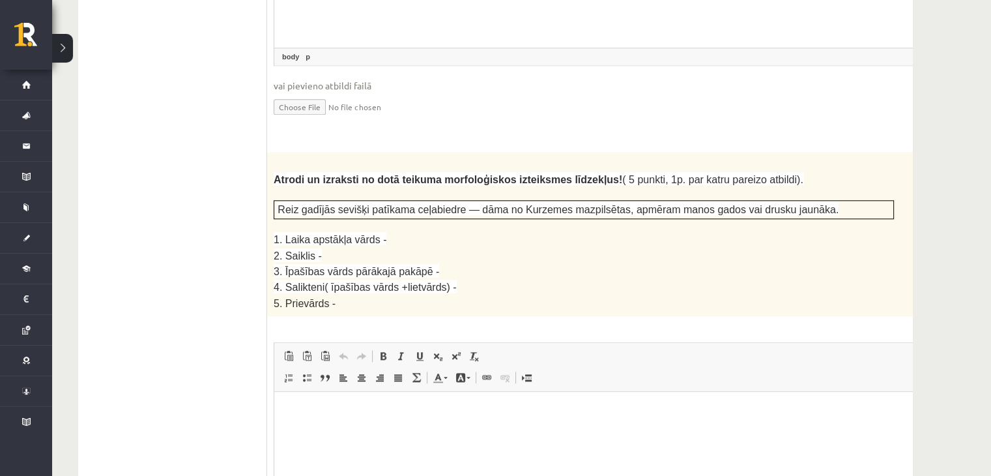
scroll to position [1675, 0]
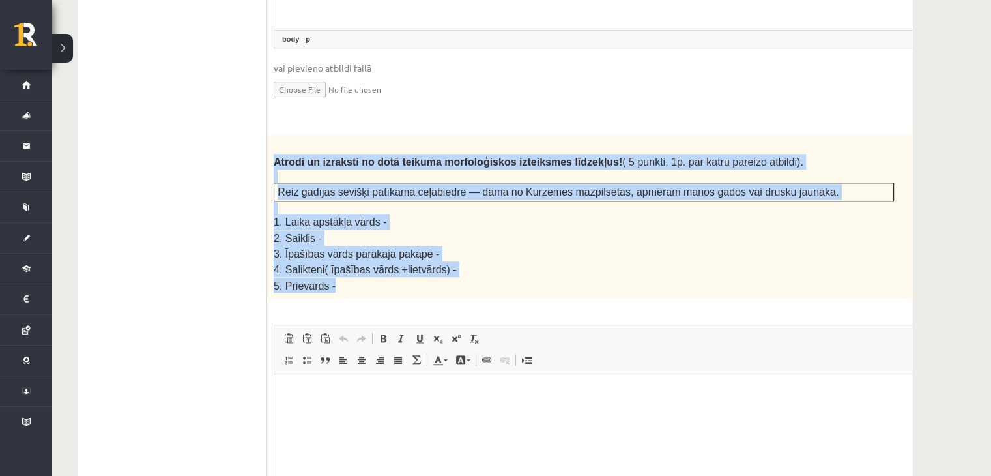
drag, startPoint x: 276, startPoint y: 125, endPoint x: 399, endPoint y: 254, distance: 178.4
click at [399, 254] on div "Atrodi un izraksti no dotā teikuma morfoloģiskos izteiksmes līdzekļus! ( 5 punk…" at bounding box center [616, 216] width 699 height 164
copy div "Atrodi un izraksti no dotā teikuma morfoloģiskos izteiksmes līdzekļus! ( 5 punk…"
click at [515, 246] on p "3. Īpašības vārds pārākajā pakāpē -" at bounding box center [584, 254] width 620 height 16
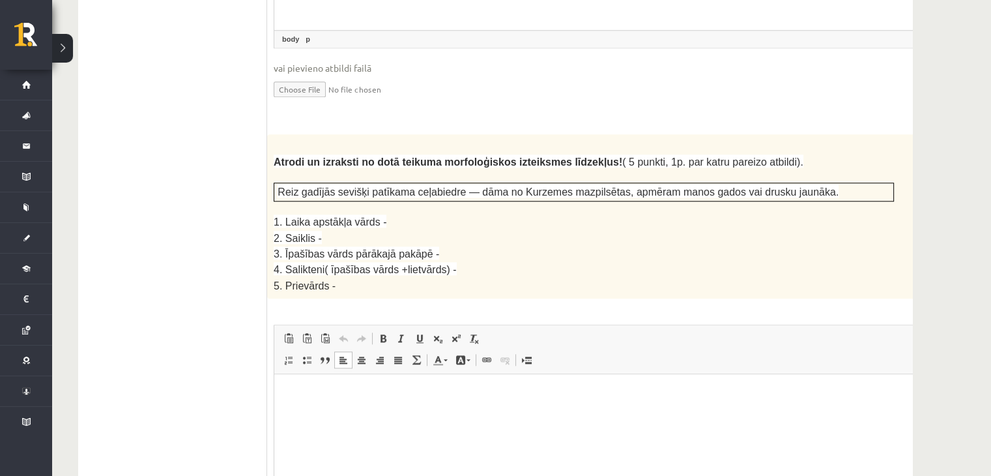
click at [299, 393] on p "Editor, wiswyg-editor-user-answer-47433841433020" at bounding box center [616, 394] width 658 height 14
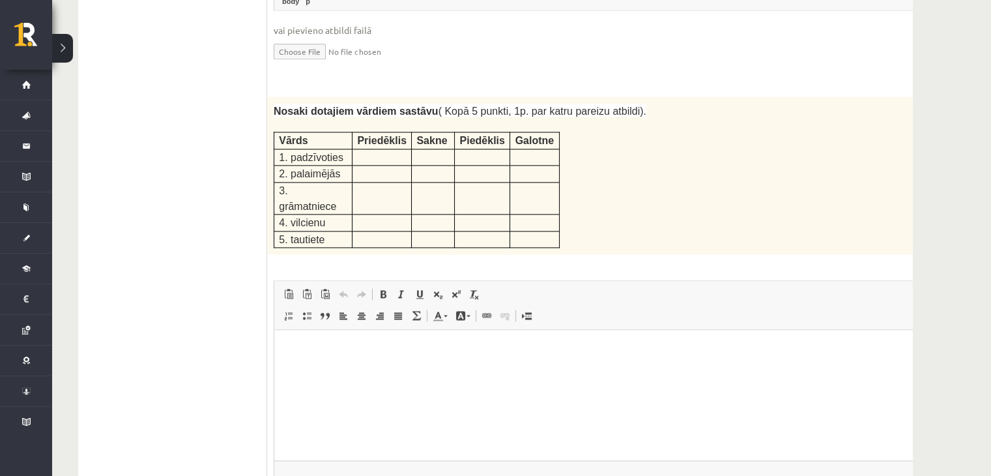
scroll to position [2213, 0]
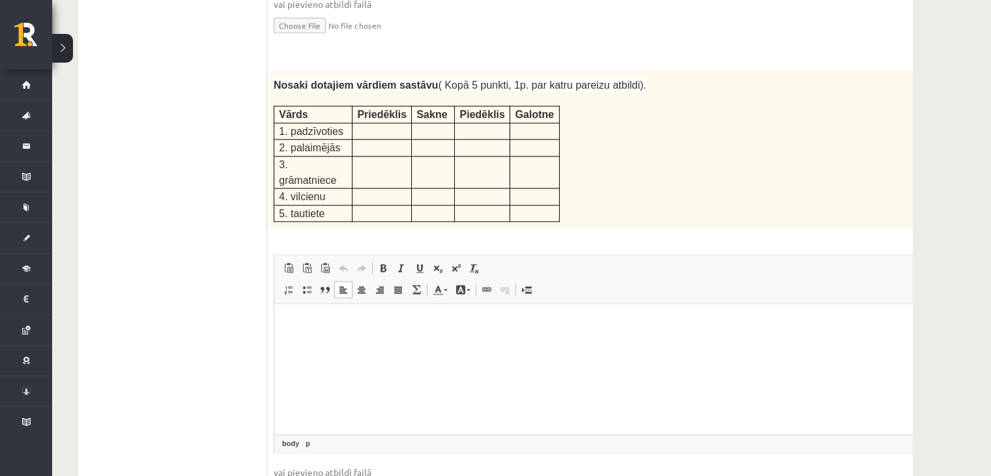
click at [310, 311] on html at bounding box center [616, 324] width 684 height 40
click at [381, 123] on p at bounding box center [382, 129] width 50 height 13
drag, startPoint x: 270, startPoint y: 55, endPoint x: 529, endPoint y: 154, distance: 277.5
click at [529, 154] on div "Nosaki dotajiem vārdiem sastāvu ( Kopā 5 punkti, 1p. par katru pareizu atbildi)…" at bounding box center [616, 149] width 699 height 158
copy div
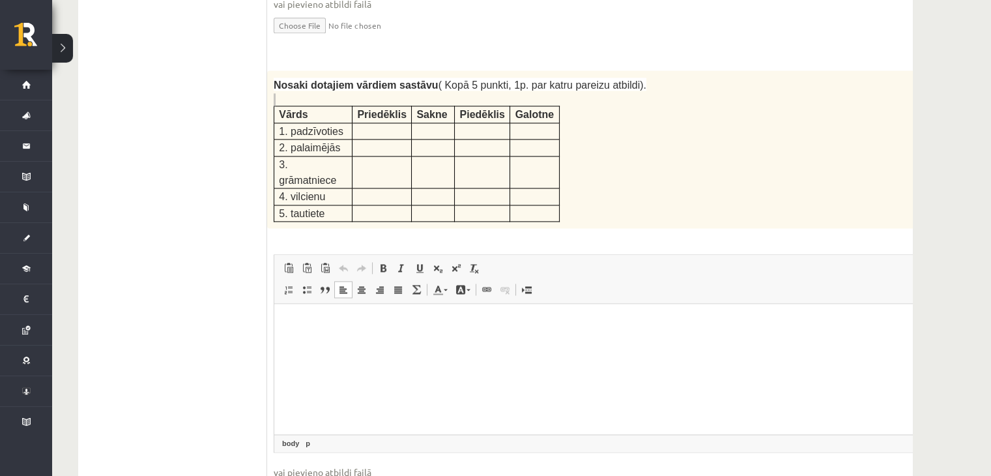
click at [313, 343] on html at bounding box center [616, 324] width 684 height 40
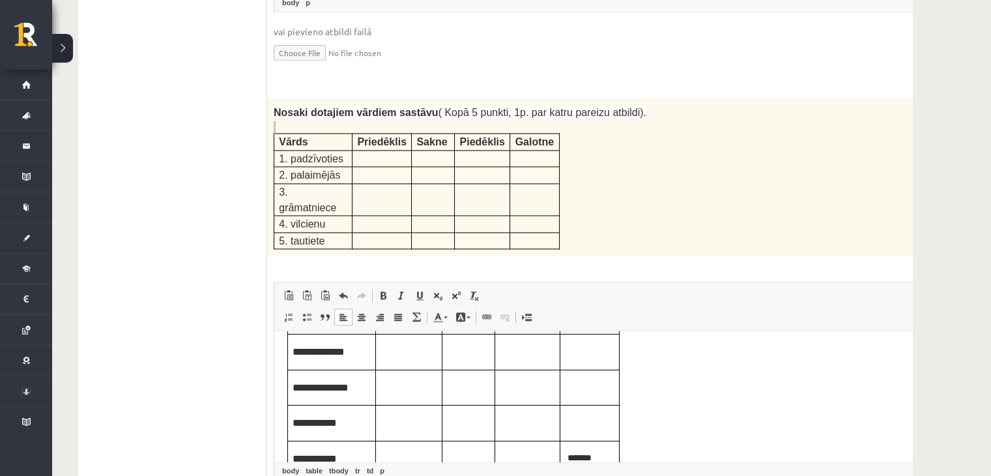
scroll to position [2202, 0]
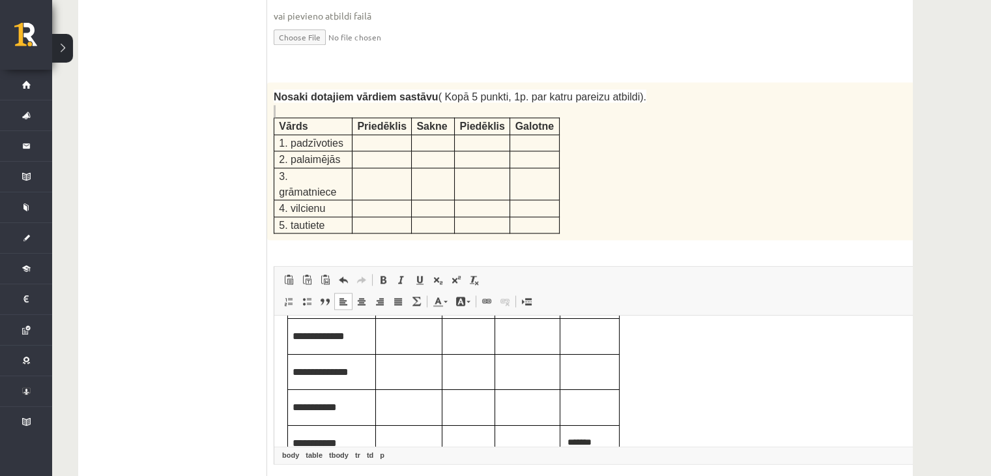
click at [422, 335] on p "Editor, wiswyg-editor-user-answer-47433842018020" at bounding box center [409, 335] width 57 height 14
drag, startPoint x: 871, startPoint y: 364, endPoint x: 875, endPoint y: 401, distance: 37.9
click at [875, 401] on body "**********" at bounding box center [616, 342] width 658 height 237
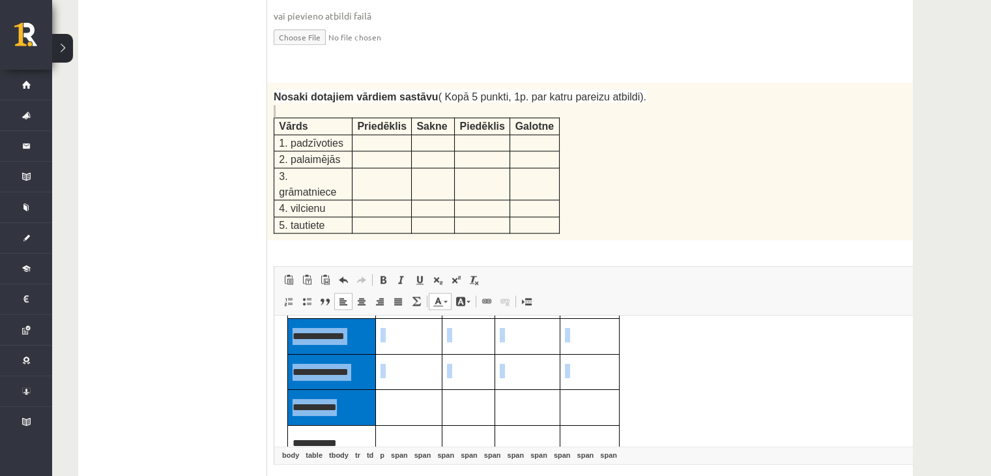
drag, startPoint x: 350, startPoint y: 350, endPoint x: 373, endPoint y: 411, distance: 65.4
click at [373, 411] on tbody "**********" at bounding box center [454, 354] width 332 height 214
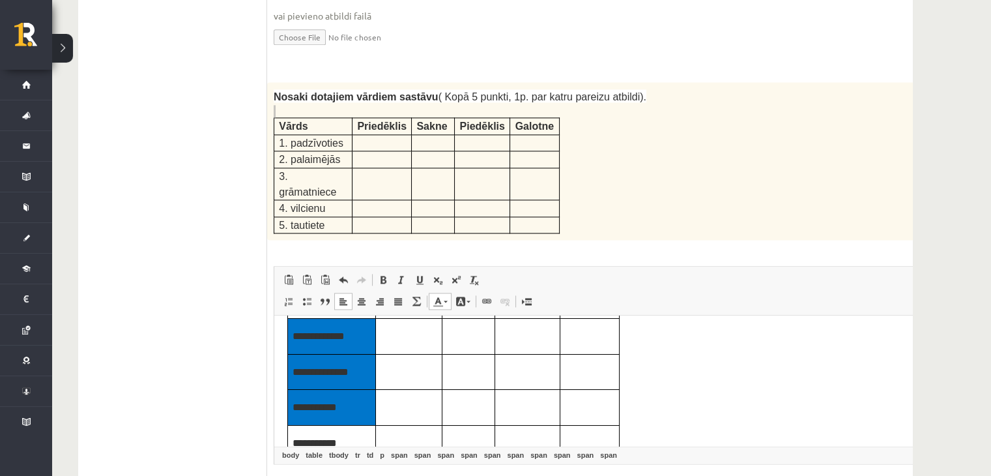
click at [688, 366] on body "**********" at bounding box center [616, 342] width 658 height 237
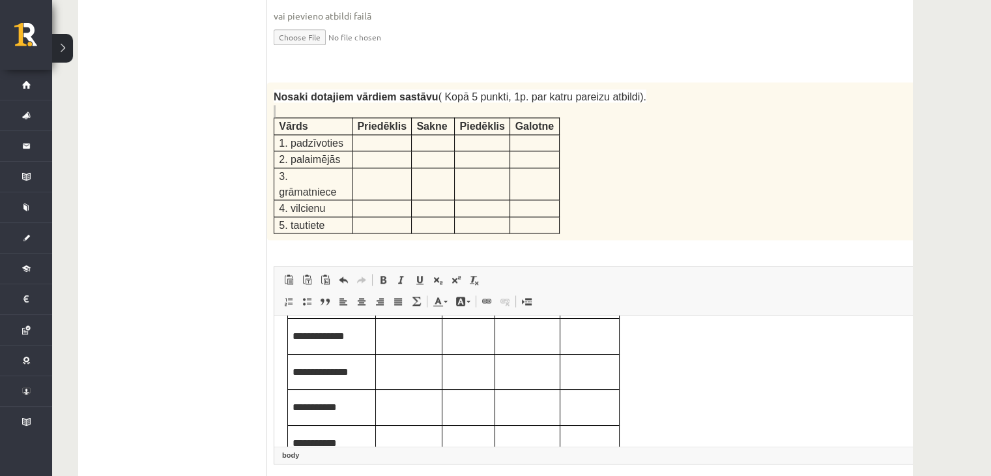
scroll to position [15, 0]
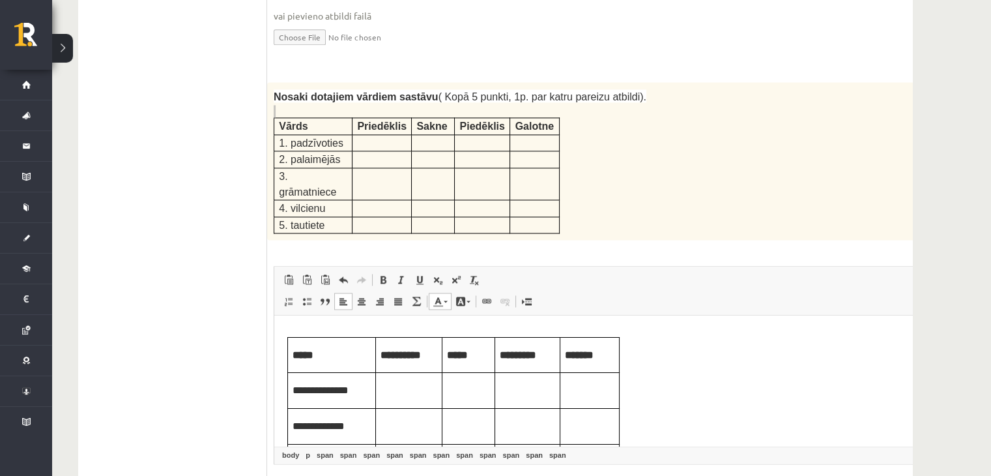
click at [404, 385] on p "Editor, wiswyg-editor-user-answer-47433842018020" at bounding box center [409, 389] width 57 height 14
click at [721, 128] on div "Nosaki dotajiem vārdiem sastāvu ( Kopā 5 punkti, 1p. par katru pareizu atbildi)…" at bounding box center [616, 161] width 699 height 158
click at [407, 394] on p "Editor, wiswyg-editor-user-answer-47433842018020" at bounding box center [409, 389] width 57 height 14
click at [465, 400] on td "Editor, wiswyg-editor-user-answer-47433842018020" at bounding box center [469, 391] width 53 height 36
click at [533, 379] on td "Editor, wiswyg-editor-user-answer-47433842018020" at bounding box center [527, 391] width 65 height 36
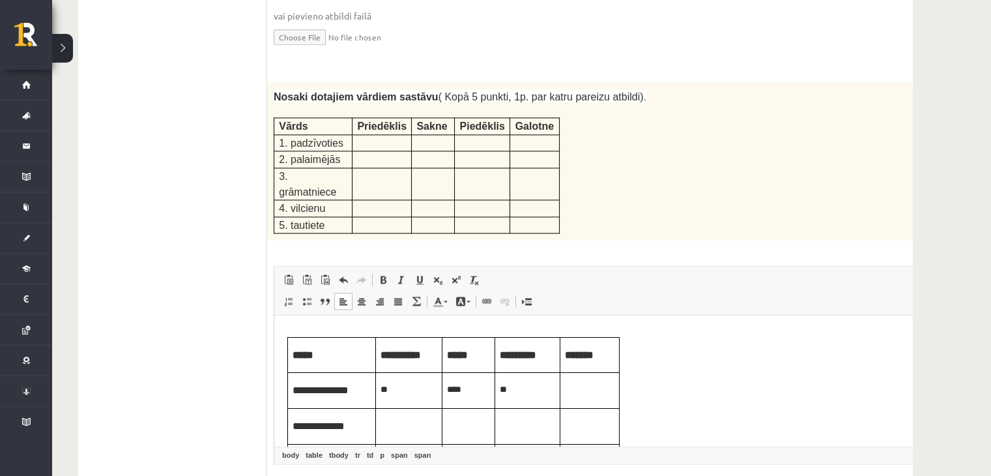
click at [588, 388] on p "Editor, wiswyg-editor-user-answer-47433842018020" at bounding box center [590, 389] width 50 height 14
click at [412, 420] on p "Editor, wiswyg-editor-user-answer-47433842018020" at bounding box center [409, 425] width 57 height 14
click at [464, 429] on p "Editor, wiswyg-editor-user-answer-47433842018020" at bounding box center [468, 425] width 43 height 14
click at [546, 426] on p "Editor, wiswyg-editor-user-answer-47433842018020" at bounding box center [527, 425] width 55 height 14
click at [594, 418] on p "Editor, wiswyg-editor-user-answer-47433842018020" at bounding box center [590, 425] width 50 height 14
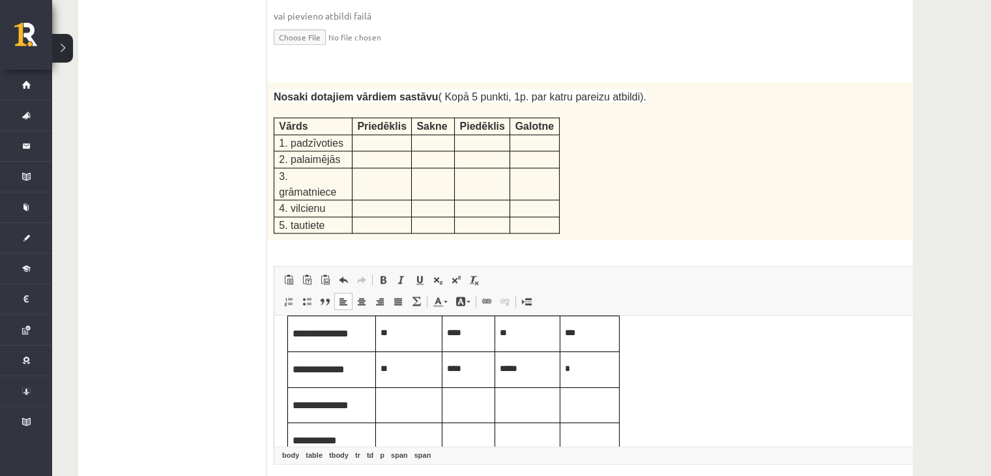
scroll to position [107, 0]
click at [403, 365] on p "Editor, wiswyg-editor-user-answer-47433842018020" at bounding box center [409, 369] width 57 height 14
click at [456, 364] on p "Editor, wiswyg-editor-user-answer-47433842018020" at bounding box center [468, 369] width 43 height 14
click at [506, 374] on p "Editor, wiswyg-editor-user-answer-47433842018020" at bounding box center [527, 369] width 55 height 14
click at [582, 375] on td "Editor, wiswyg-editor-user-answer-47433842018020" at bounding box center [590, 370] width 59 height 36
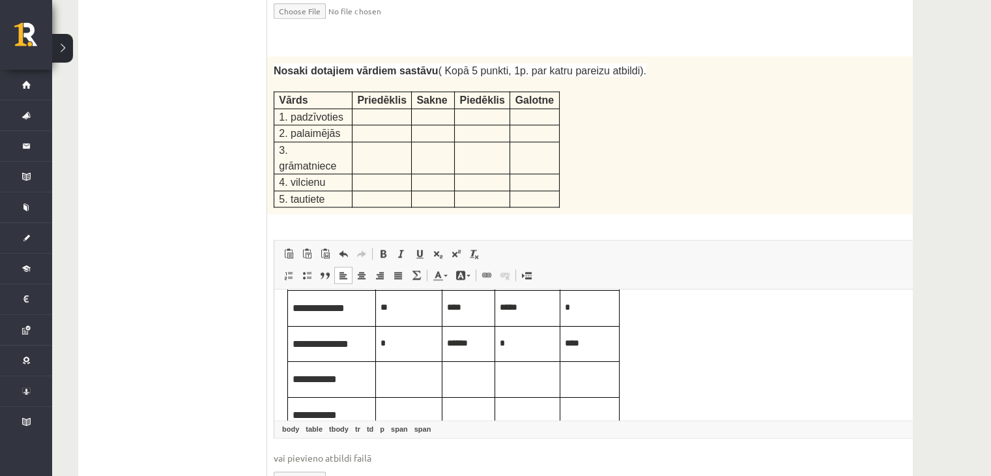
scroll to position [2254, 0]
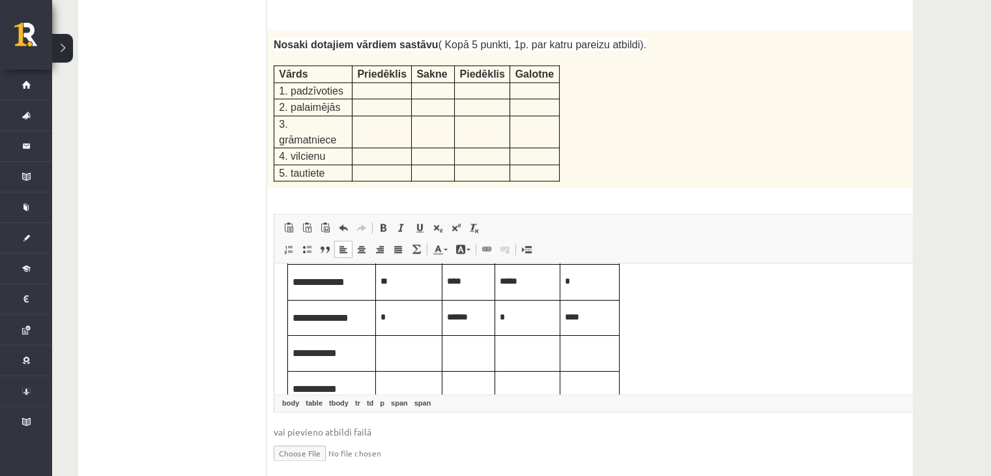
click at [416, 358] on td "Editor, wiswyg-editor-user-answer-47433842018020" at bounding box center [409, 354] width 66 height 36
click at [460, 350] on p "Editor, wiswyg-editor-user-answer-47433842018020" at bounding box center [468, 352] width 43 height 14
click at [541, 358] on td "Editor, wiswyg-editor-user-answer-47433842018020" at bounding box center [527, 354] width 65 height 36
click at [462, 347] on p "***" at bounding box center [468, 352] width 43 height 14
click at [509, 351] on p "Editor, wiswyg-editor-user-answer-47433842018020" at bounding box center [527, 352] width 55 height 14
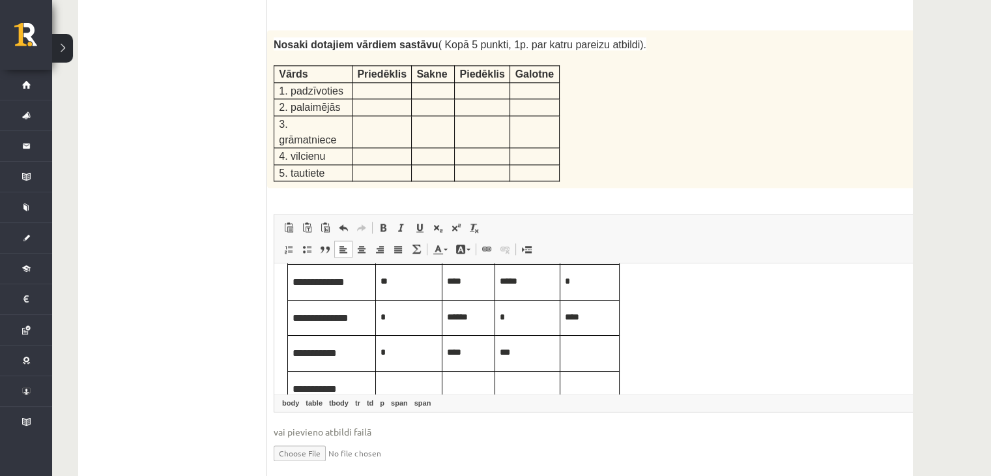
click at [594, 351] on p "Editor, wiswyg-editor-user-answer-47433842018020" at bounding box center [590, 352] width 50 height 14
click at [465, 383] on p "Editor, wiswyg-editor-user-answer-47433842018020" at bounding box center [468, 388] width 43 height 14
click at [544, 386] on p "Editor, wiswyg-editor-user-answer-47433842018020" at bounding box center [527, 388] width 55 height 14
click at [572, 386] on p "Editor, wiswyg-editor-user-answer-47433842018020" at bounding box center [590, 388] width 50 height 14
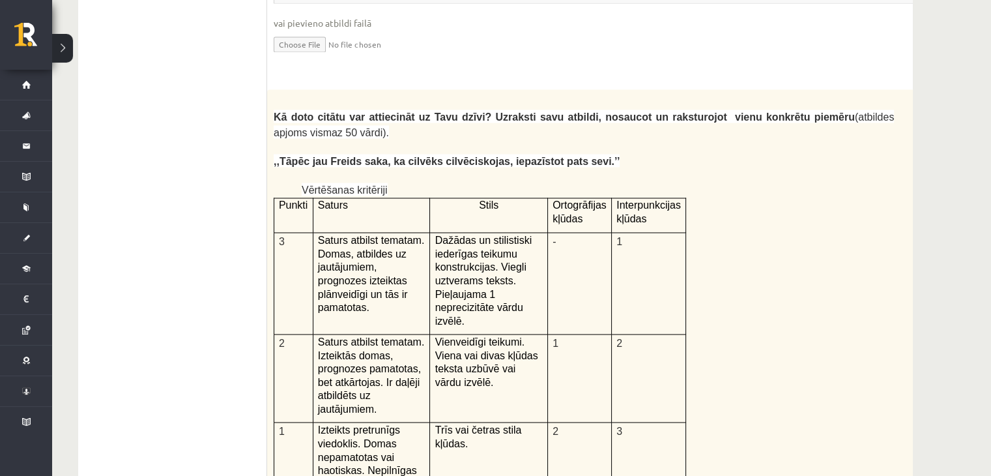
scroll to position [2688, 0]
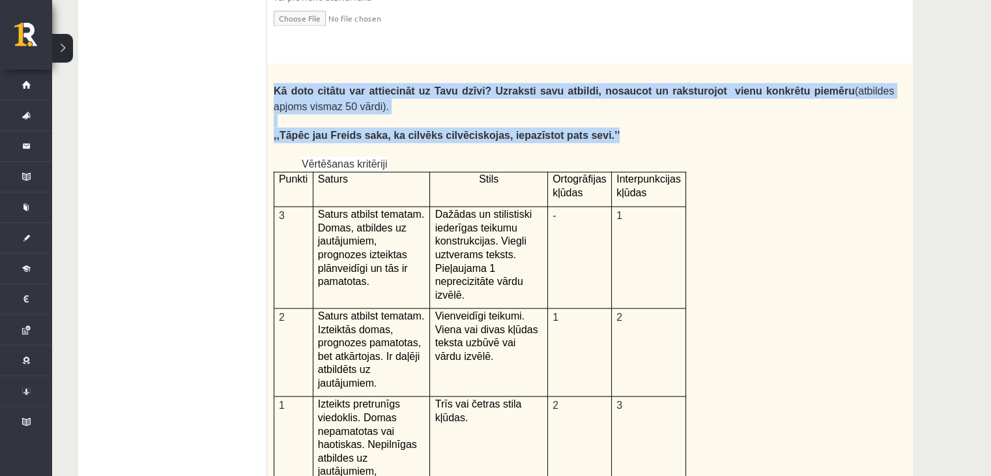
drag, startPoint x: 274, startPoint y: 18, endPoint x: 571, endPoint y: 66, distance: 301.1
click at [571, 66] on div "Kā doto citātu var attiecināt uz Tavu dzīvi? Uzraksti savu atbildi, nosaucot un…" at bounding box center [616, 402] width 699 height 677
copy div "Kā doto citātu var attiecināt uz Tavu dzīvi? Uzraksti savu atbildi, nosaucot un…"
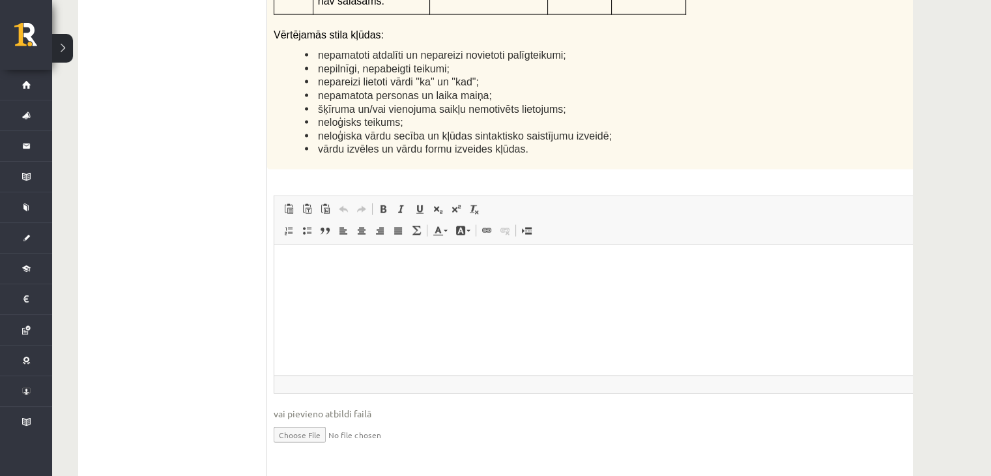
scroll to position [3267, 0]
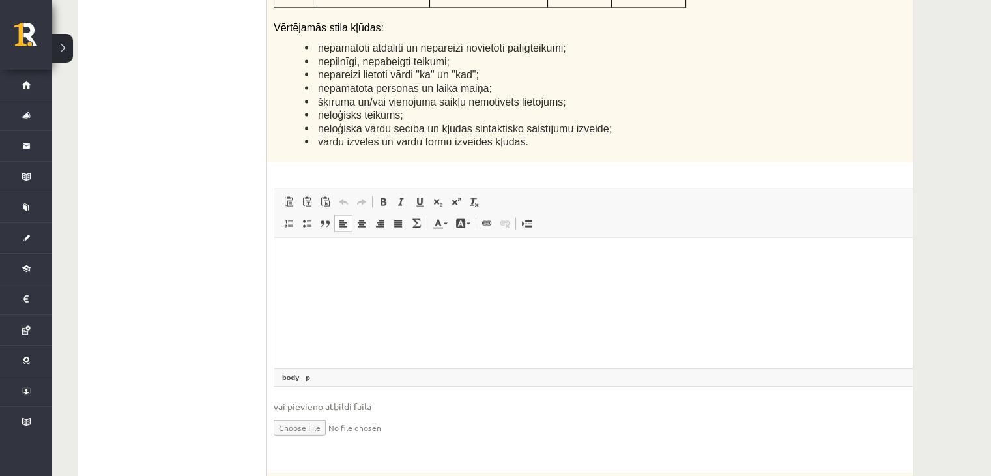
click at [458, 277] on html at bounding box center [616, 257] width 684 height 40
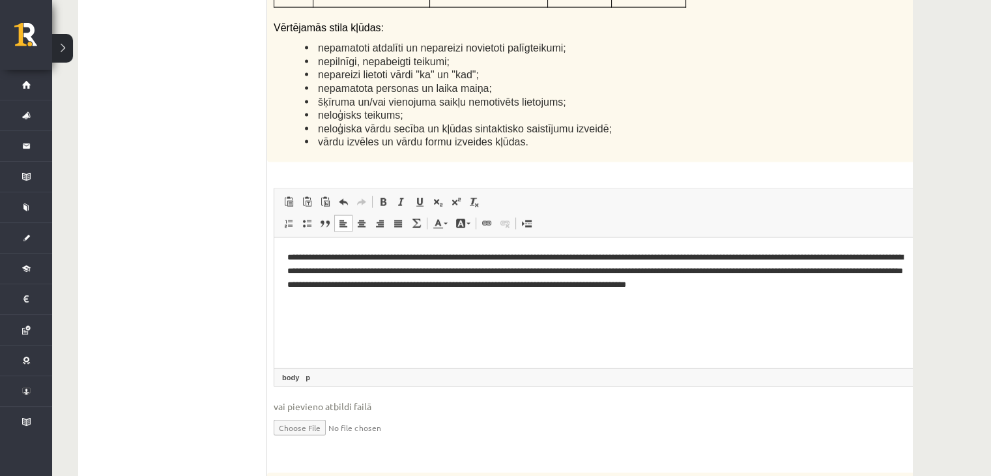
click at [406, 269] on p "**********" at bounding box center [599, 270] width 624 height 40
click at [440, 270] on p "**********" at bounding box center [599, 270] width 624 height 40
click at [472, 270] on p "**********" at bounding box center [599, 270] width 624 height 40
click at [505, 272] on p "**********" at bounding box center [599, 270] width 624 height 40
click at [538, 285] on p "**********" at bounding box center [599, 270] width 624 height 40
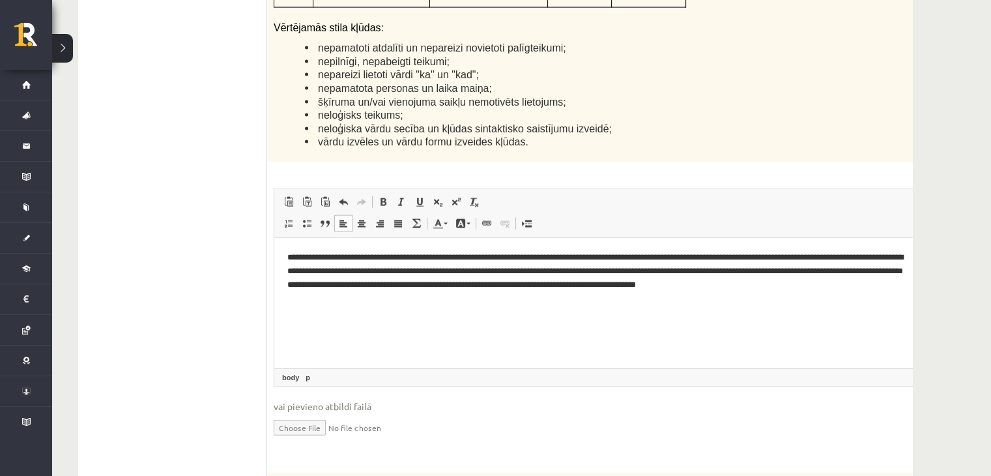
click at [540, 283] on p "**********" at bounding box center [599, 270] width 624 height 40
click at [778, 285] on p "**********" at bounding box center [599, 270] width 624 height 40
click at [577, 285] on p "**********" at bounding box center [599, 270] width 624 height 40
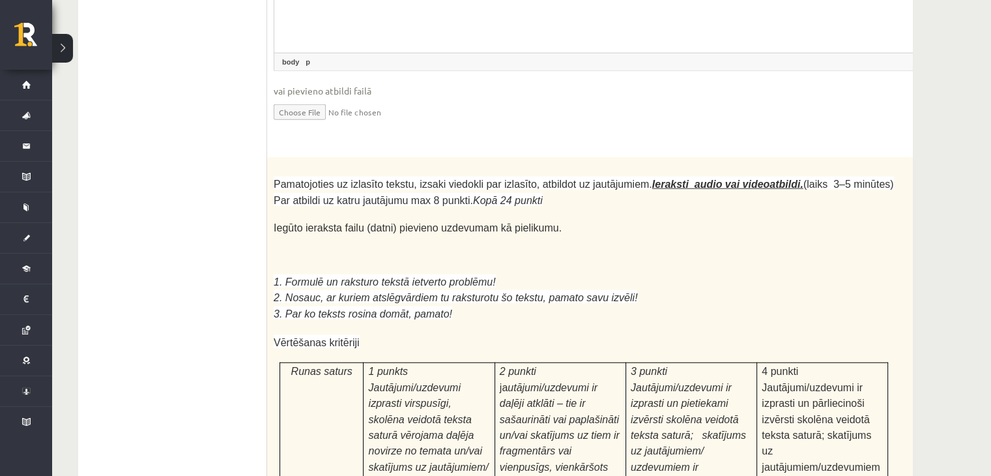
scroll to position [3577, 0]
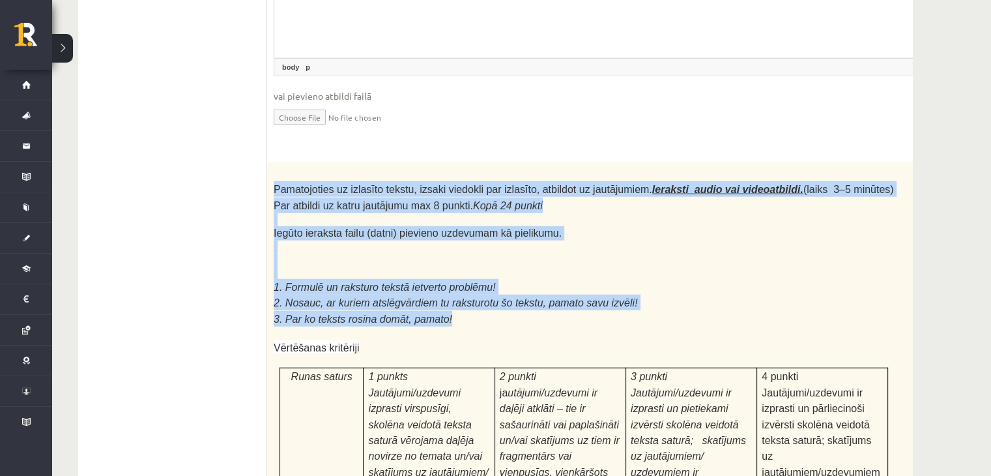
drag, startPoint x: 274, startPoint y: 37, endPoint x: 441, endPoint y: 168, distance: 212.1
copy div "Pamatojoties uz izlasīto tekstu, izsaki viedokli par izlasīto, atbildot uz jaut…"
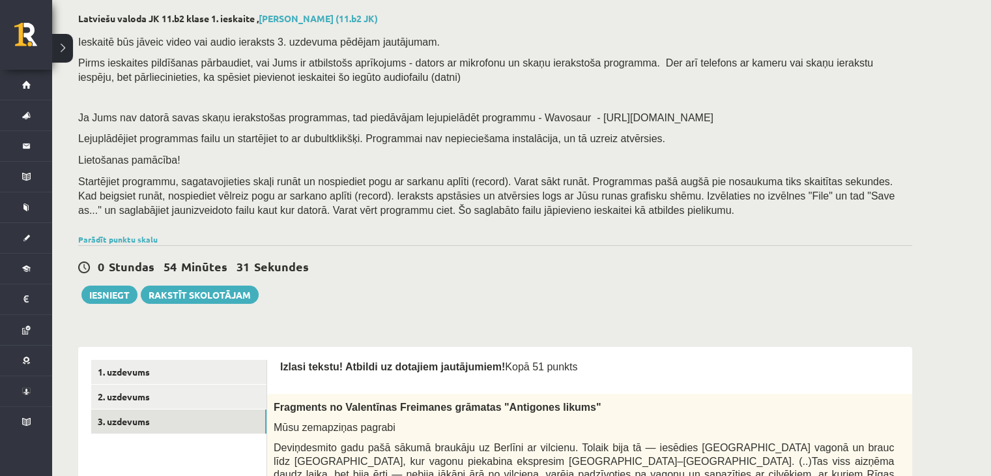
scroll to position [52, 0]
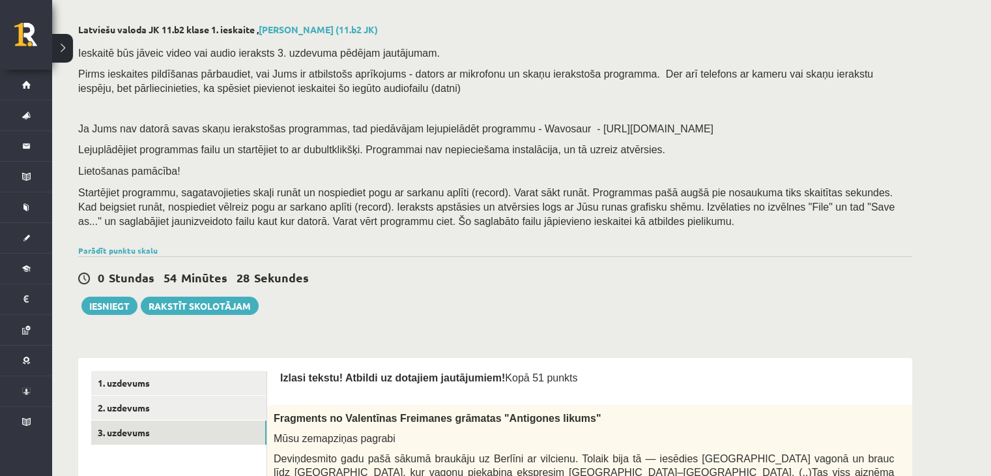
drag, startPoint x: 675, startPoint y: 126, endPoint x: 586, endPoint y: 126, distance: 88.6
drag, startPoint x: 586, startPoint y: 126, endPoint x: 728, endPoint y: 76, distance: 150.5
click at [728, 76] on span "Pirms ieskaites pildīšanas pārbaudiet, vai Jums ir atbilstošs aprīkojums - dato…" at bounding box center [475, 80] width 795 height 25
drag, startPoint x: 674, startPoint y: 121, endPoint x: 551, endPoint y: 118, distance: 122.6
click at [551, 118] on div "Ieskaitē būs jāveic video vai audio ieraksts 3. uzdevuma pēdējam jautājumam. Pi…" at bounding box center [495, 140] width 834 height 203
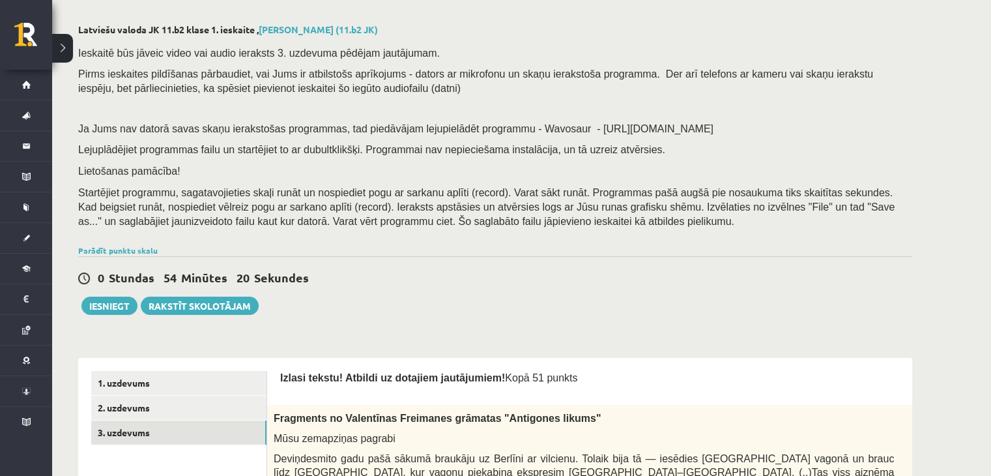
click at [736, 148] on p "Lejuplādējiet programmas failu un startējiet to ar dubultklikšķi. Programmai na…" at bounding box center [492, 149] width 828 height 14
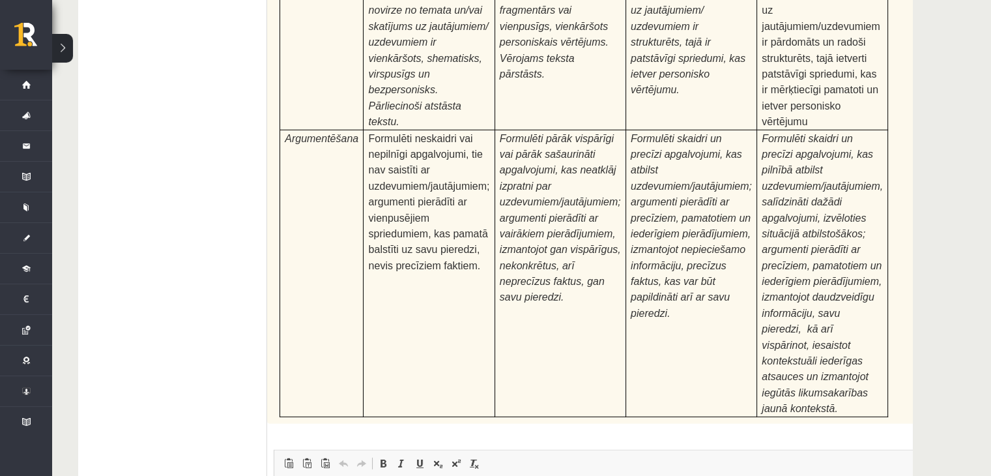
scroll to position [4093, 0]
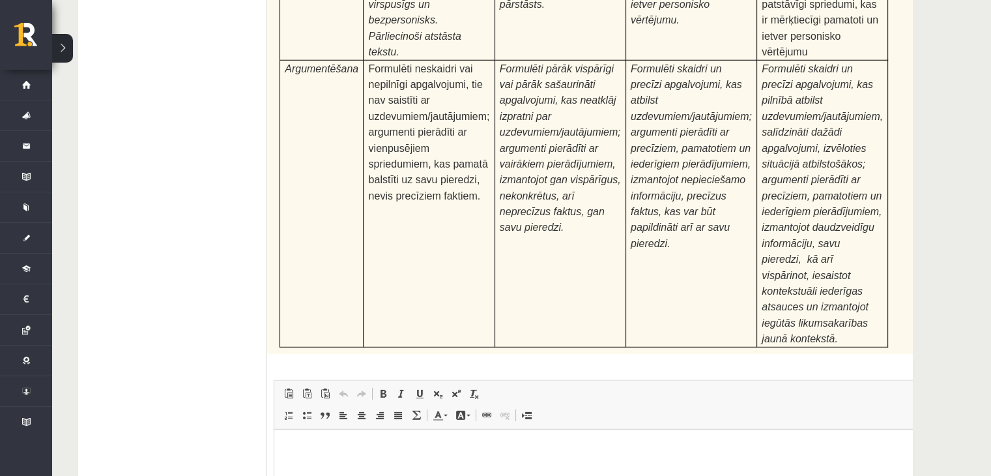
type input "**********"
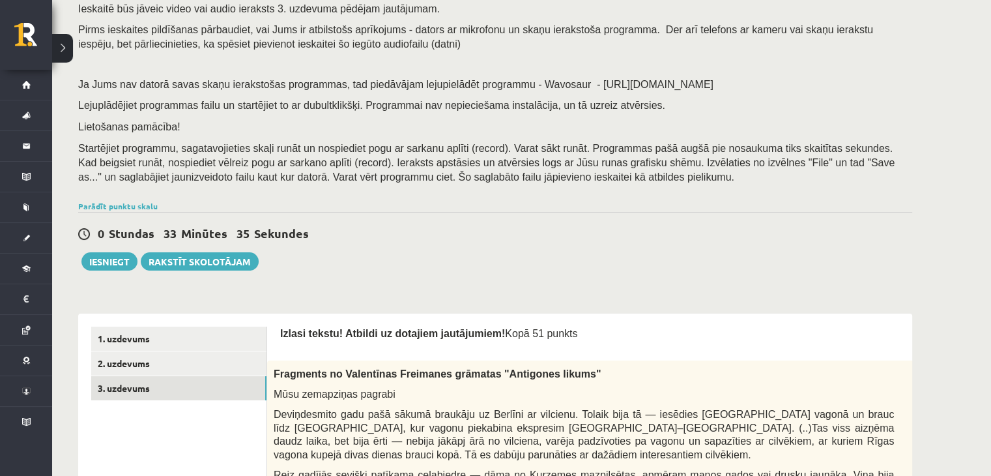
scroll to position [0, 0]
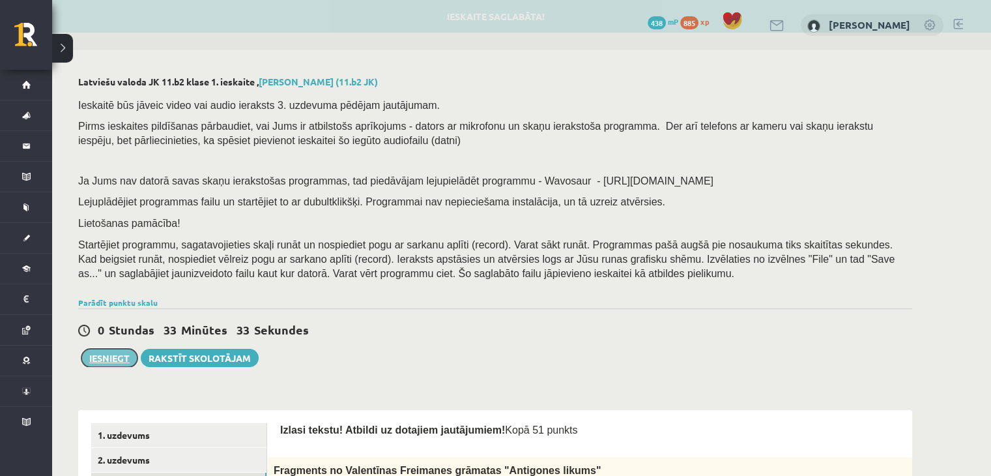
click at [111, 362] on button "Iesniegt" at bounding box center [109, 358] width 56 height 18
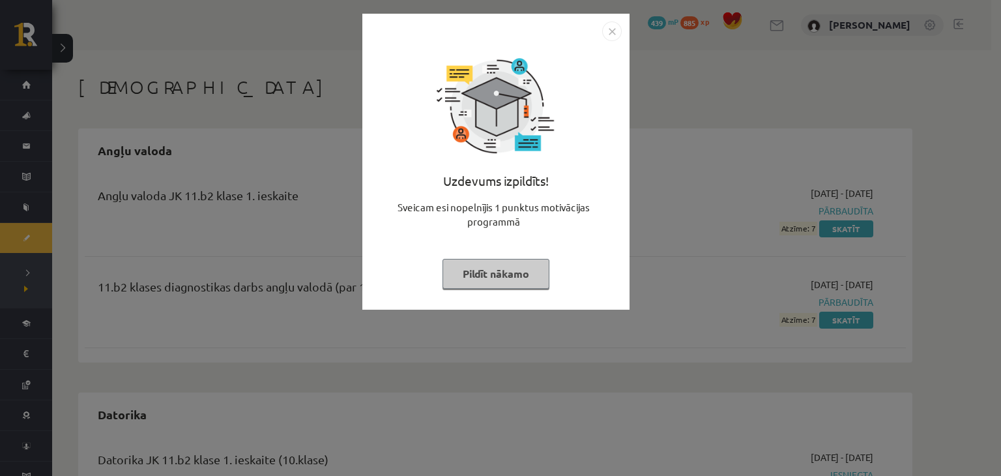
click at [605, 35] on img "Close" at bounding box center [612, 32] width 20 height 20
